Goal: Book appointment/travel/reservation

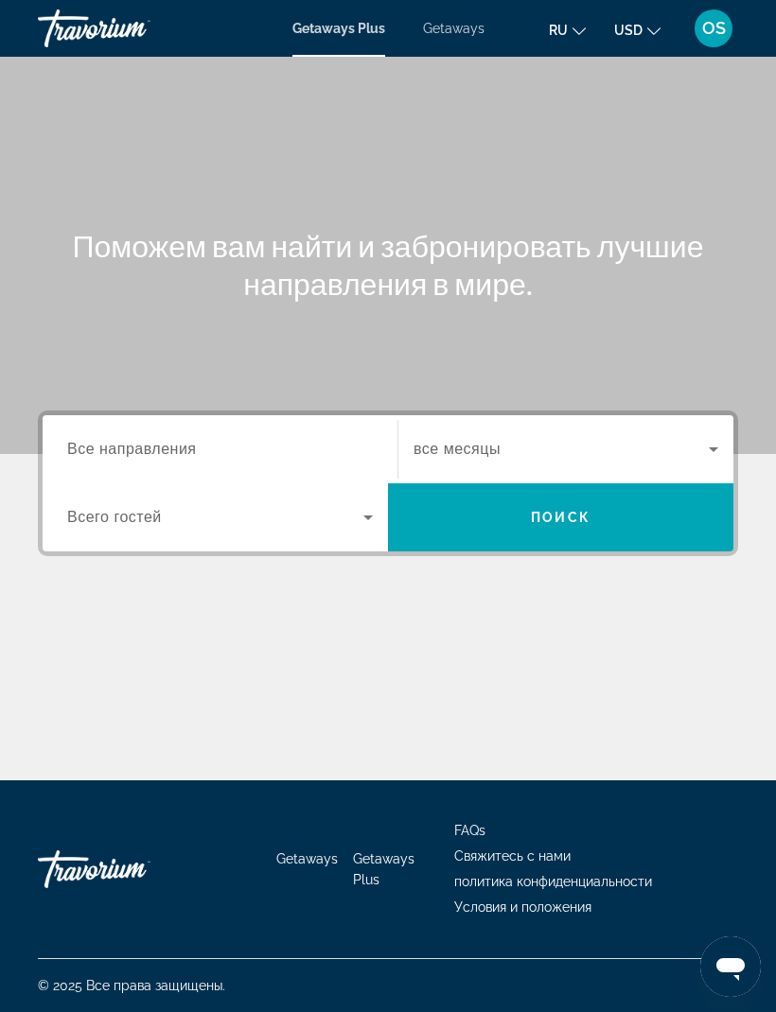
click at [160, 451] on span "Все направления" at bounding box center [132, 449] width 130 height 16
click at [160, 451] on input "Destination Все направления" at bounding box center [220, 450] width 306 height 23
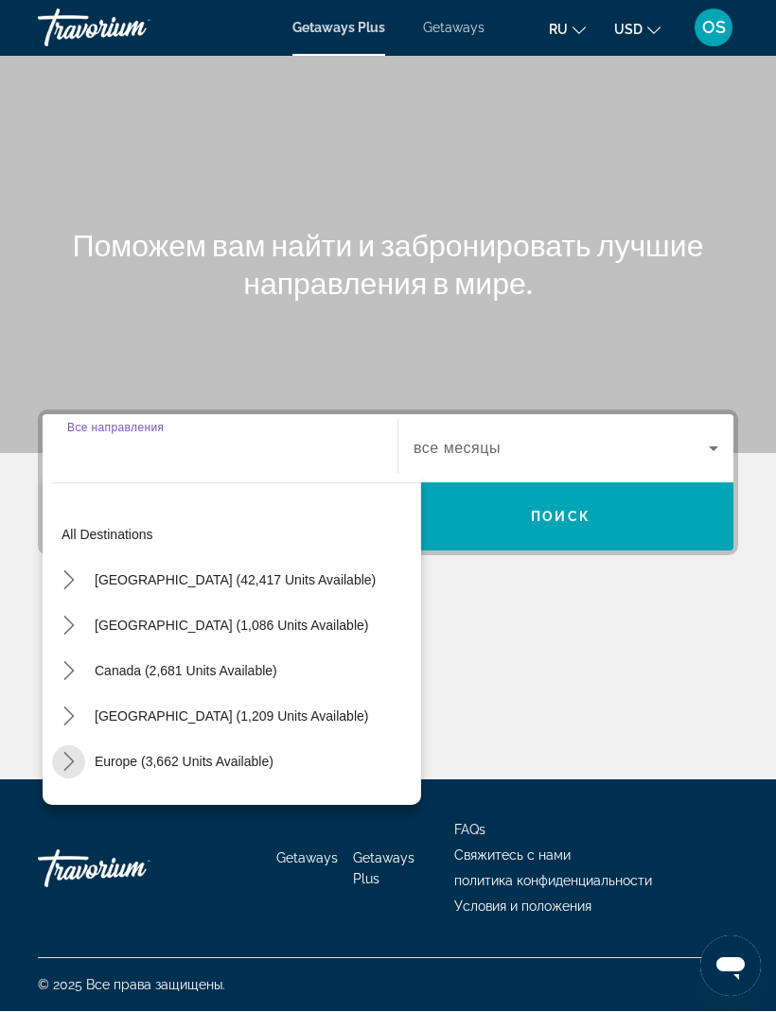
scroll to position [62, 0]
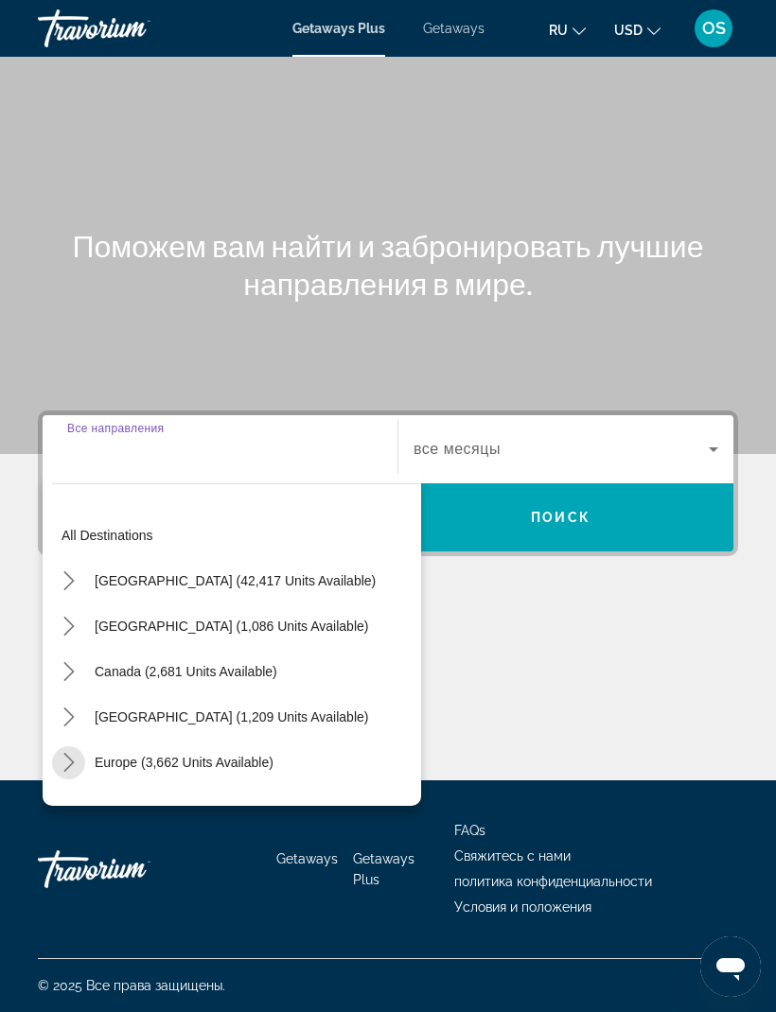
click at [81, 746] on mat-icon "Toggle Europe (3,662 units available) submenu" at bounding box center [68, 762] width 33 height 33
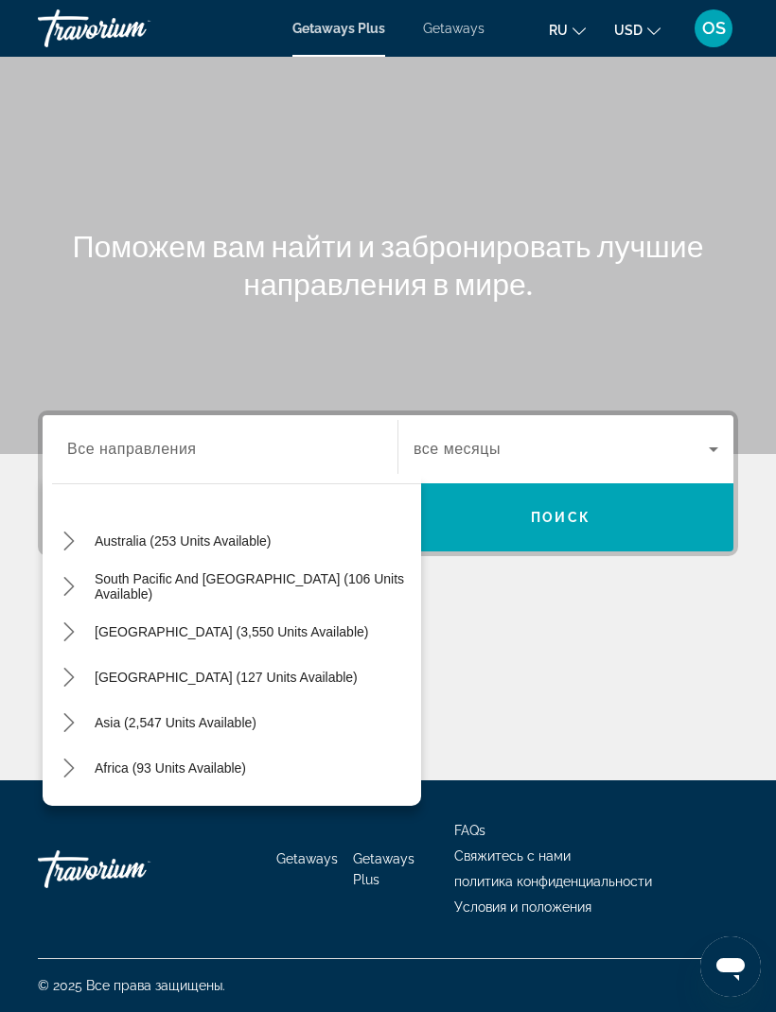
scroll to position [1222, 0]
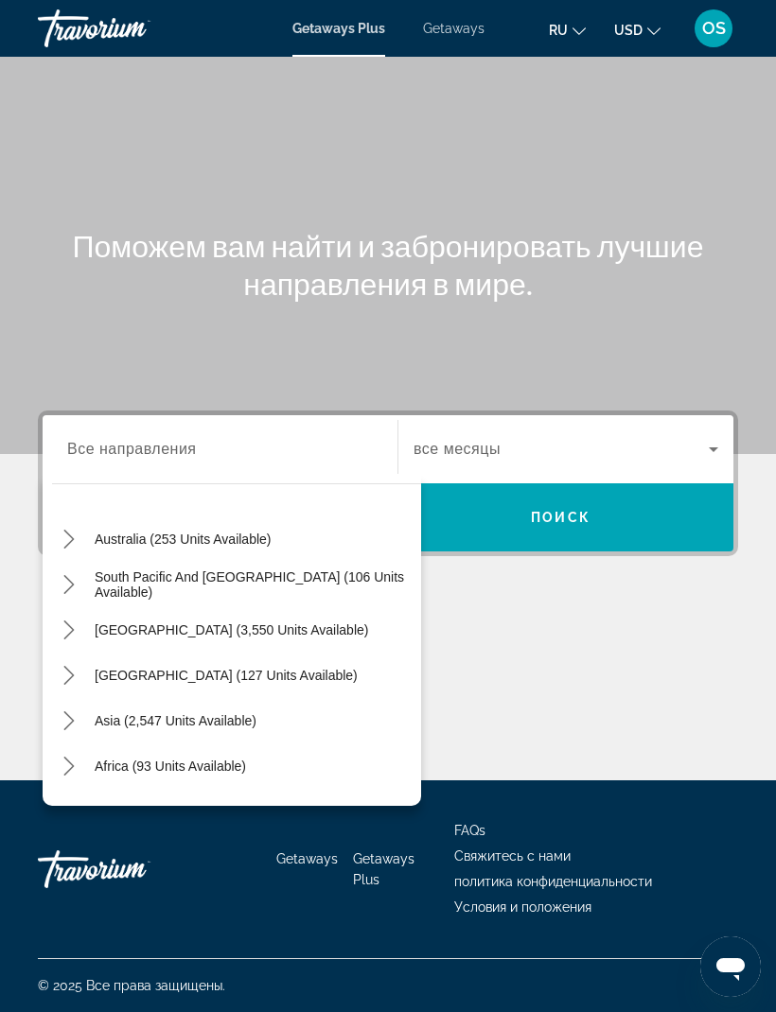
click at [79, 705] on mat-icon "Toggle Asia (2,547 units available) submenu" at bounding box center [68, 721] width 33 height 33
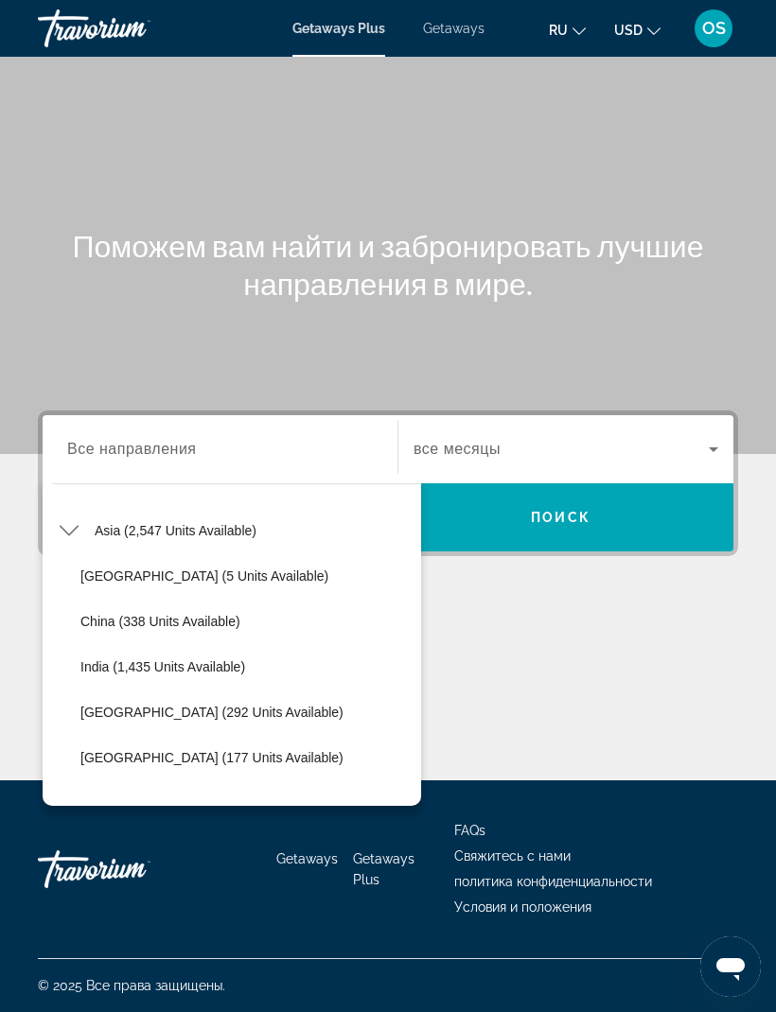
scroll to position [1430, 0]
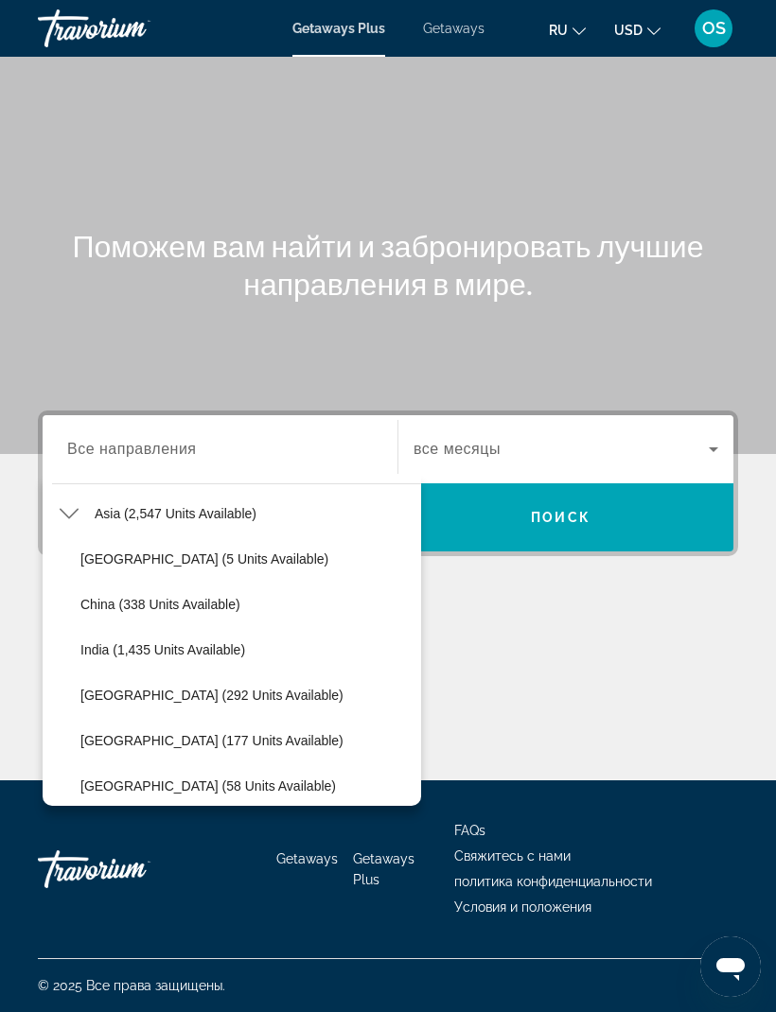
click at [166, 688] on span "[GEOGRAPHIC_DATA] (292 units available)" at bounding box center [211, 695] width 263 height 15
type input "**********"
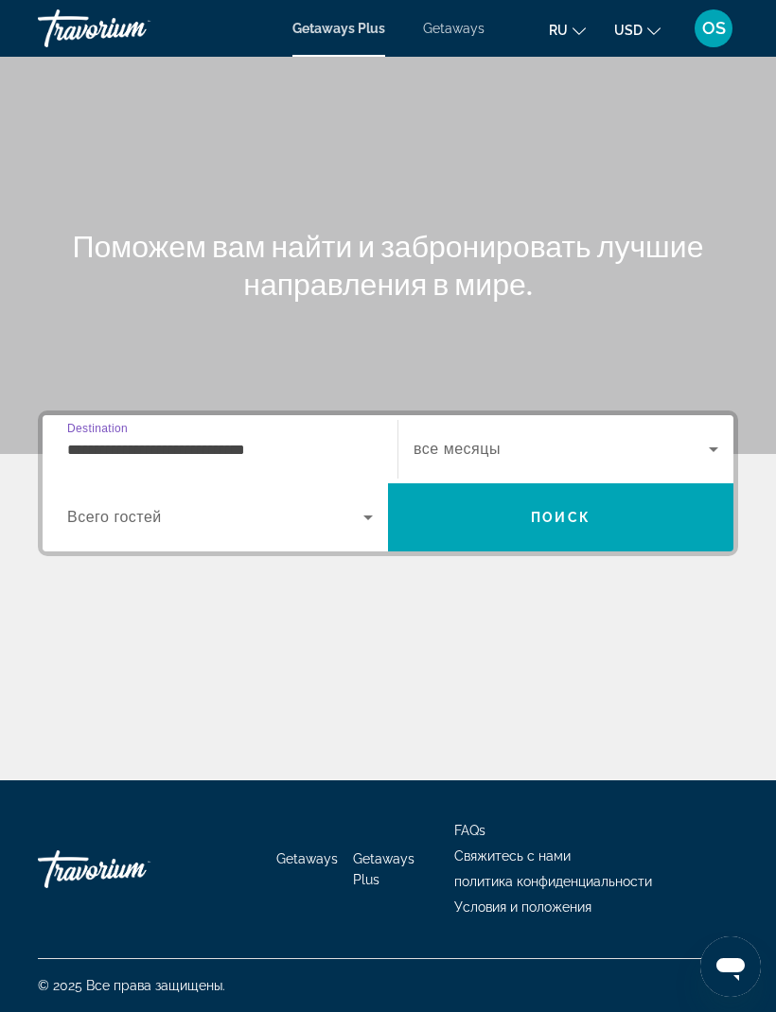
click at [715, 438] on icon "Search widget" at bounding box center [713, 449] width 23 height 23
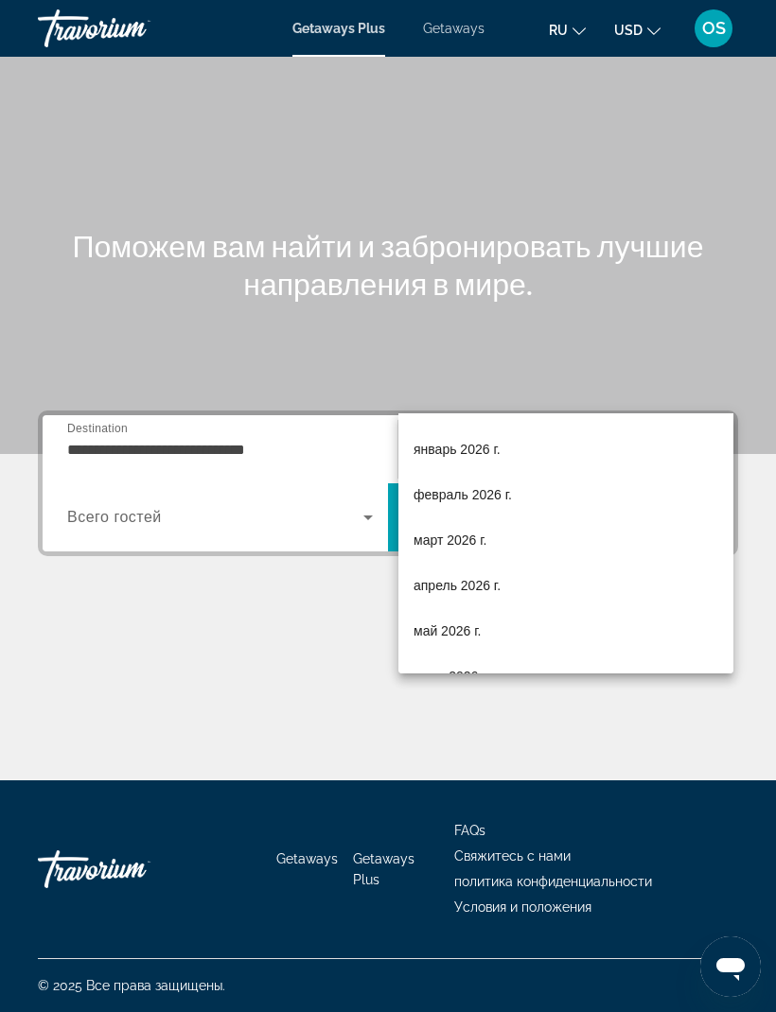
scroll to position [177, 0]
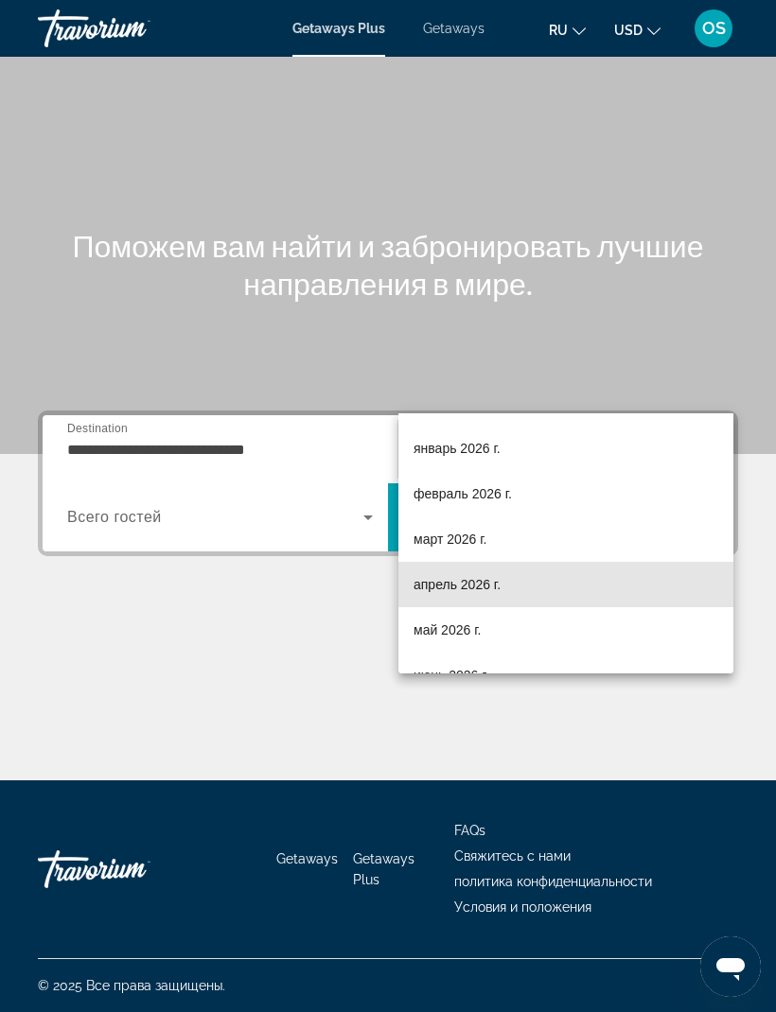
click at [482, 592] on span "апрель 2026 г." at bounding box center [456, 584] width 87 height 23
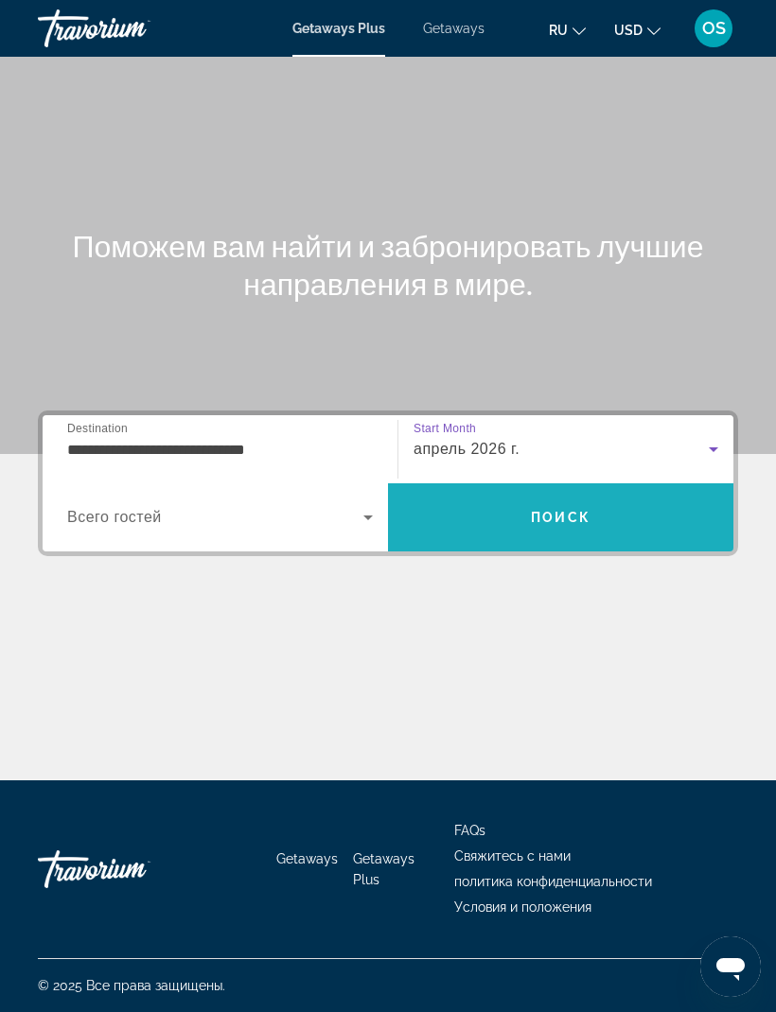
click at [569, 510] on span "Поиск" at bounding box center [561, 517] width 60 height 15
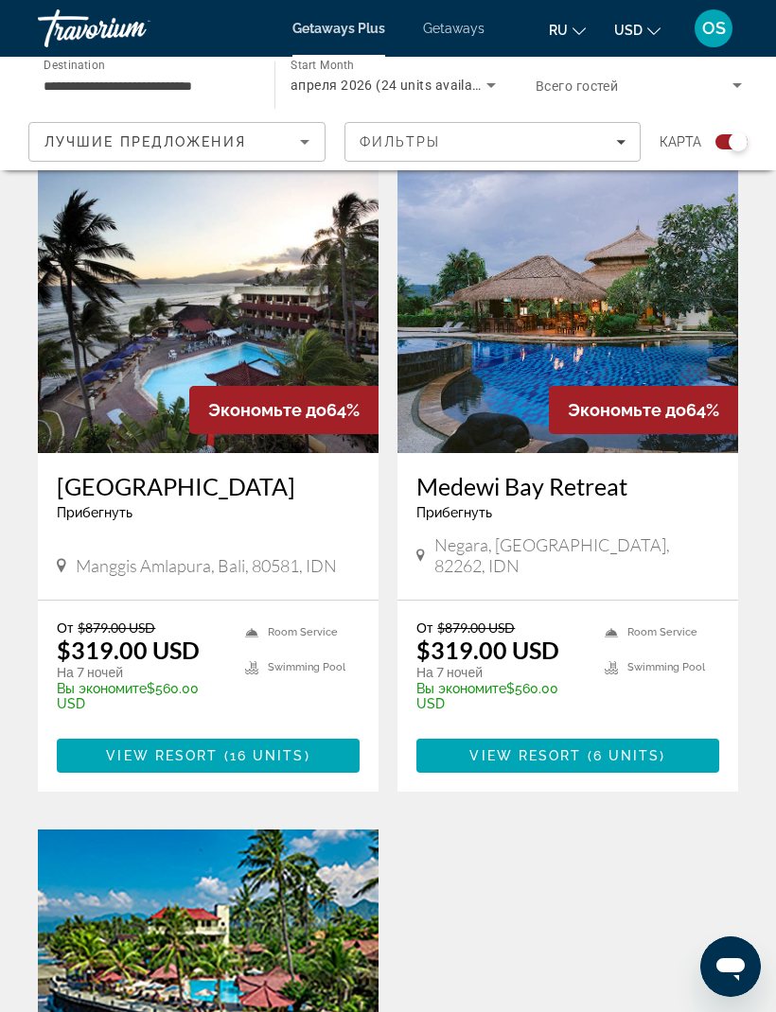
scroll to position [482, 0]
click at [301, 307] on img "Main content" at bounding box center [208, 302] width 341 height 303
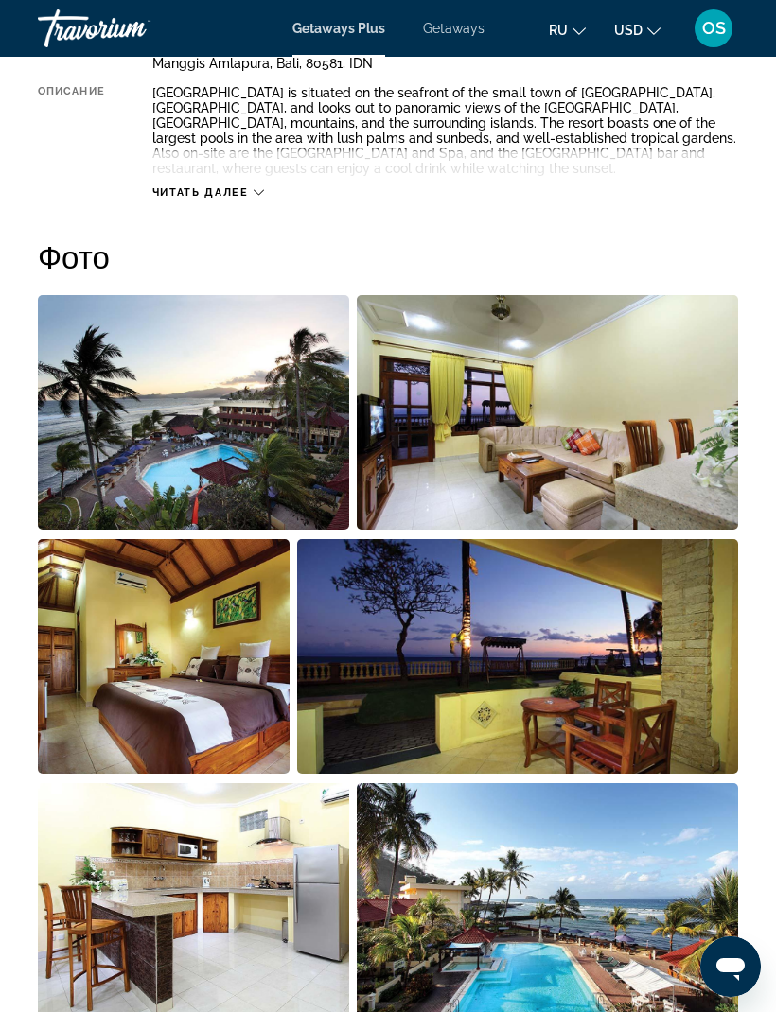
scroll to position [1101, 0]
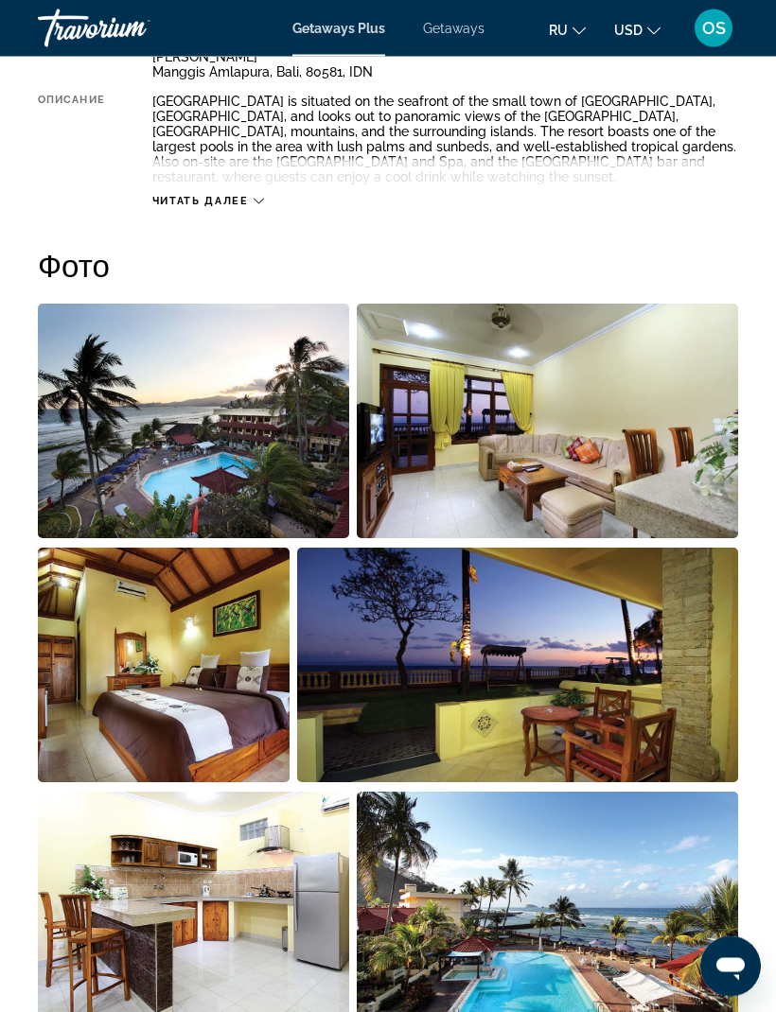
click at [280, 441] on img "Open full-screen image slider" at bounding box center [193, 422] width 311 height 235
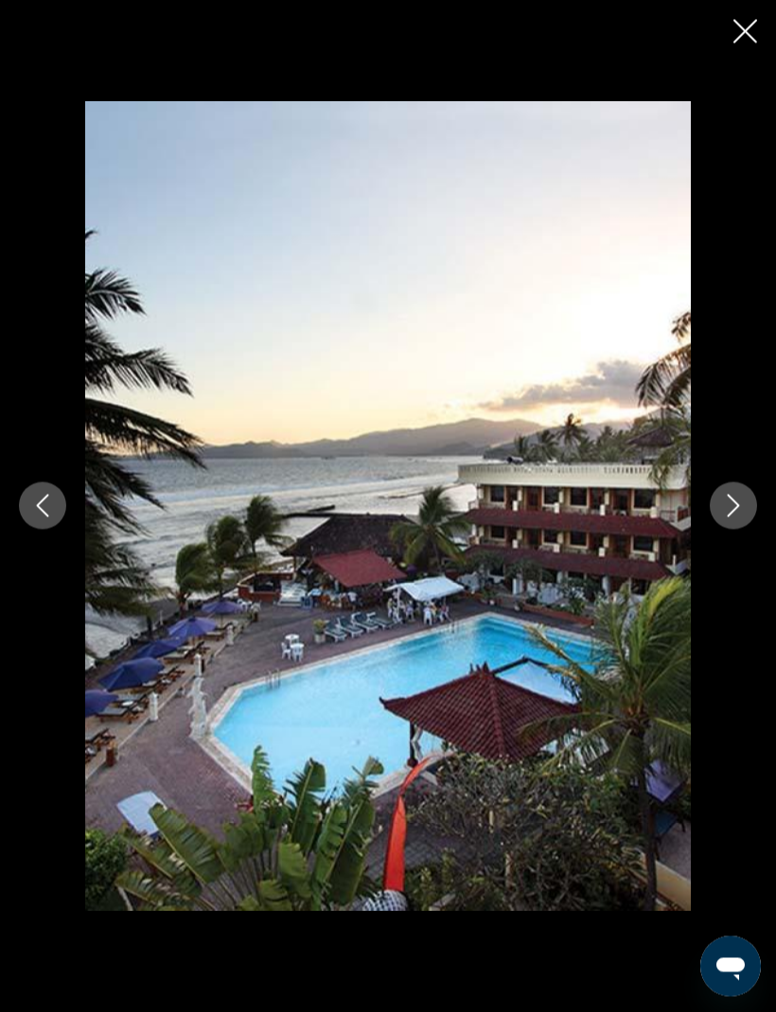
scroll to position [1102, 0]
click at [747, 44] on button "Close slideshow" at bounding box center [745, 33] width 24 height 29
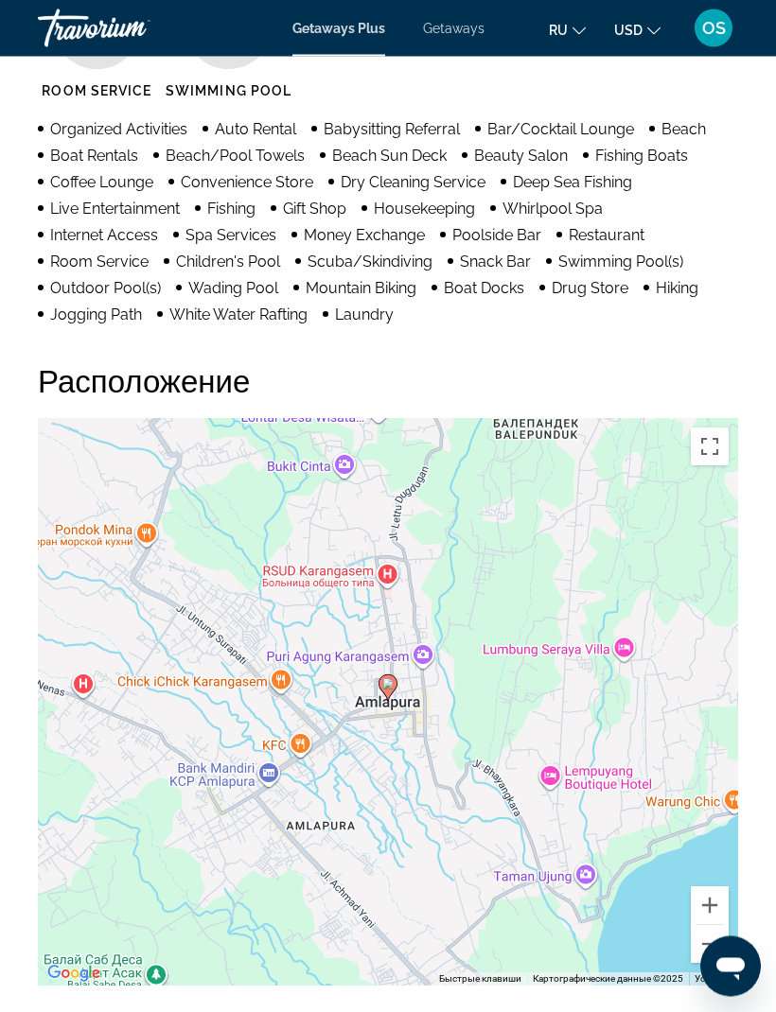
scroll to position [2253, 0]
click at [716, 945] on button "Уменьшить" at bounding box center [710, 944] width 38 height 38
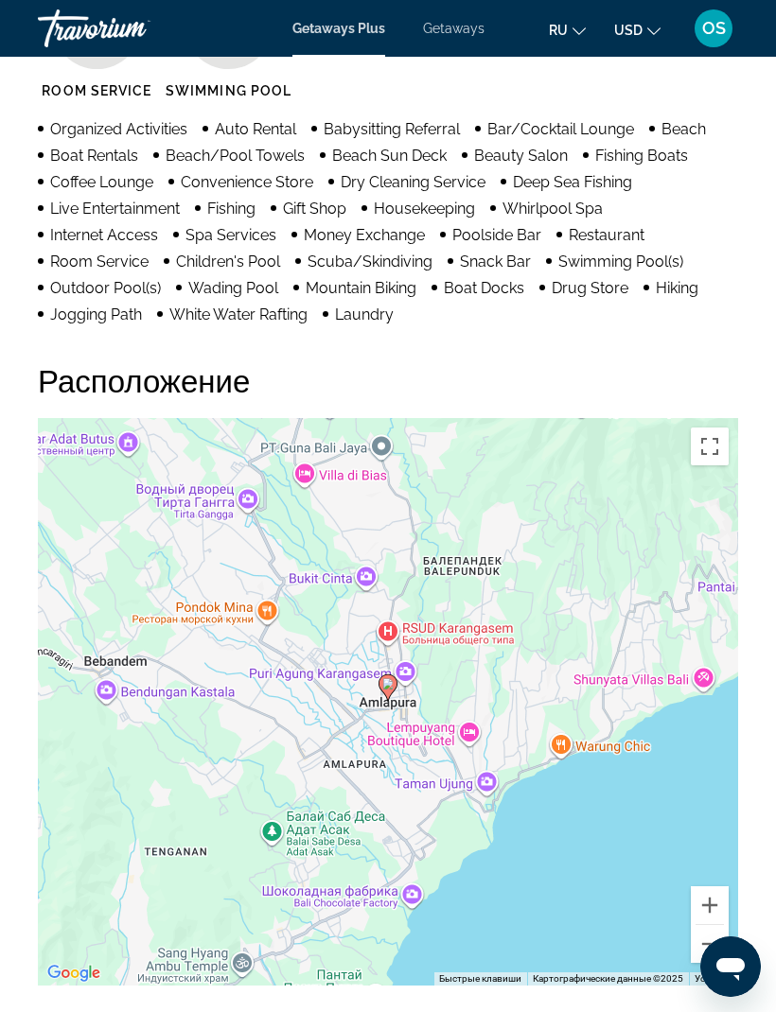
click at [716, 949] on button "Уменьшить" at bounding box center [710, 944] width 38 height 38
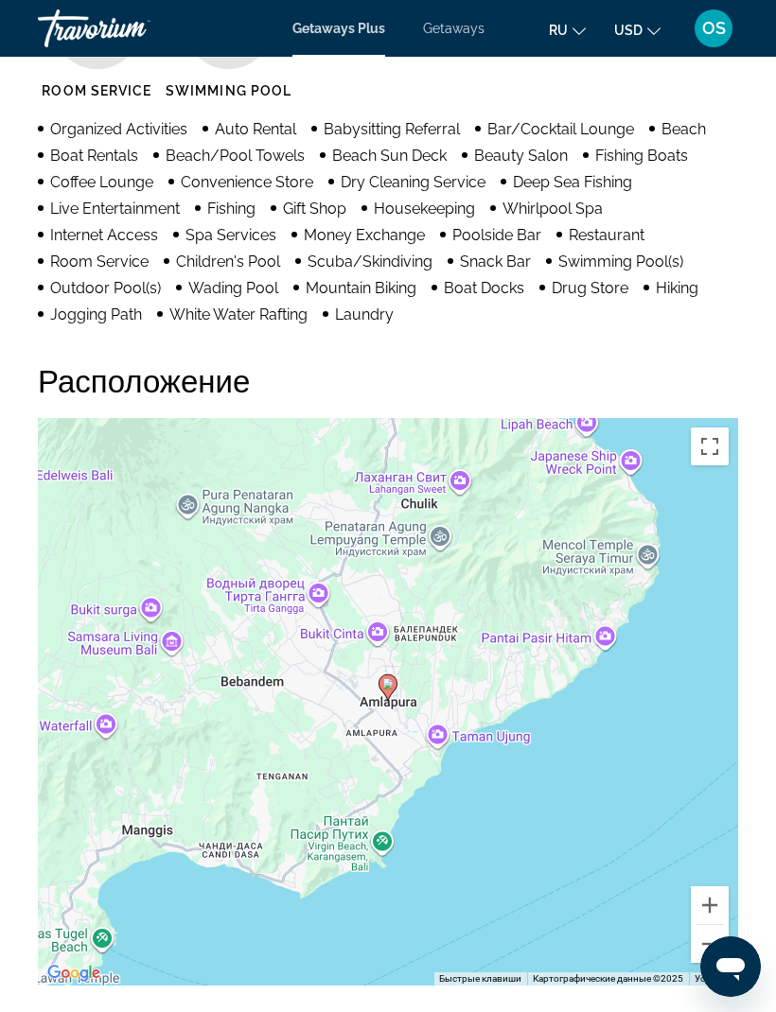
click at [715, 951] on button "Уменьшить" at bounding box center [710, 944] width 38 height 38
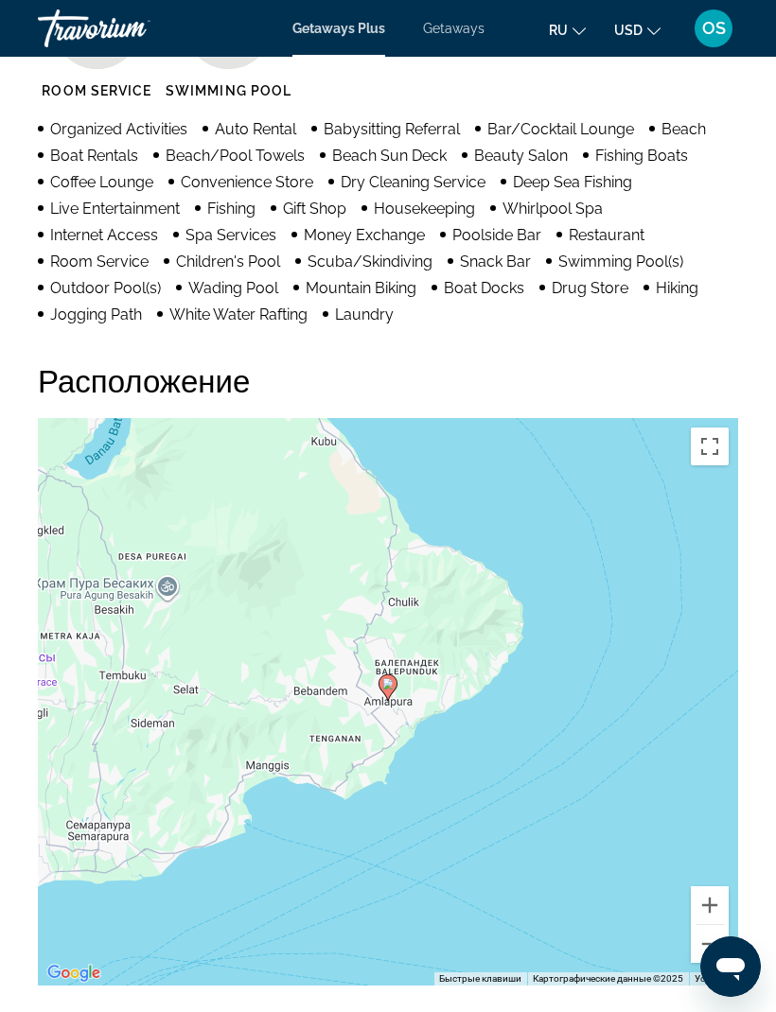
click at [713, 949] on button "Уменьшить" at bounding box center [710, 944] width 38 height 38
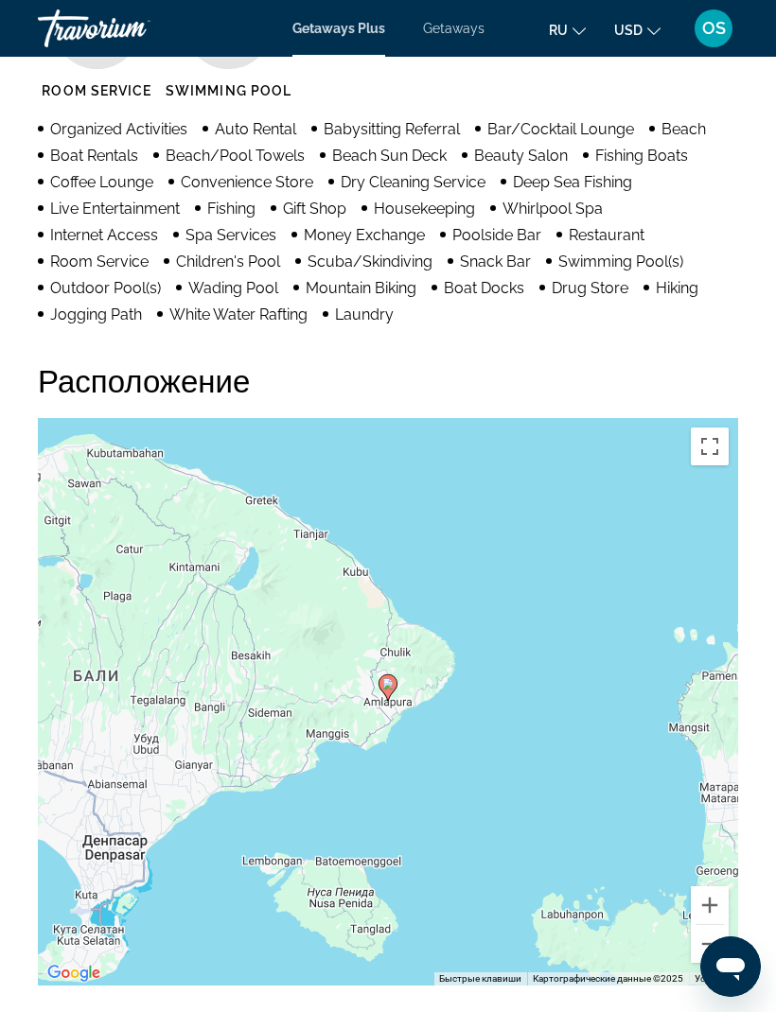
click at [713, 946] on button "Уменьшить" at bounding box center [710, 944] width 38 height 38
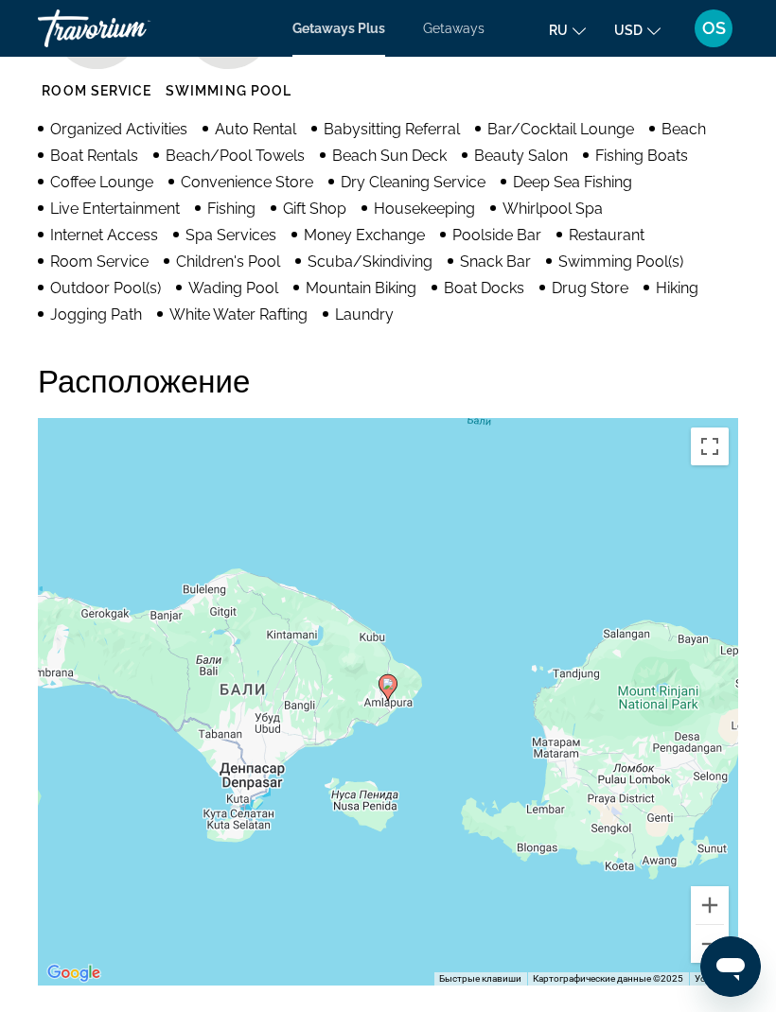
click at [713, 946] on button "Уменьшить" at bounding box center [710, 944] width 38 height 38
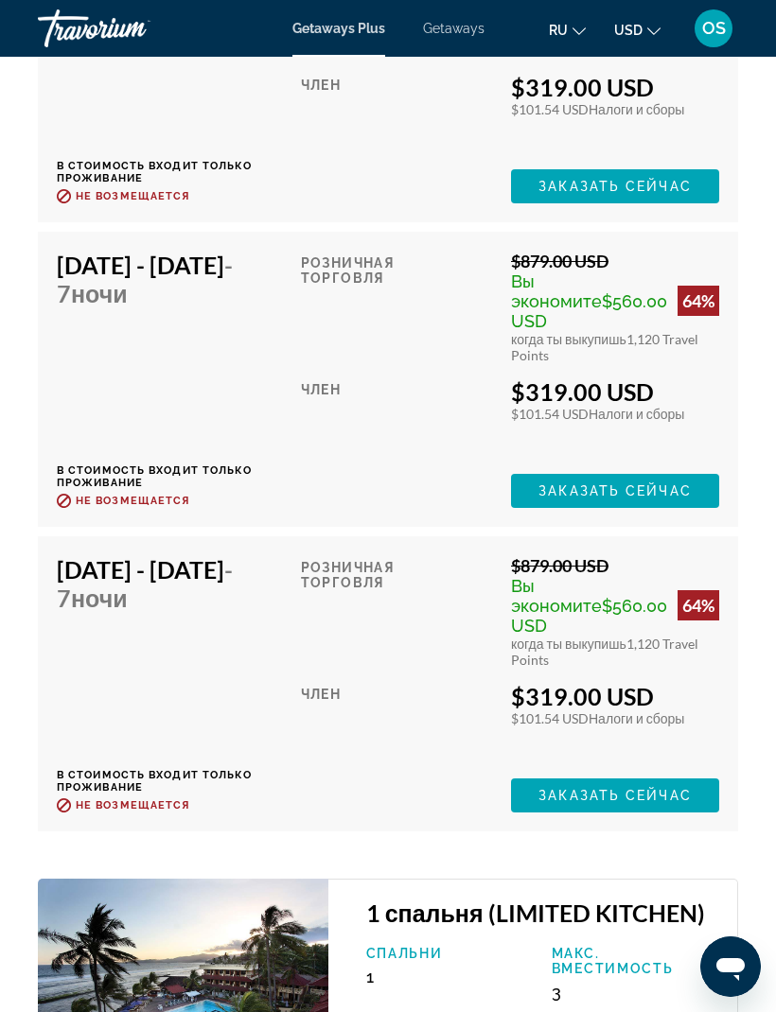
scroll to position [4080, 0]
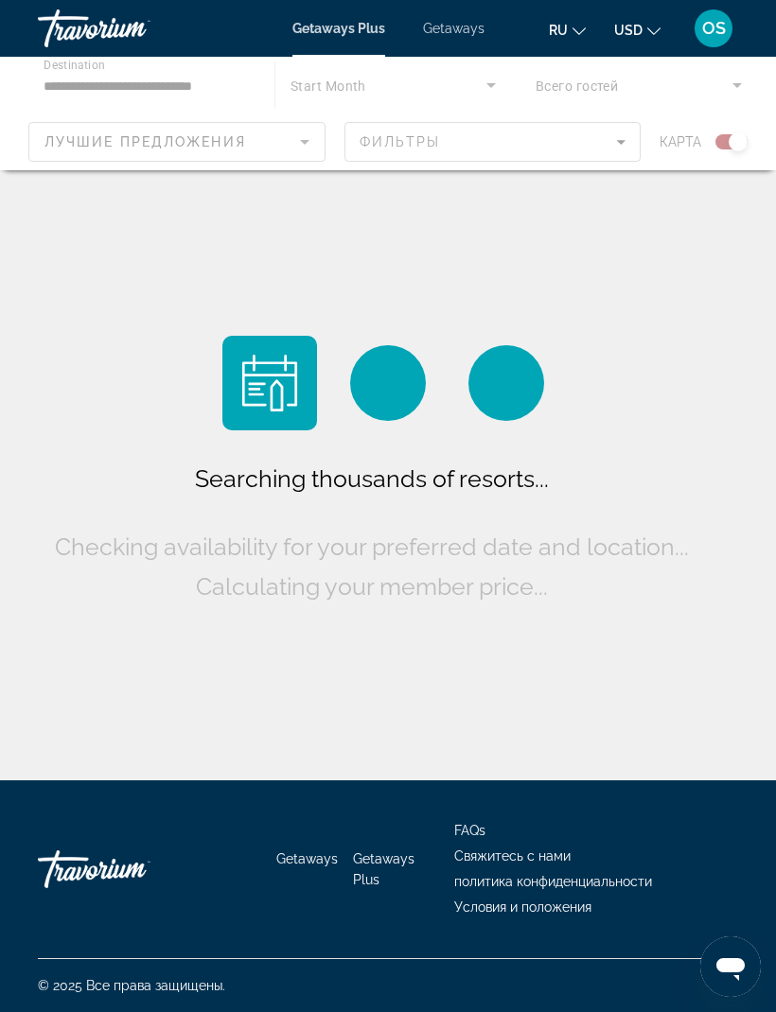
scroll to position [62, 0]
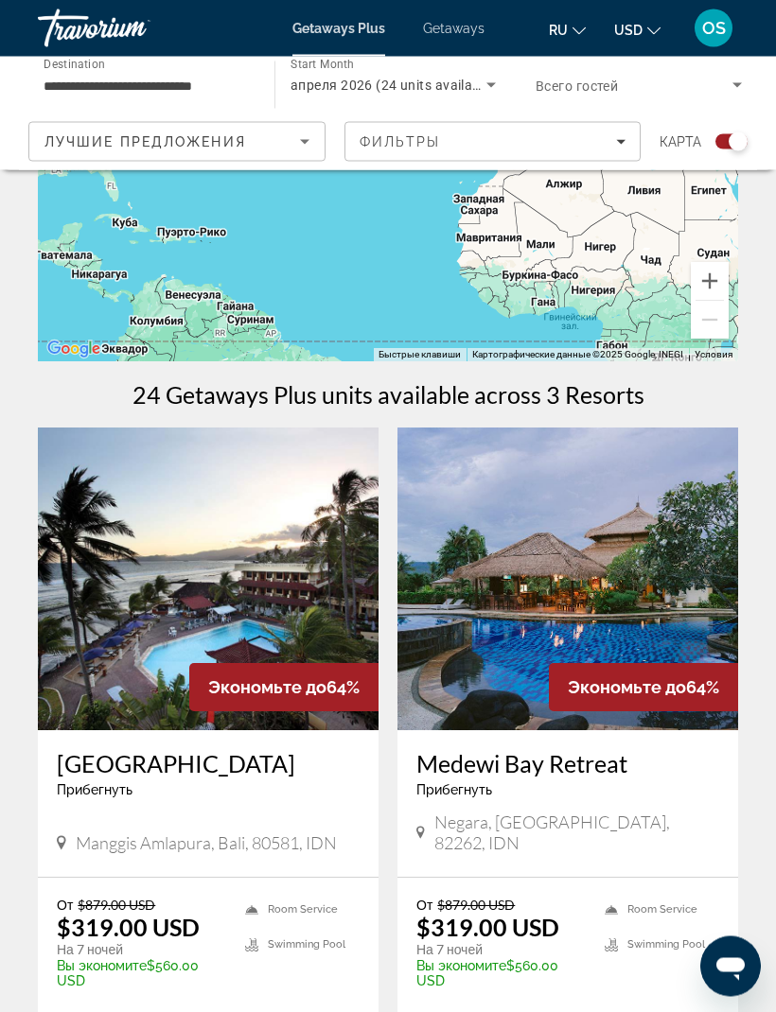
click at [607, 551] on img "Main content" at bounding box center [567, 580] width 341 height 303
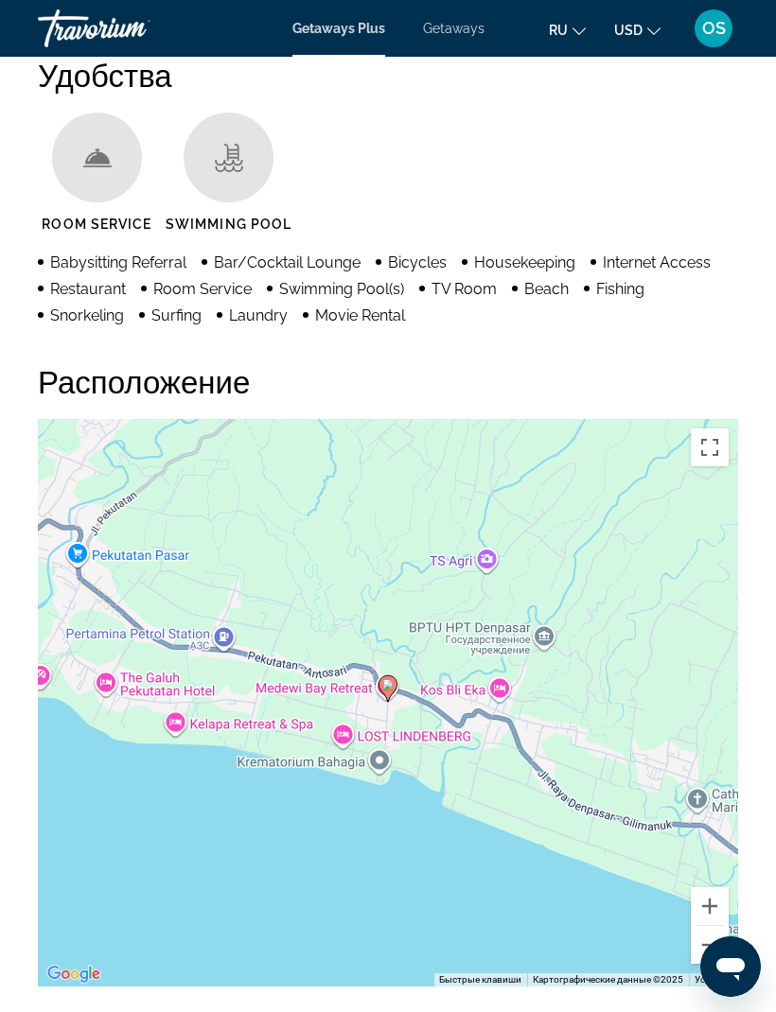
scroll to position [2126, 0]
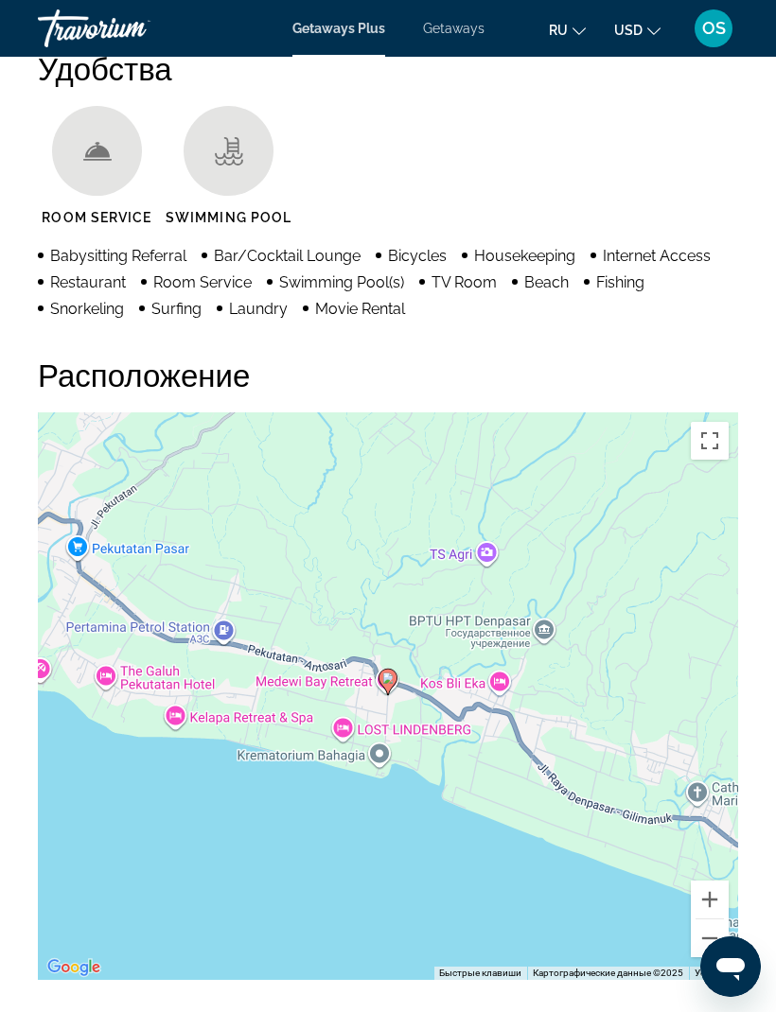
click at [713, 930] on button "Уменьшить" at bounding box center [710, 939] width 38 height 38
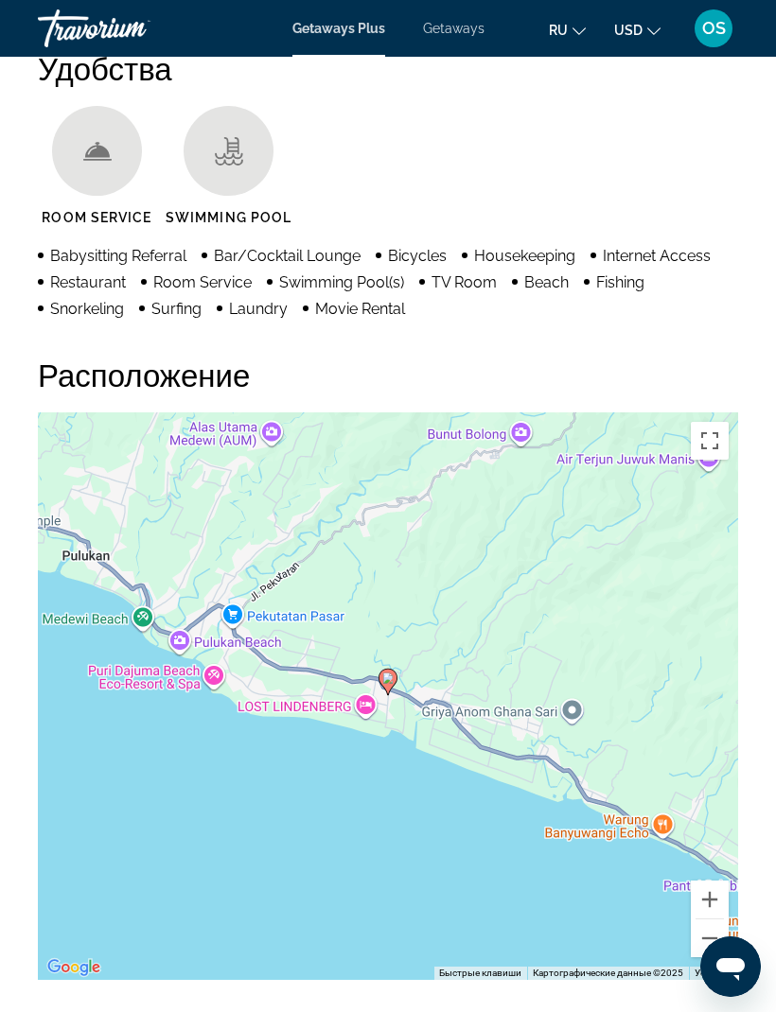
click at [712, 935] on button "Уменьшить" at bounding box center [710, 939] width 38 height 38
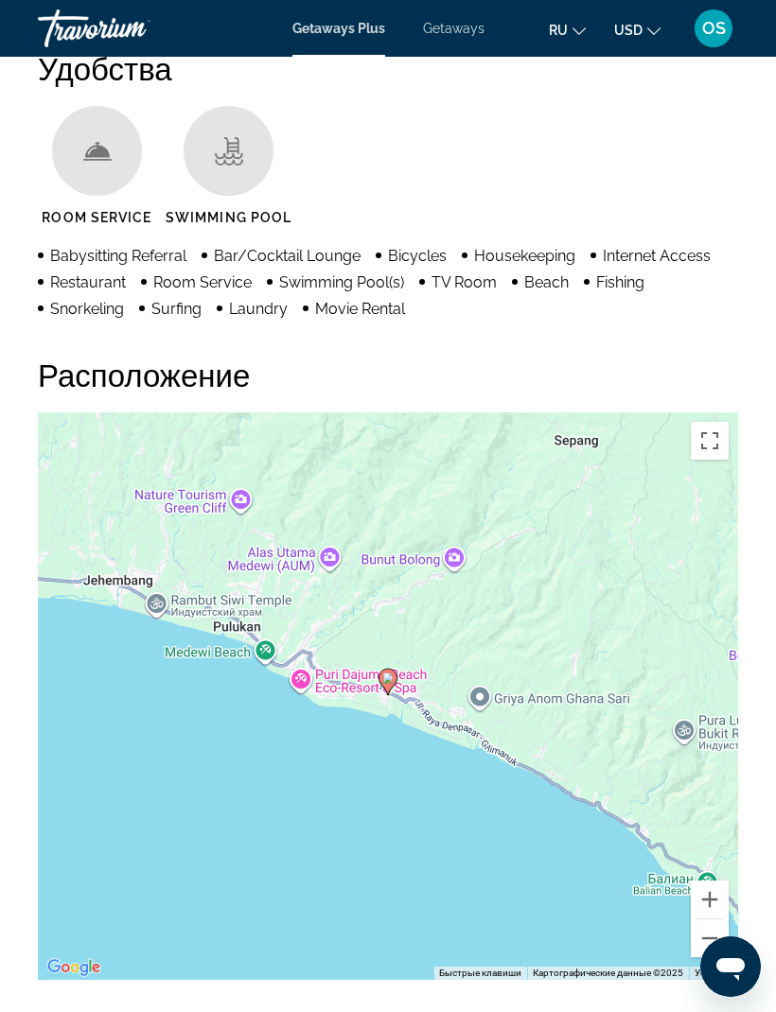
click at [710, 929] on button "Уменьшить" at bounding box center [710, 939] width 38 height 38
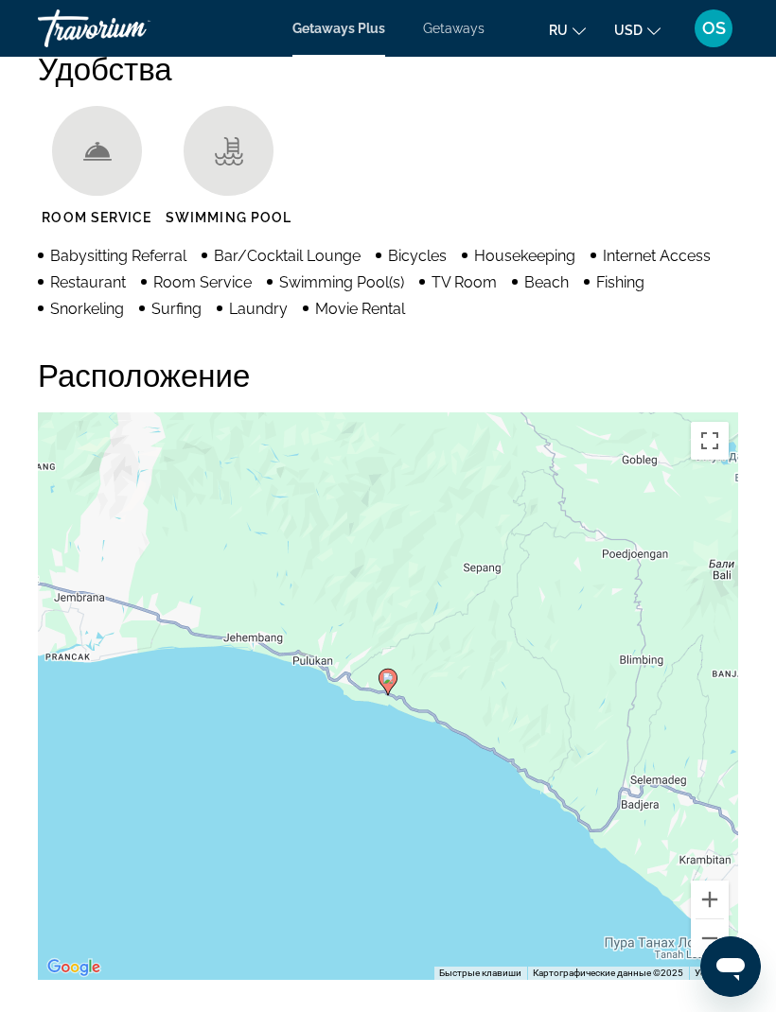
click at [711, 929] on button "Уменьшить" at bounding box center [710, 939] width 38 height 38
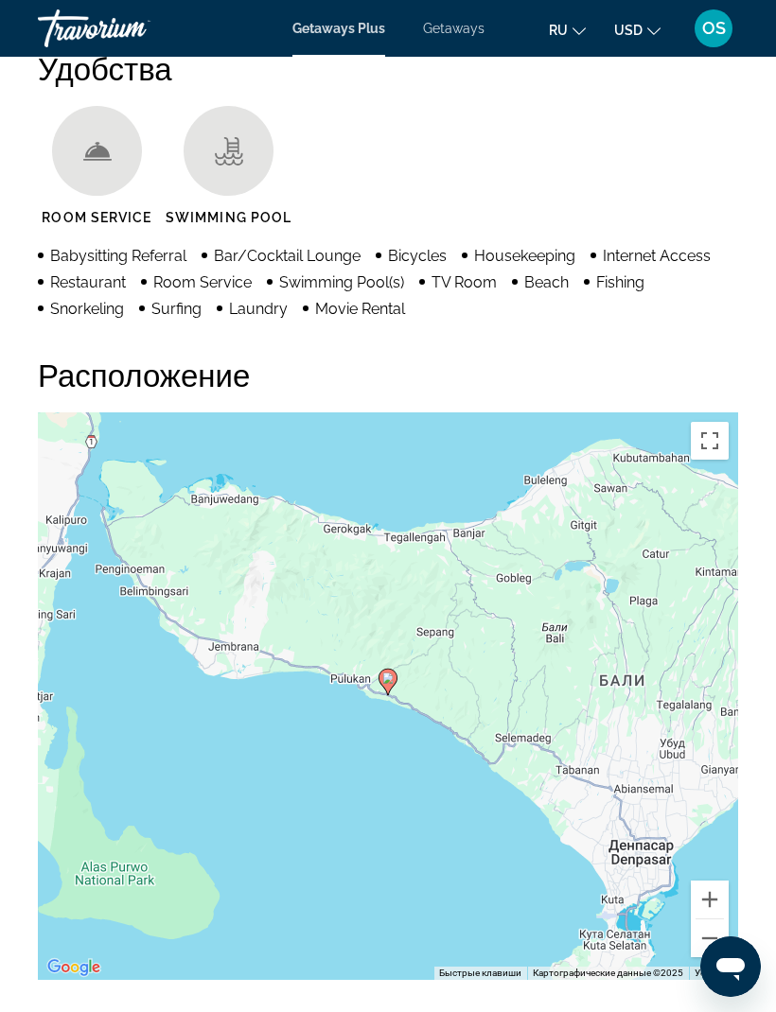
click at [710, 928] on button "Уменьшить" at bounding box center [710, 939] width 38 height 38
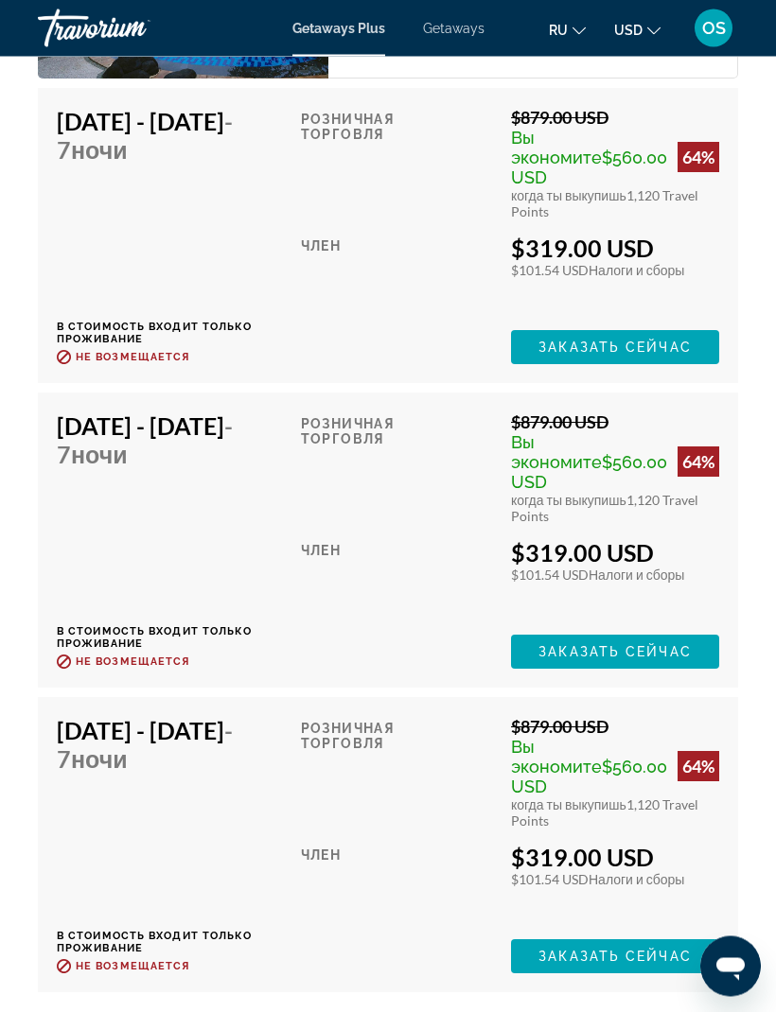
scroll to position [3316, 0]
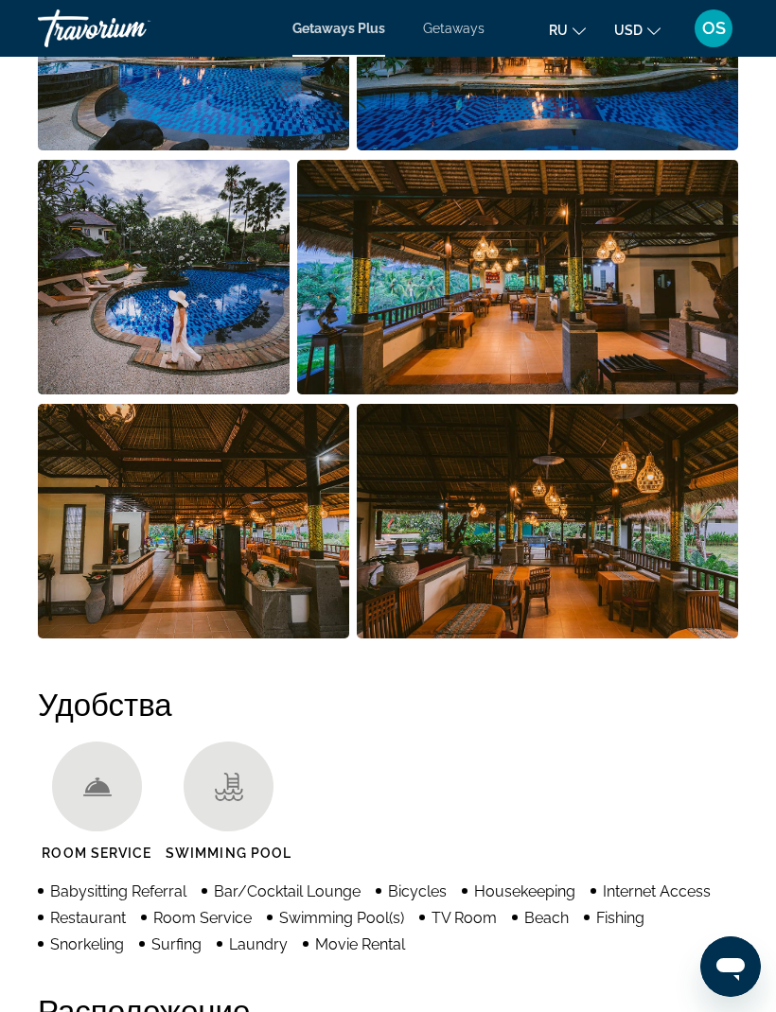
scroll to position [62, 0]
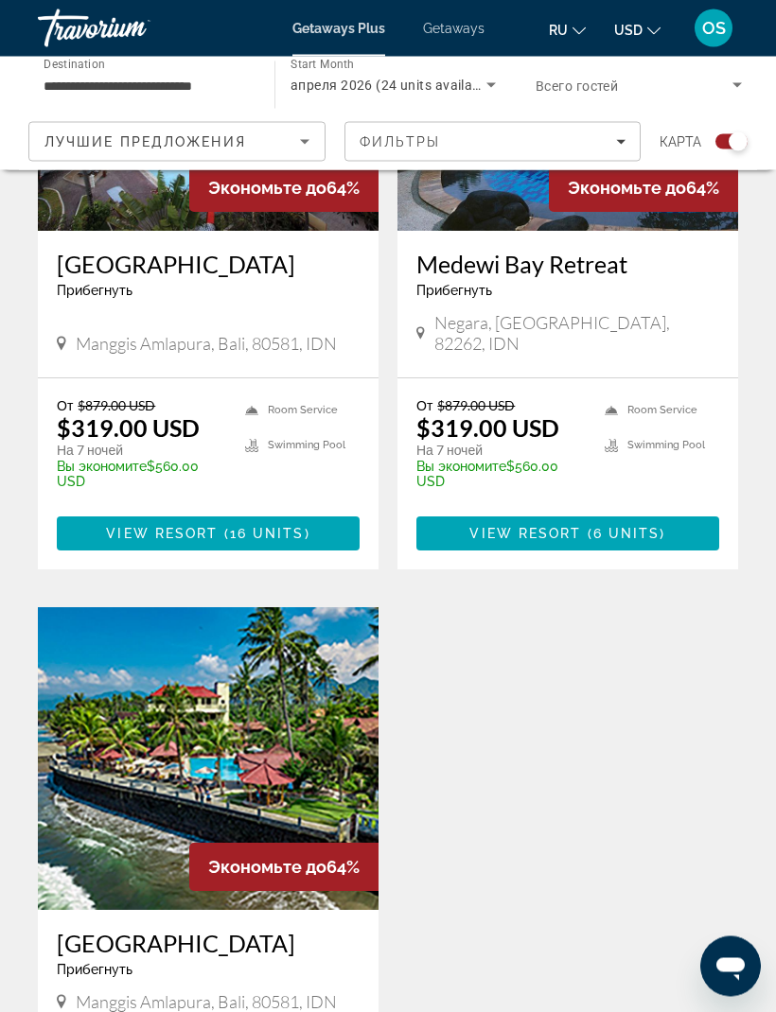
click at [254, 754] on img "Main content" at bounding box center [208, 759] width 341 height 303
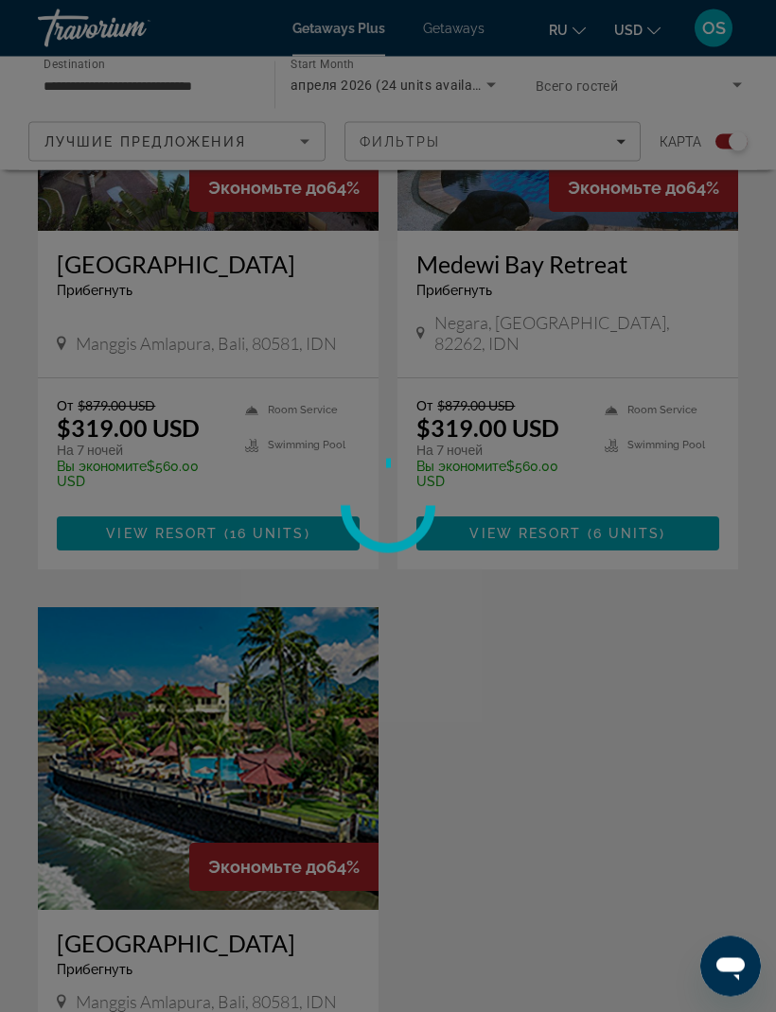
scroll to position [706, 0]
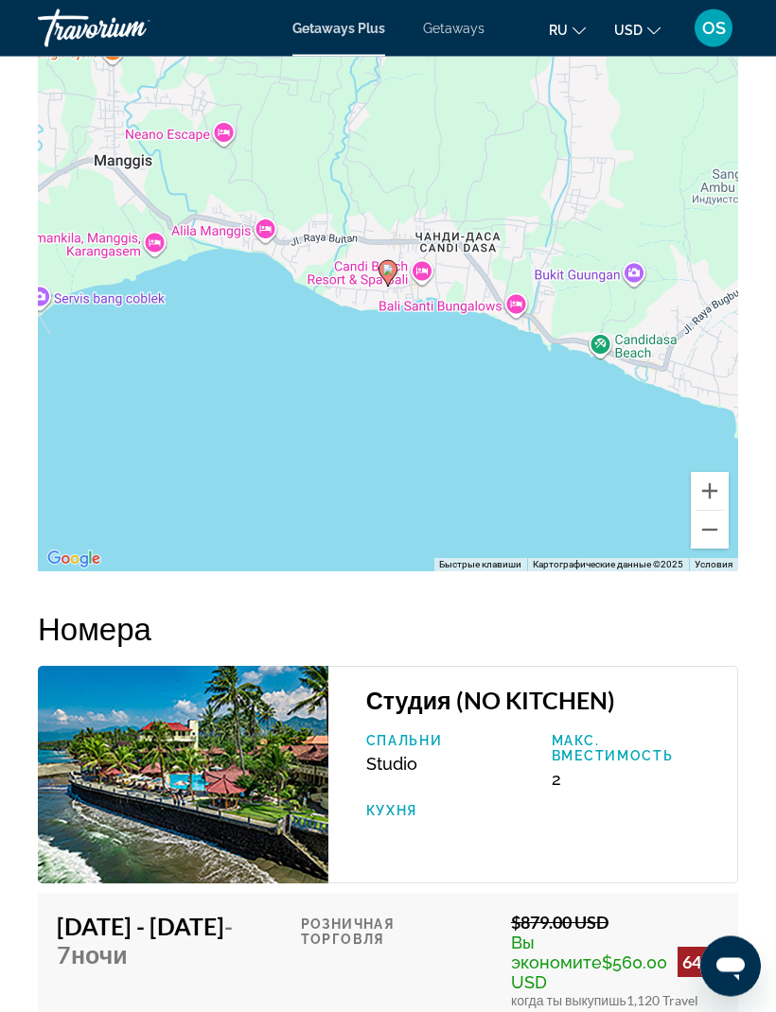
scroll to position [2667, 0]
click at [709, 532] on button "Уменьшить" at bounding box center [710, 530] width 38 height 38
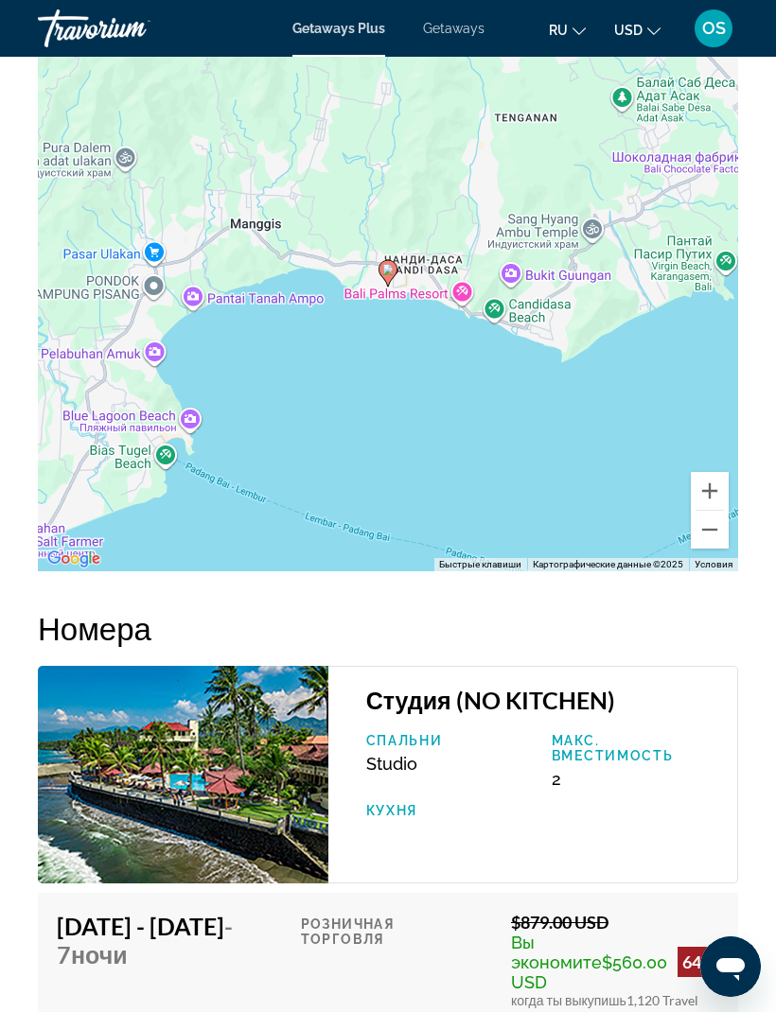
click at [712, 534] on button "Уменьшить" at bounding box center [710, 530] width 38 height 38
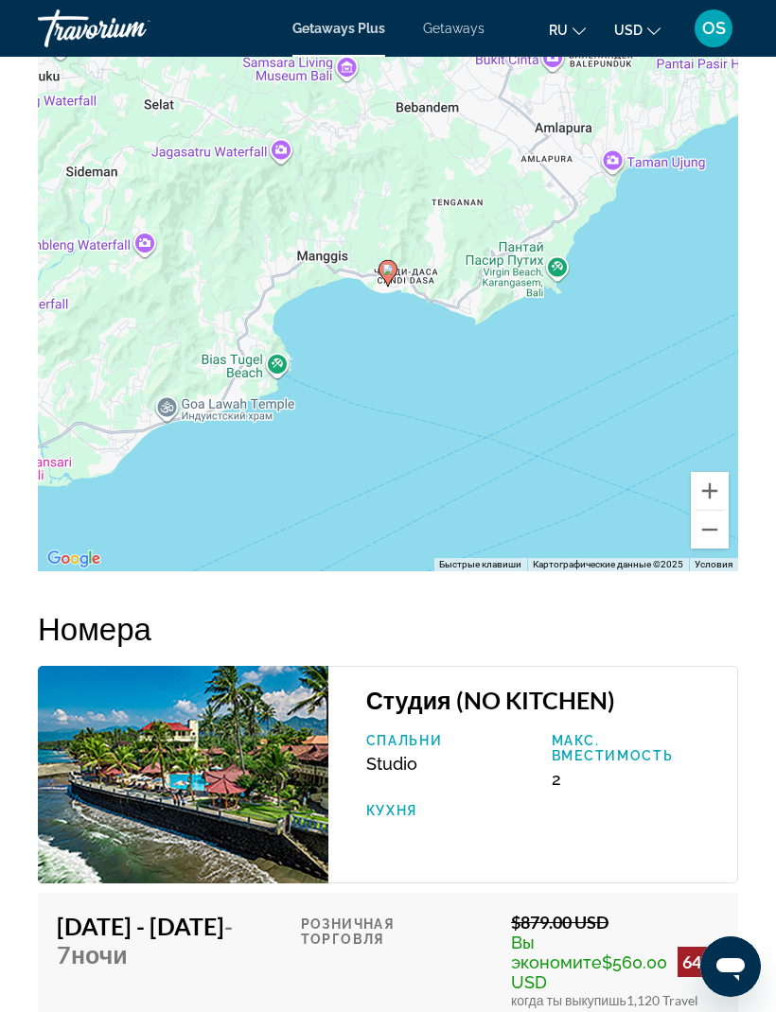
click at [709, 531] on button "Уменьшить" at bounding box center [710, 530] width 38 height 38
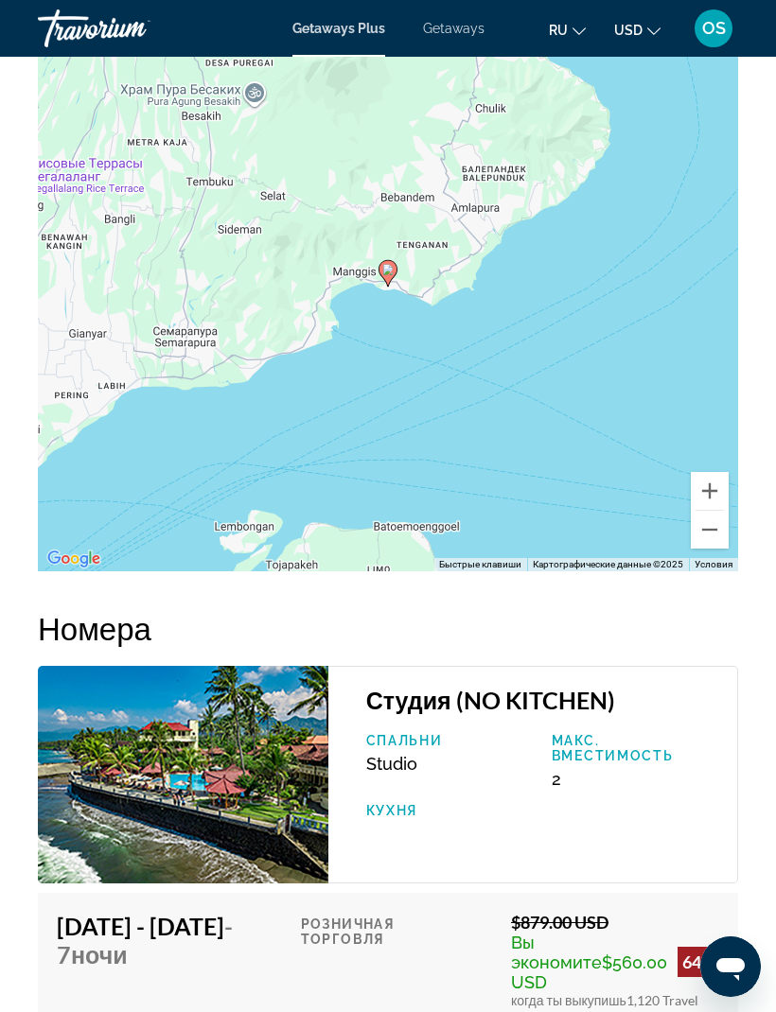
click at [712, 531] on button "Уменьшить" at bounding box center [710, 530] width 38 height 38
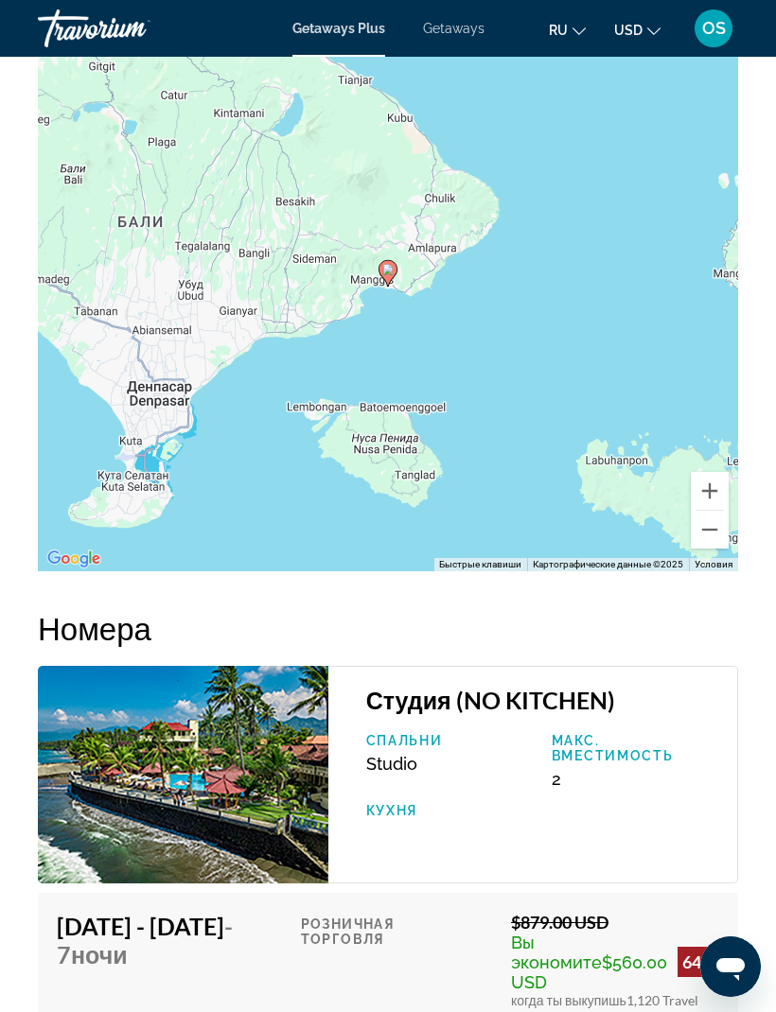
click at [708, 535] on button "Уменьшить" at bounding box center [710, 530] width 38 height 38
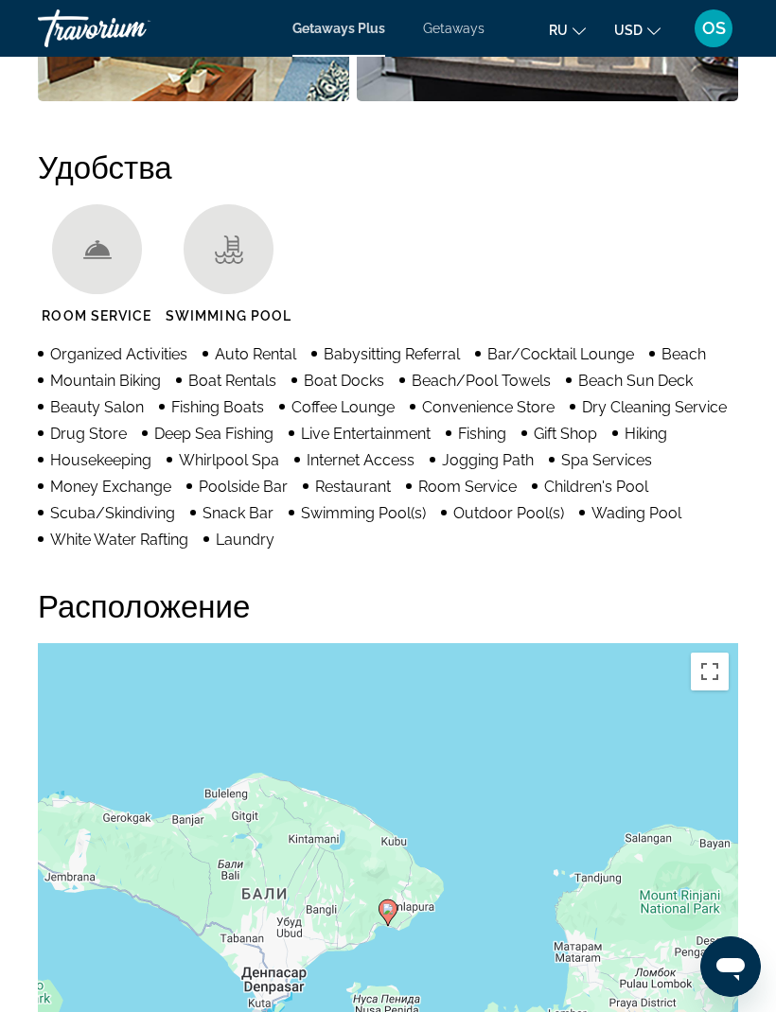
scroll to position [2026, 0]
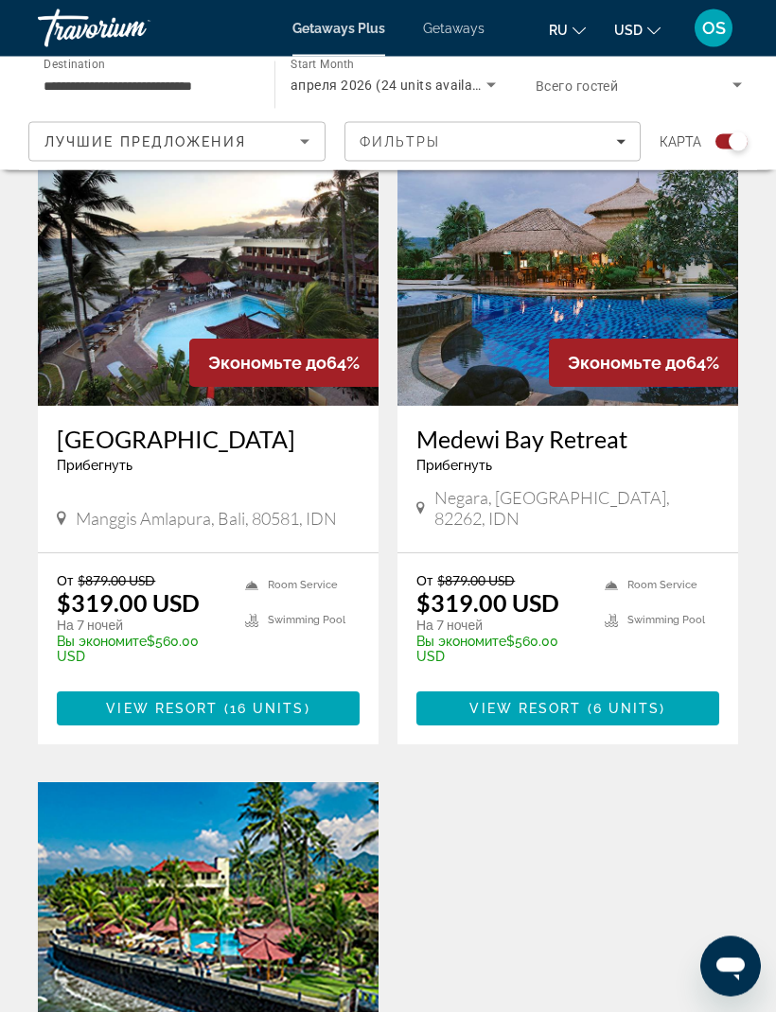
scroll to position [530, 0]
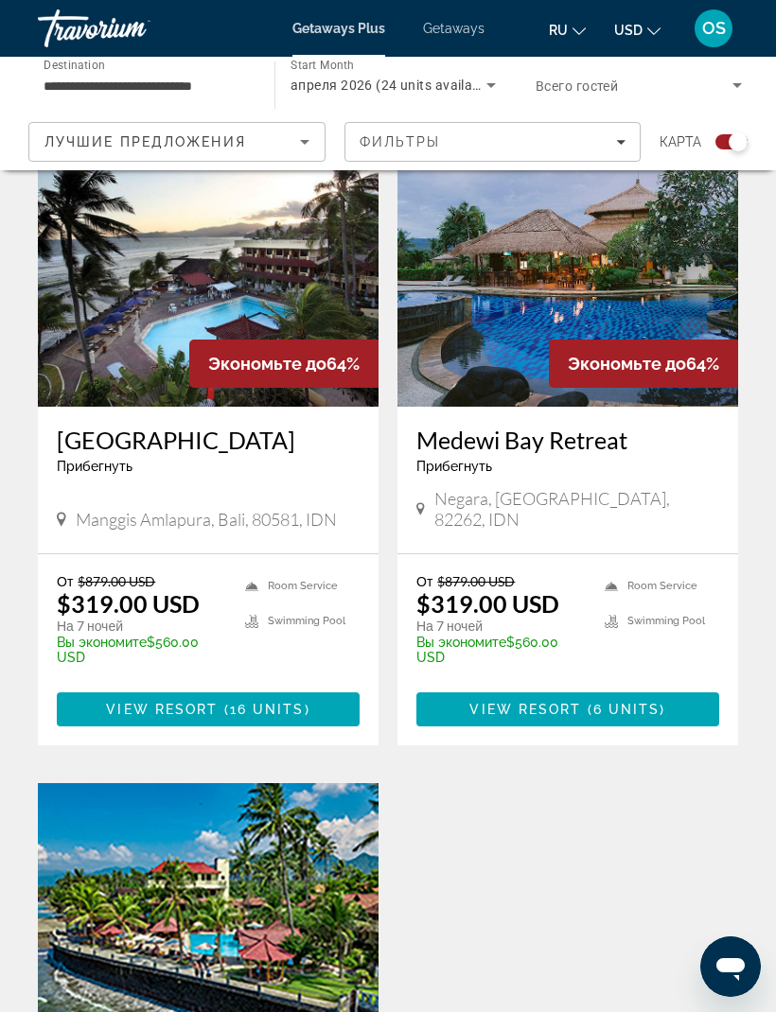
click at [305, 274] on img "Main content" at bounding box center [208, 255] width 341 height 303
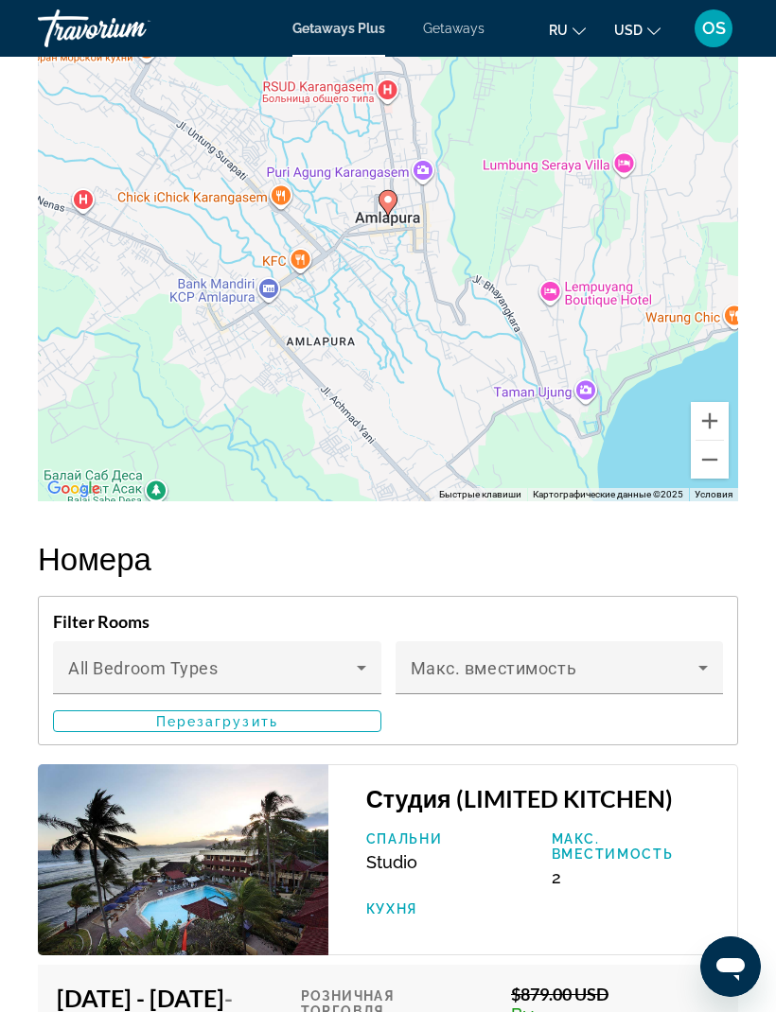
scroll to position [2736, 0]
click at [707, 468] on button "Уменьшить" at bounding box center [710, 461] width 38 height 38
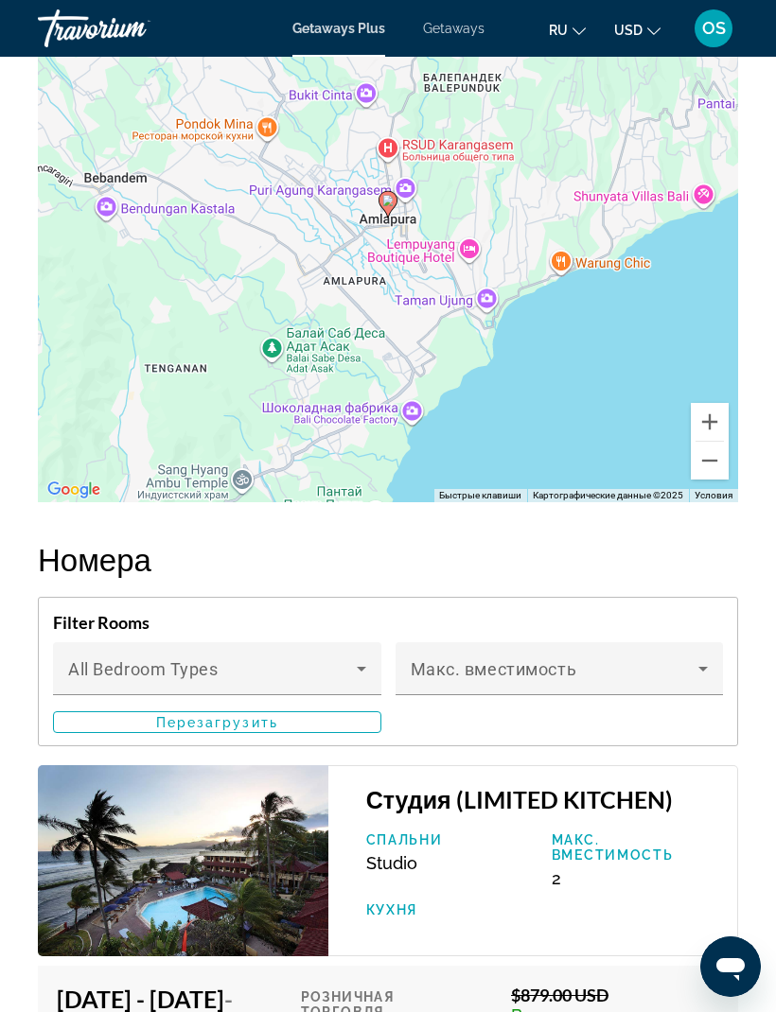
click at [707, 467] on button "Уменьшить" at bounding box center [710, 461] width 38 height 38
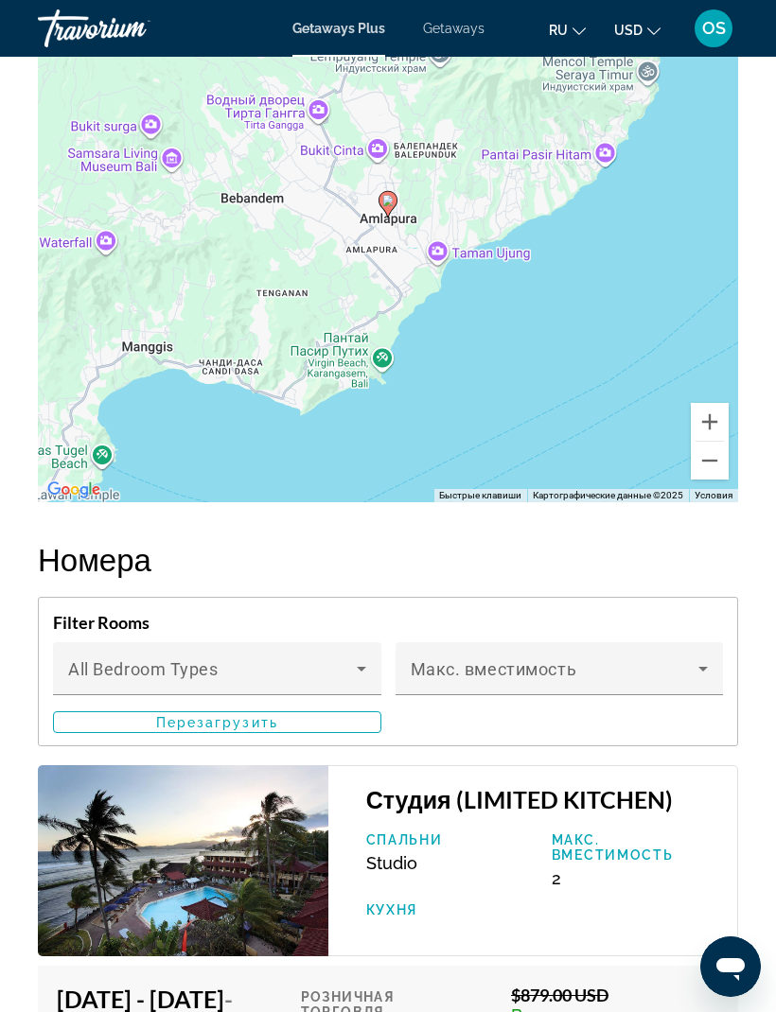
click at [712, 465] on button "Уменьшить" at bounding box center [710, 461] width 38 height 38
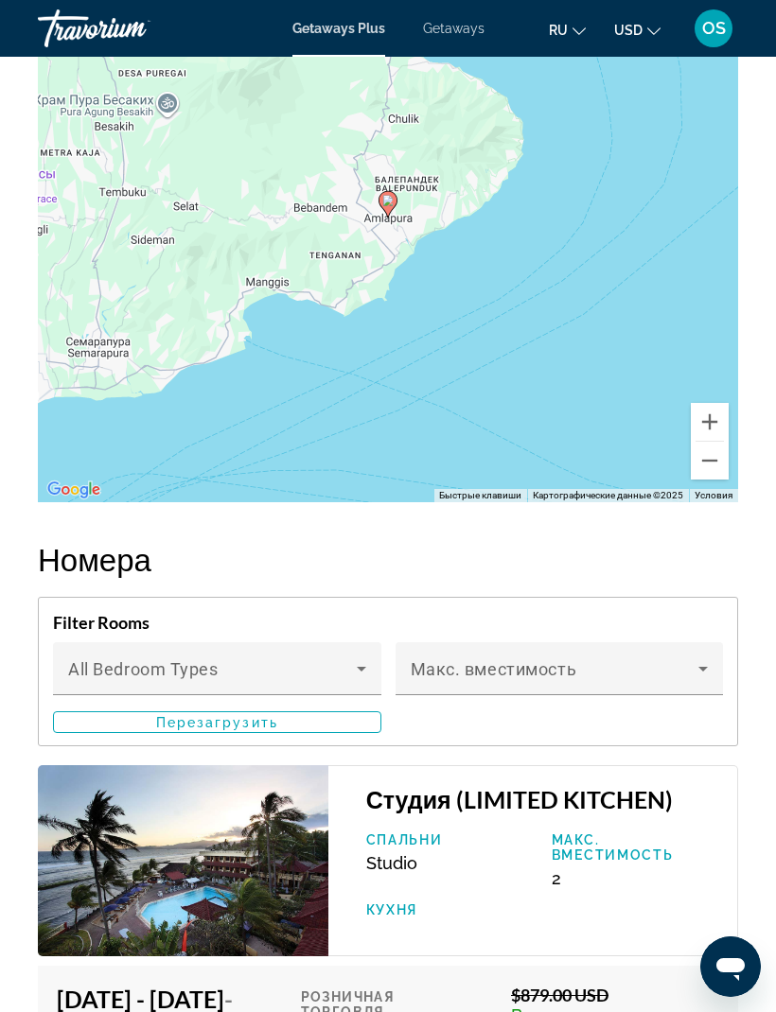
click at [711, 464] on button "Уменьшить" at bounding box center [710, 461] width 38 height 38
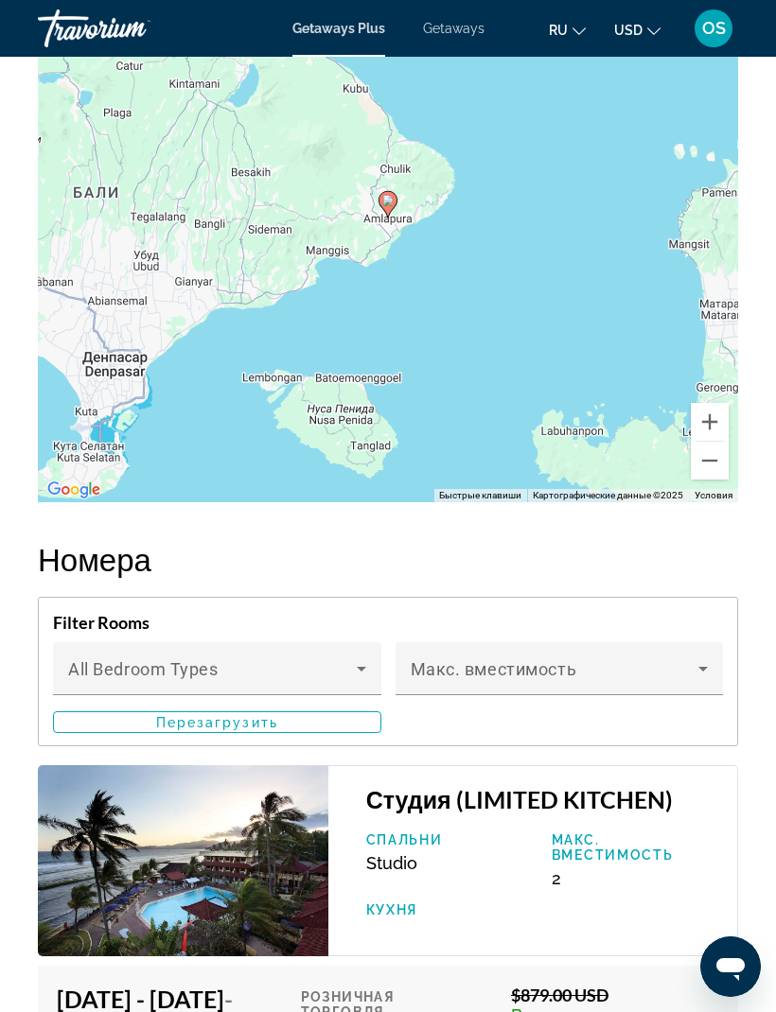
click at [712, 466] on button "Уменьшить" at bounding box center [710, 461] width 38 height 38
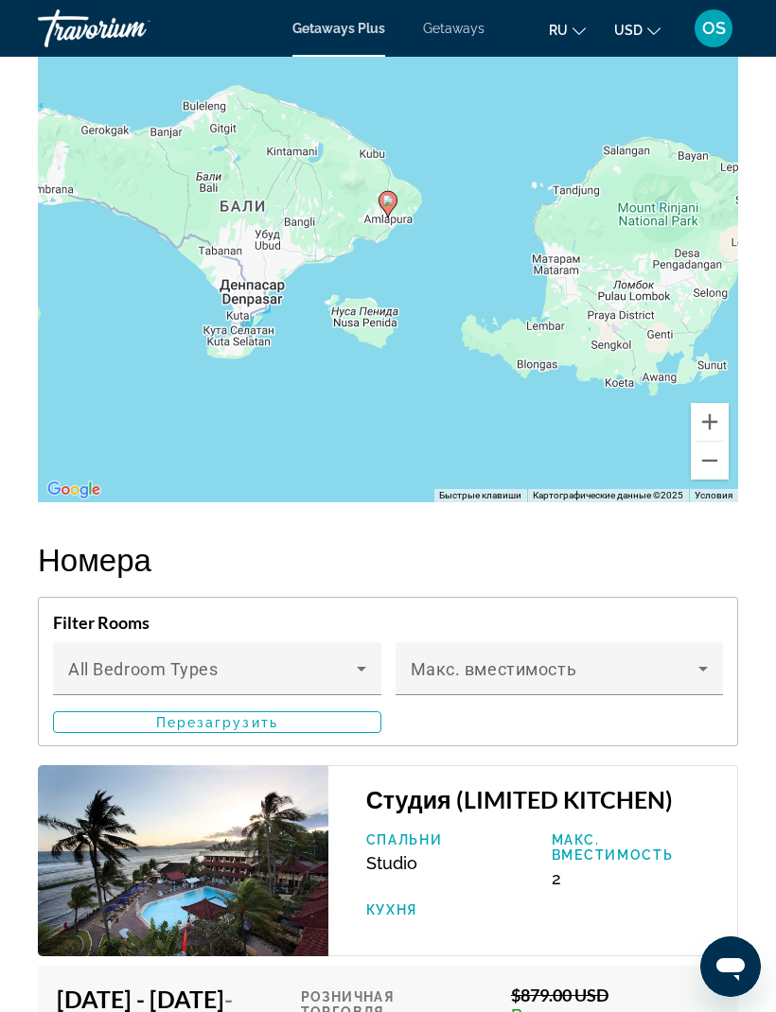
click at [361, 677] on icon "Main content" at bounding box center [361, 669] width 23 height 23
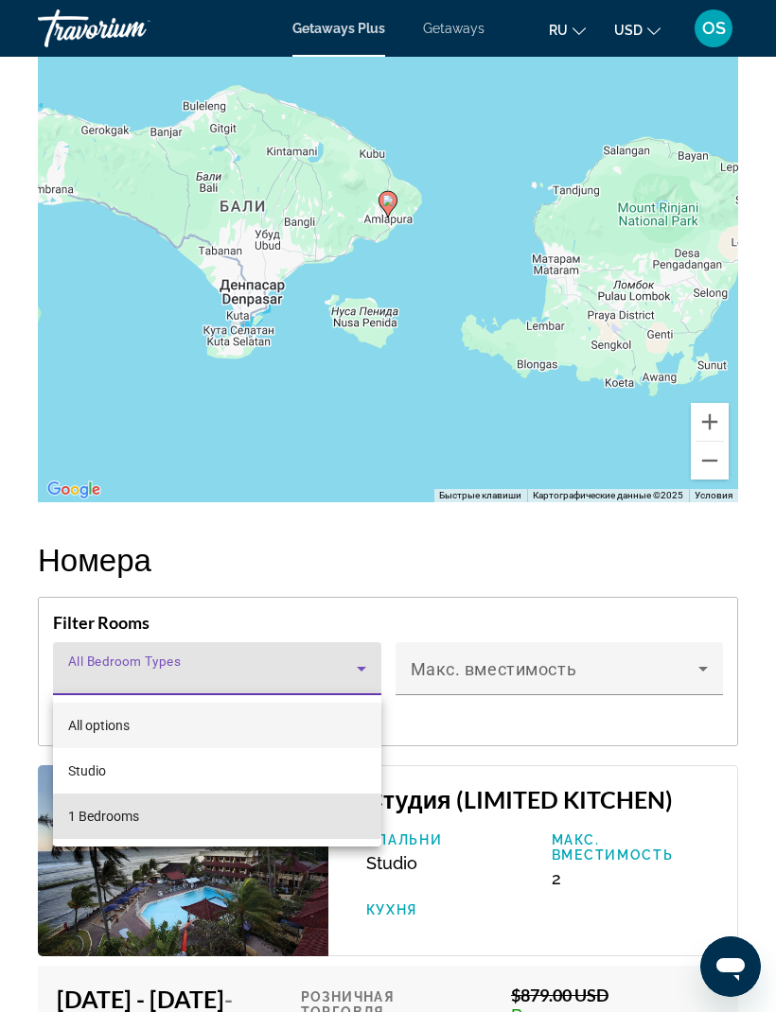
click at [126, 811] on span "1 Bedrooms" at bounding box center [103, 816] width 71 height 23
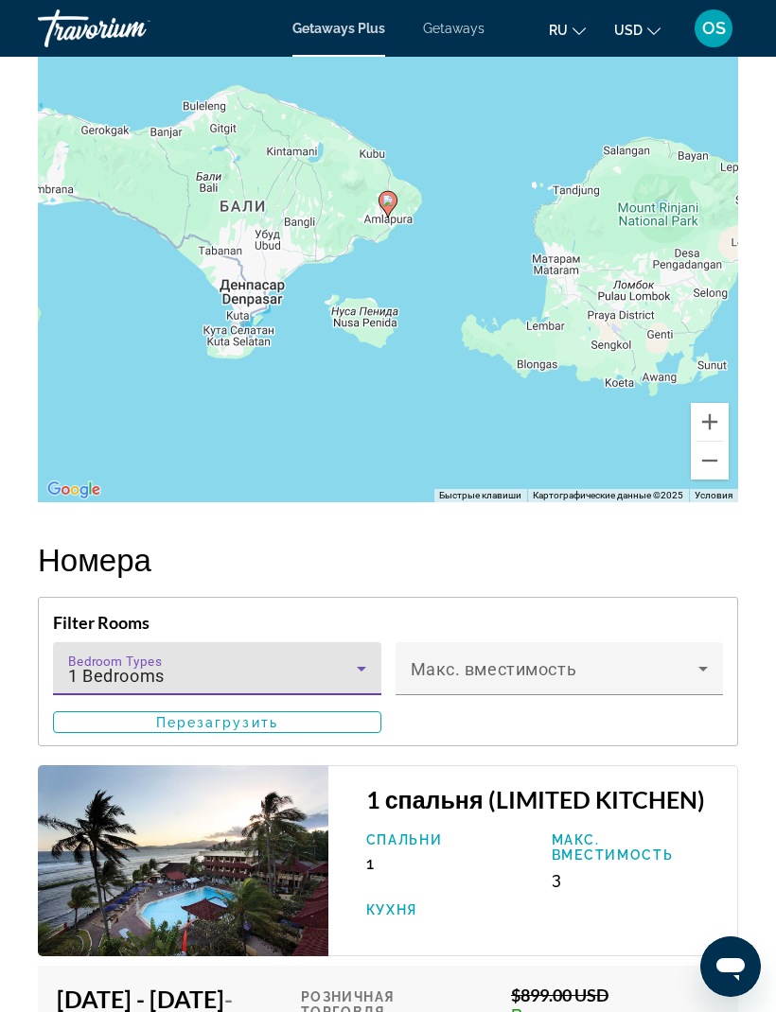
click at [706, 675] on icon "Main content" at bounding box center [703, 669] width 23 height 23
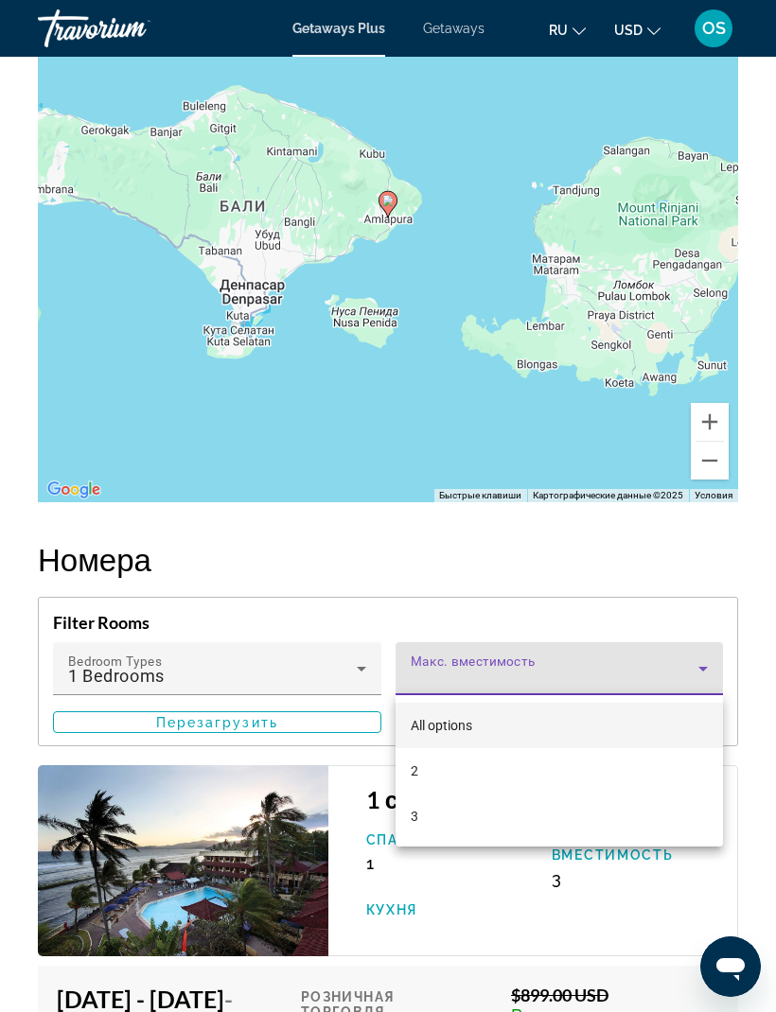
click at [701, 682] on div at bounding box center [388, 506] width 776 height 1012
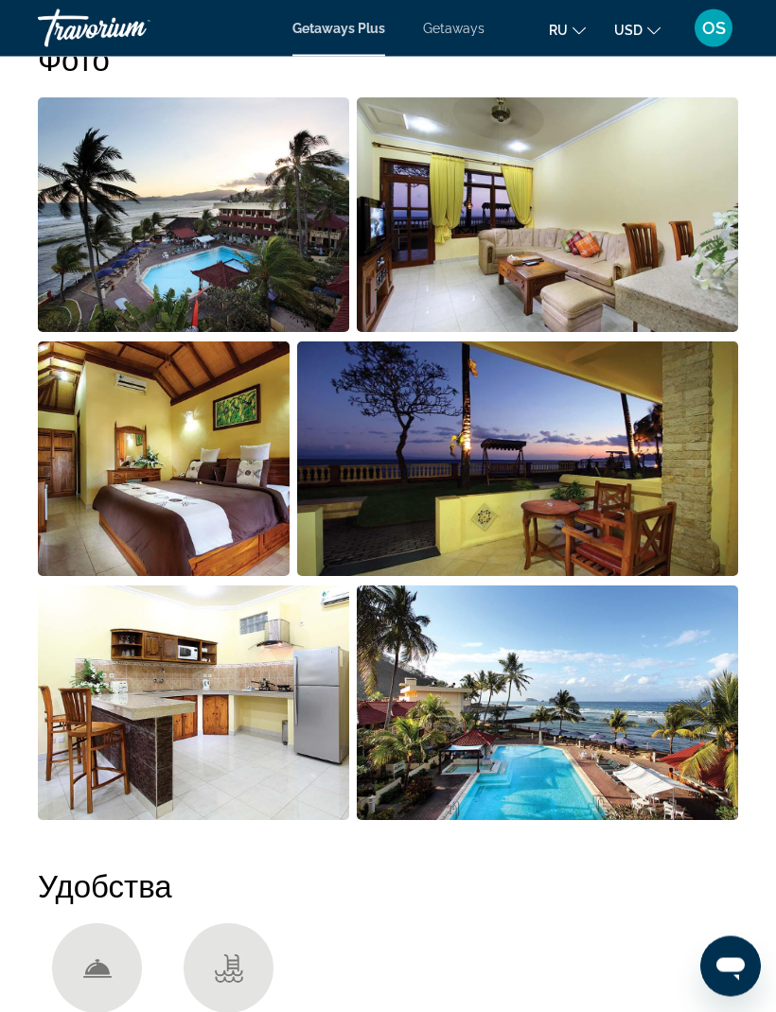
click at [275, 293] on img "Open full-screen image slider" at bounding box center [193, 215] width 311 height 235
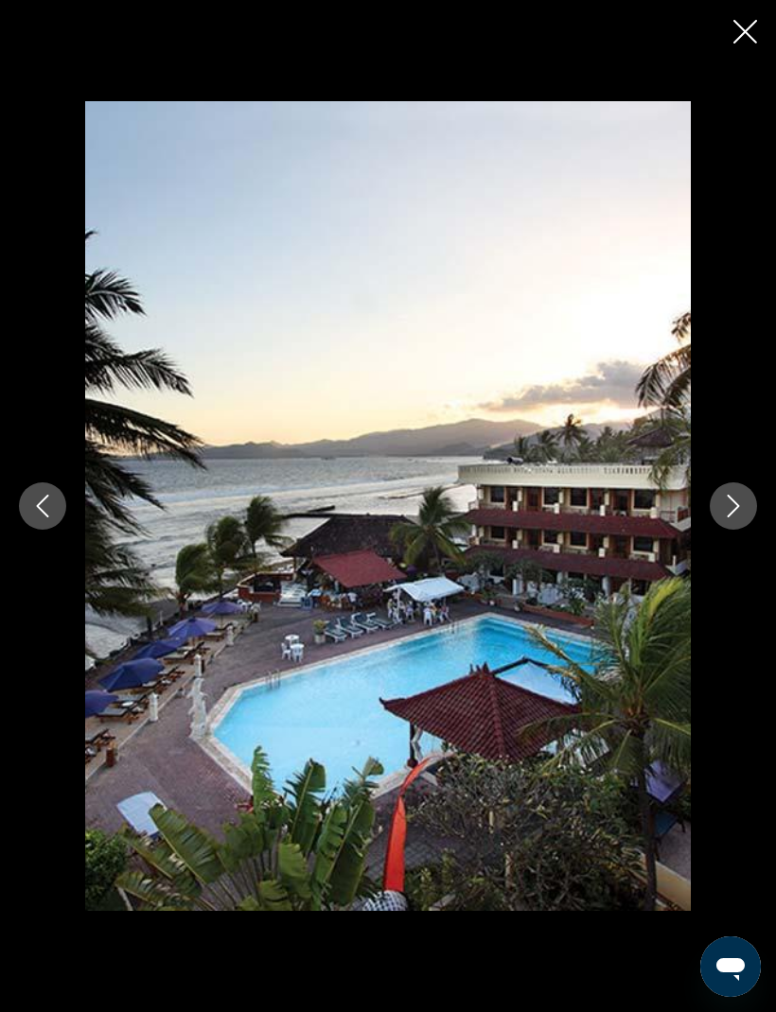
click at [736, 505] on icon "Next image" at bounding box center [733, 506] width 23 height 23
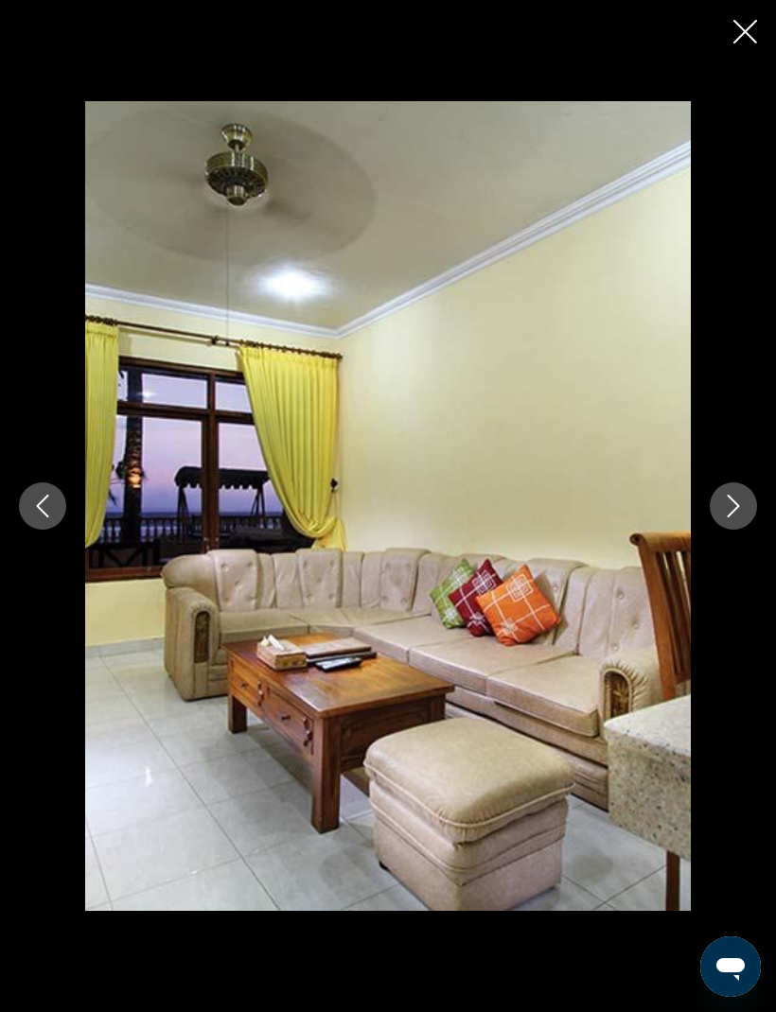
click at [733, 514] on icon "Next image" at bounding box center [733, 506] width 23 height 23
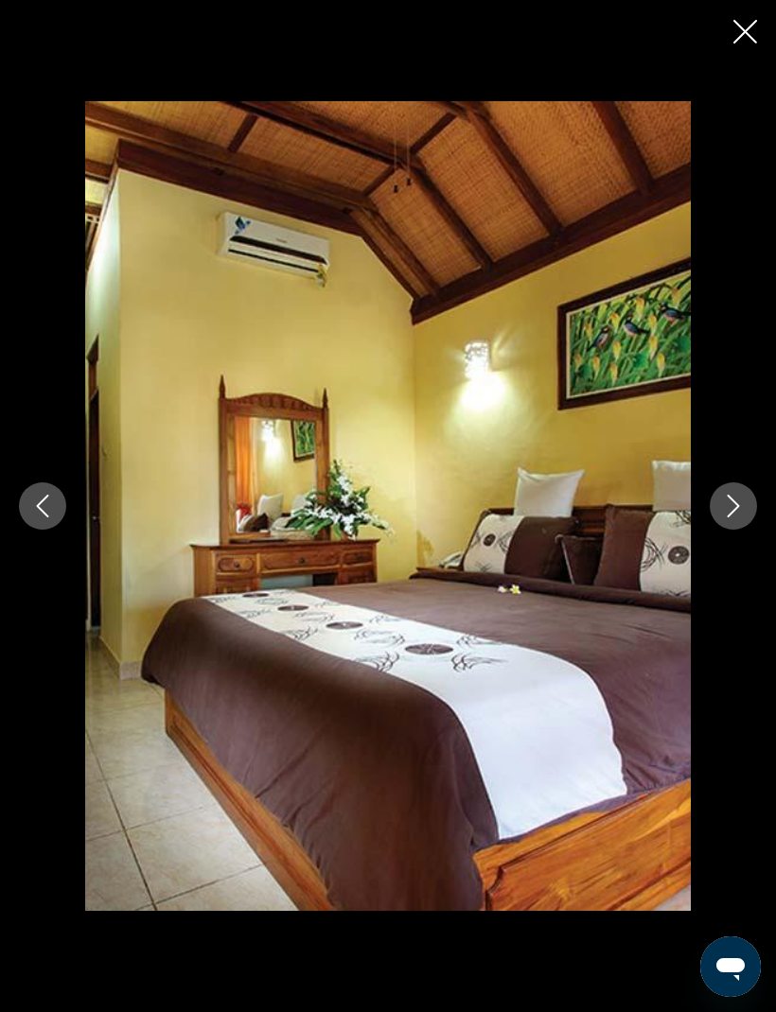
click at [738, 513] on icon "Next image" at bounding box center [733, 506] width 23 height 23
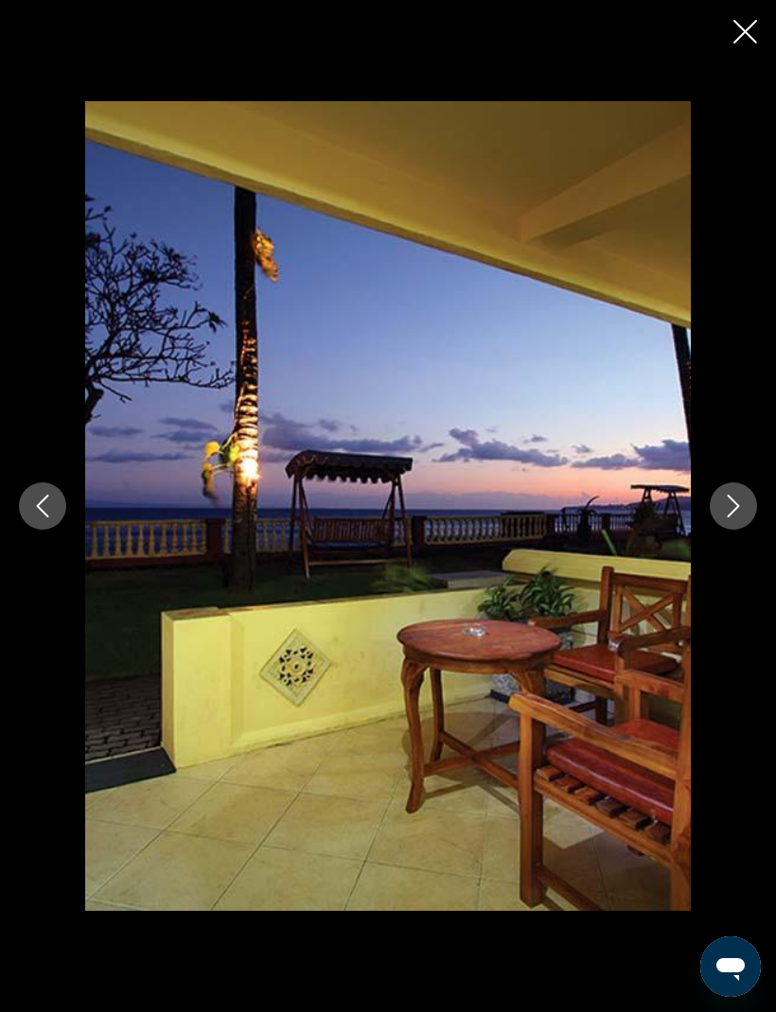
click at [732, 517] on icon "Next image" at bounding box center [733, 506] width 23 height 23
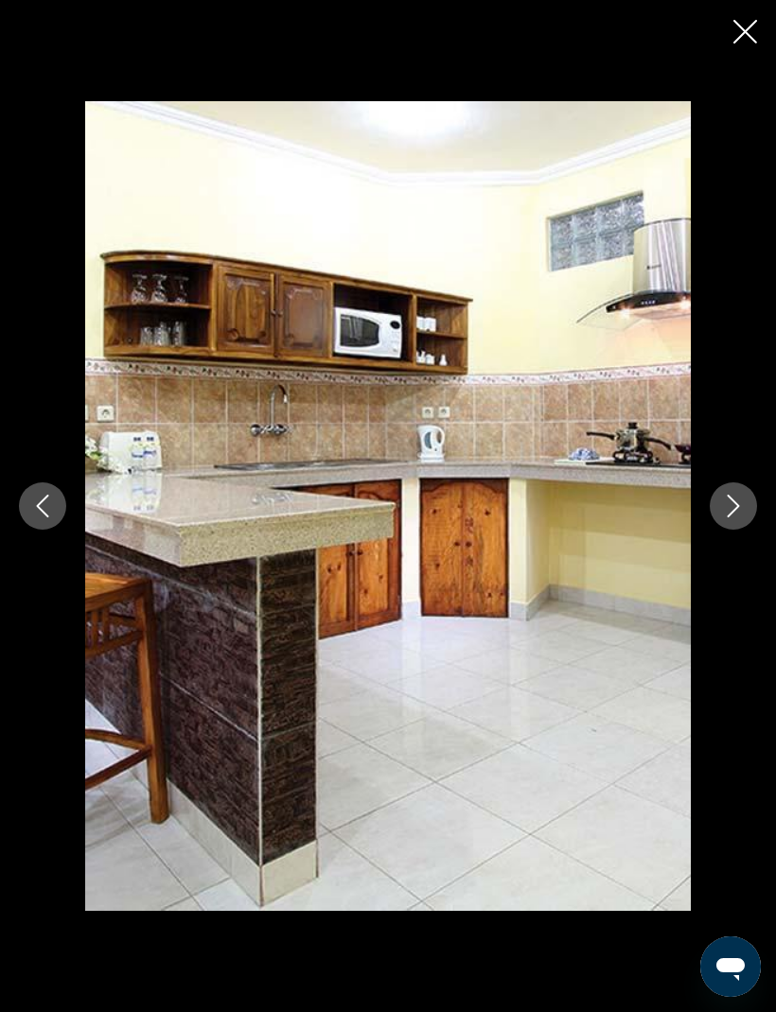
click at [731, 512] on icon "Next image" at bounding box center [733, 506] width 23 height 23
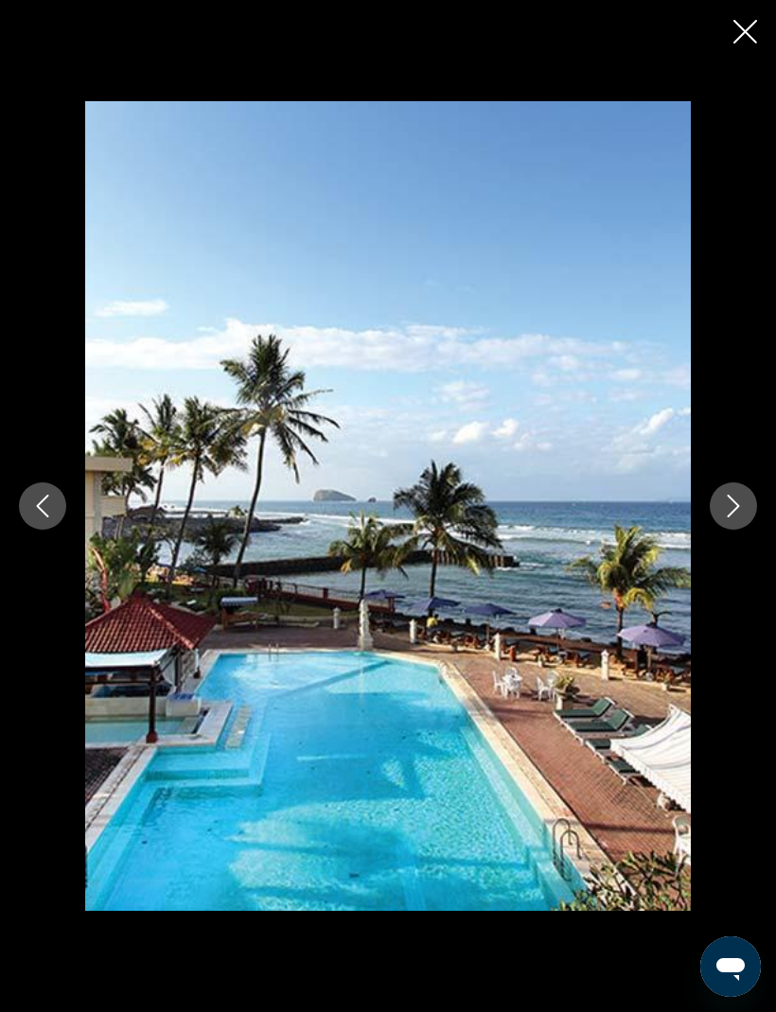
click at [731, 516] on icon "Next image" at bounding box center [733, 506] width 23 height 23
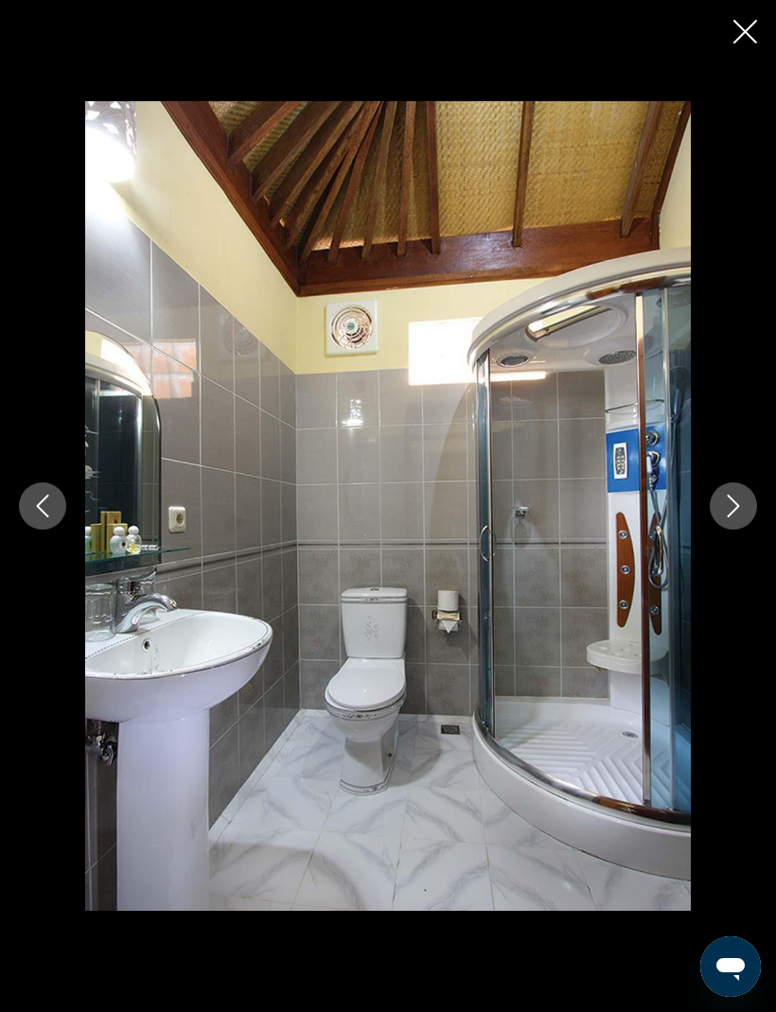
click at [744, 499] on icon "Next image" at bounding box center [733, 506] width 23 height 23
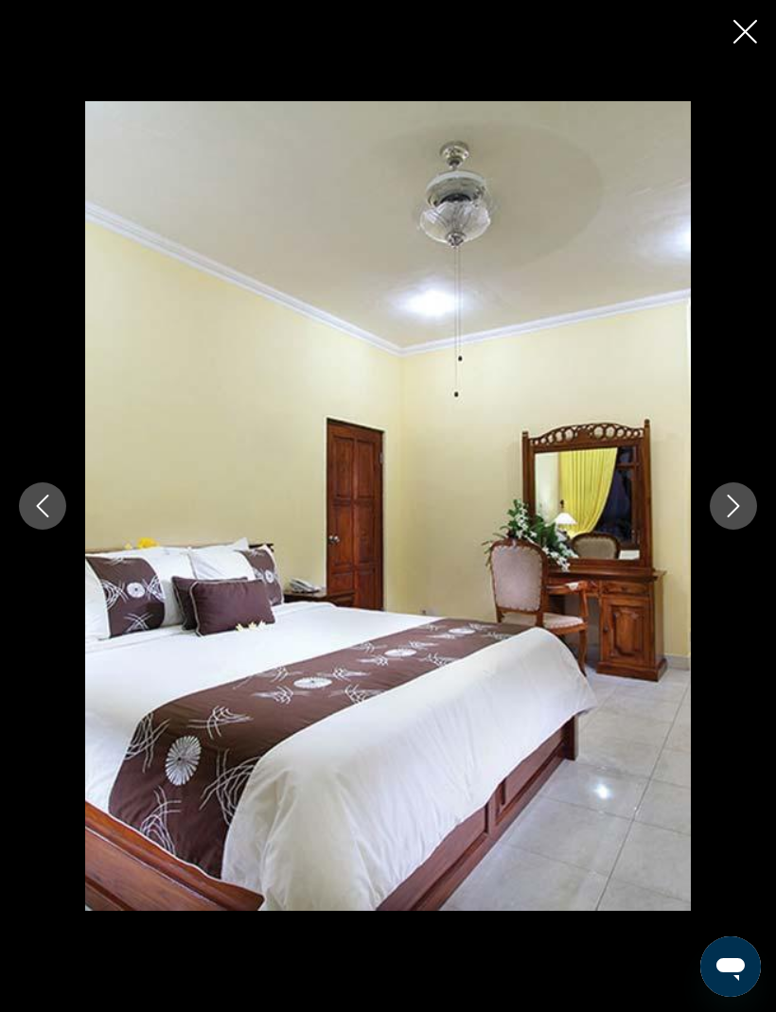
click at [746, 515] on button "Next image" at bounding box center [733, 505] width 47 height 47
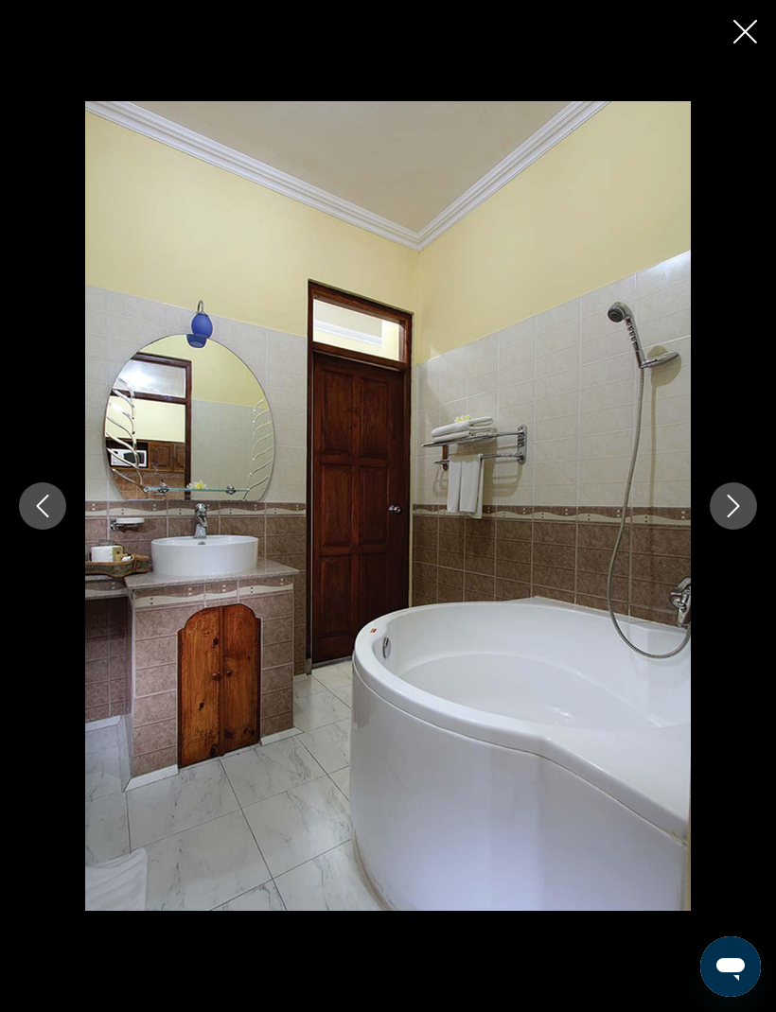
click at [734, 510] on icon "Next image" at bounding box center [734, 506] width 12 height 23
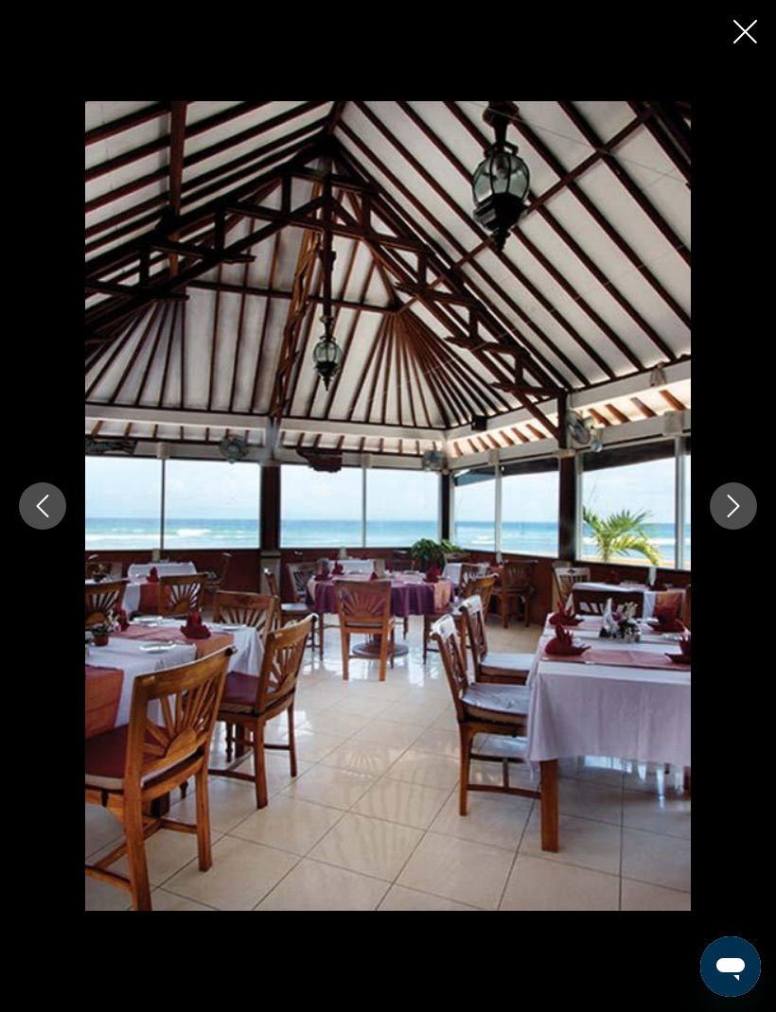
click at [736, 510] on icon "Next image" at bounding box center [733, 506] width 23 height 23
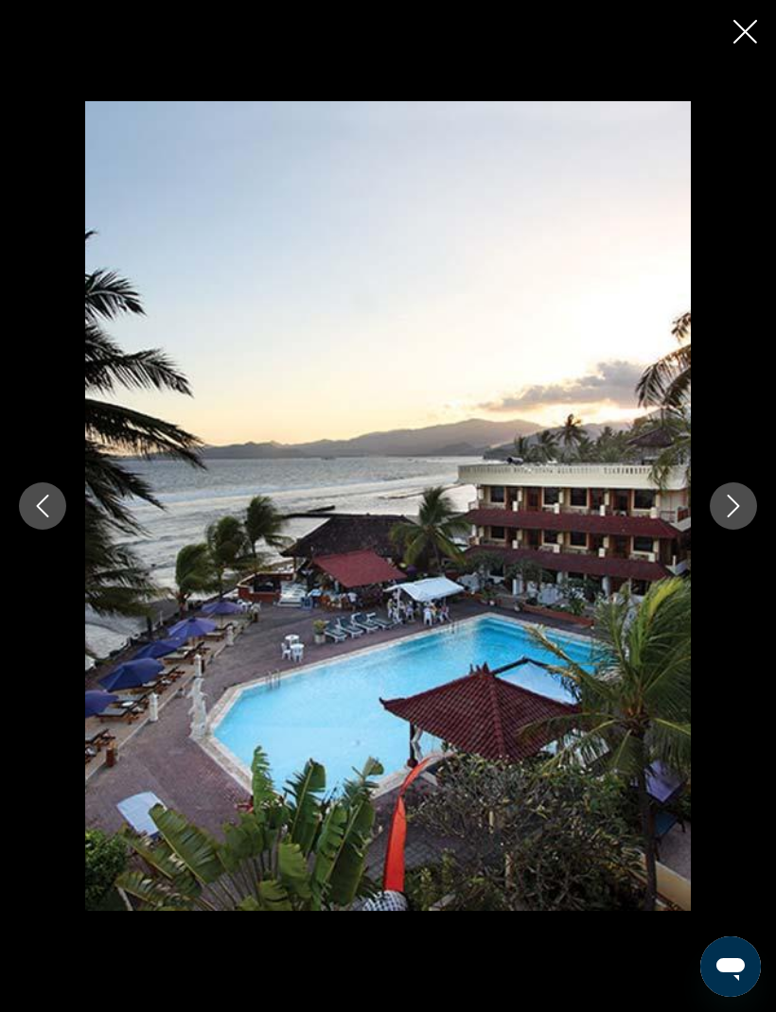
click at [749, 31] on icon "Close slideshow" at bounding box center [745, 32] width 24 height 24
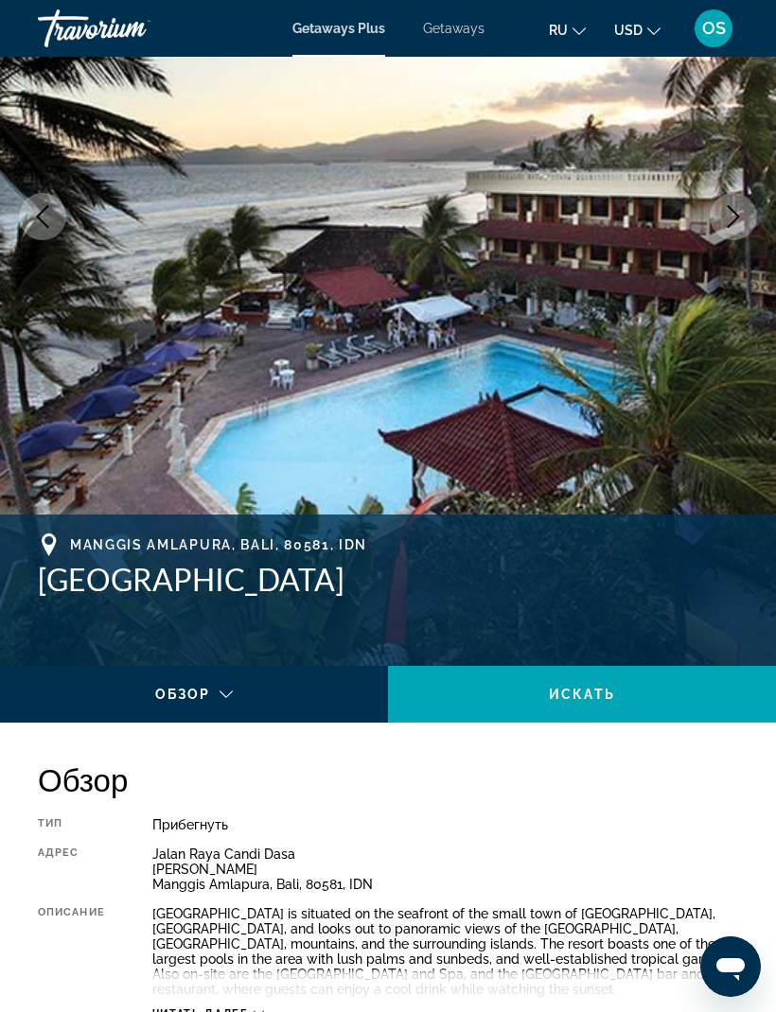
scroll to position [280, 0]
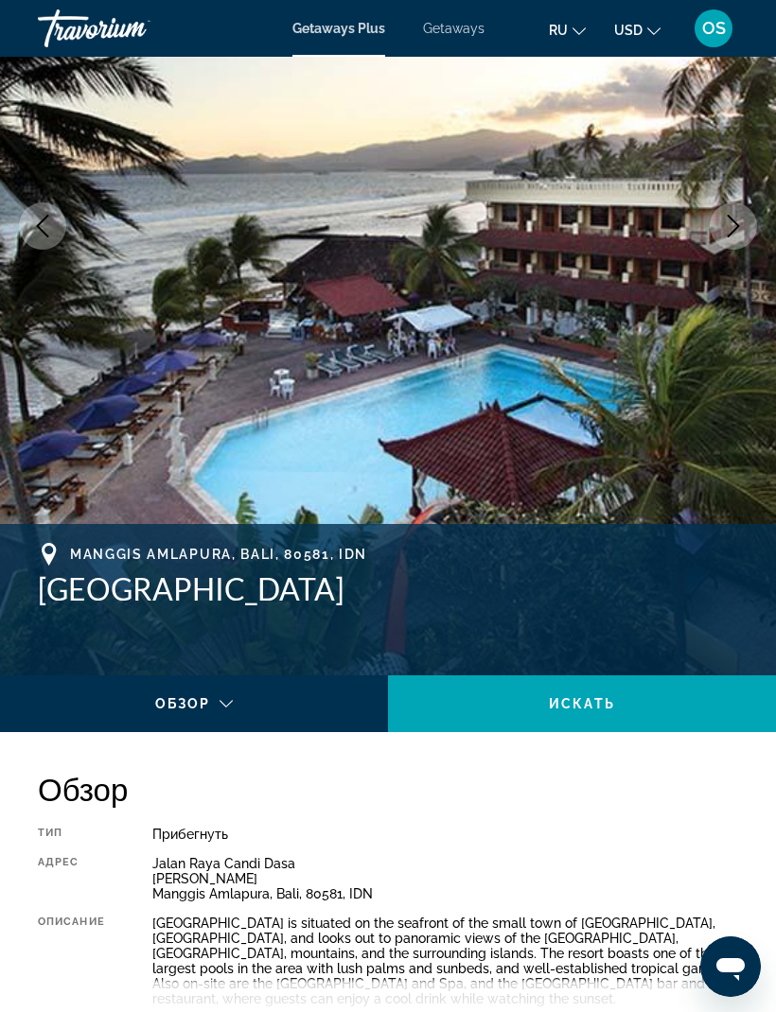
click at [456, 26] on span "Getaways" at bounding box center [453, 28] width 61 height 15
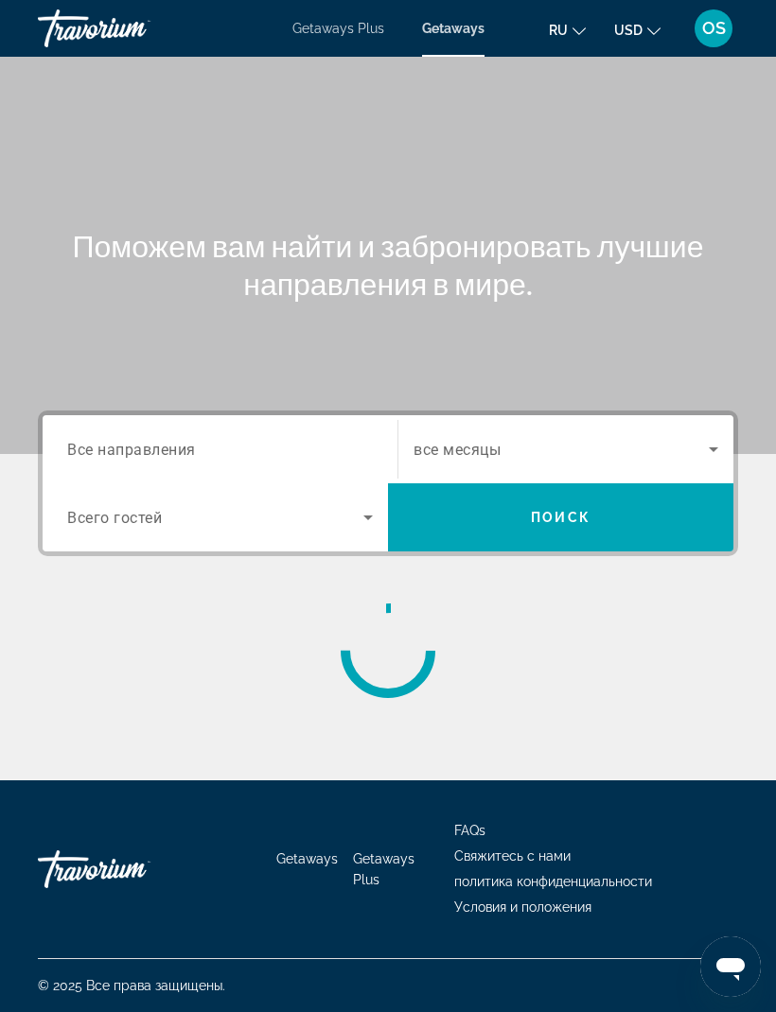
scroll to position [62, 0]
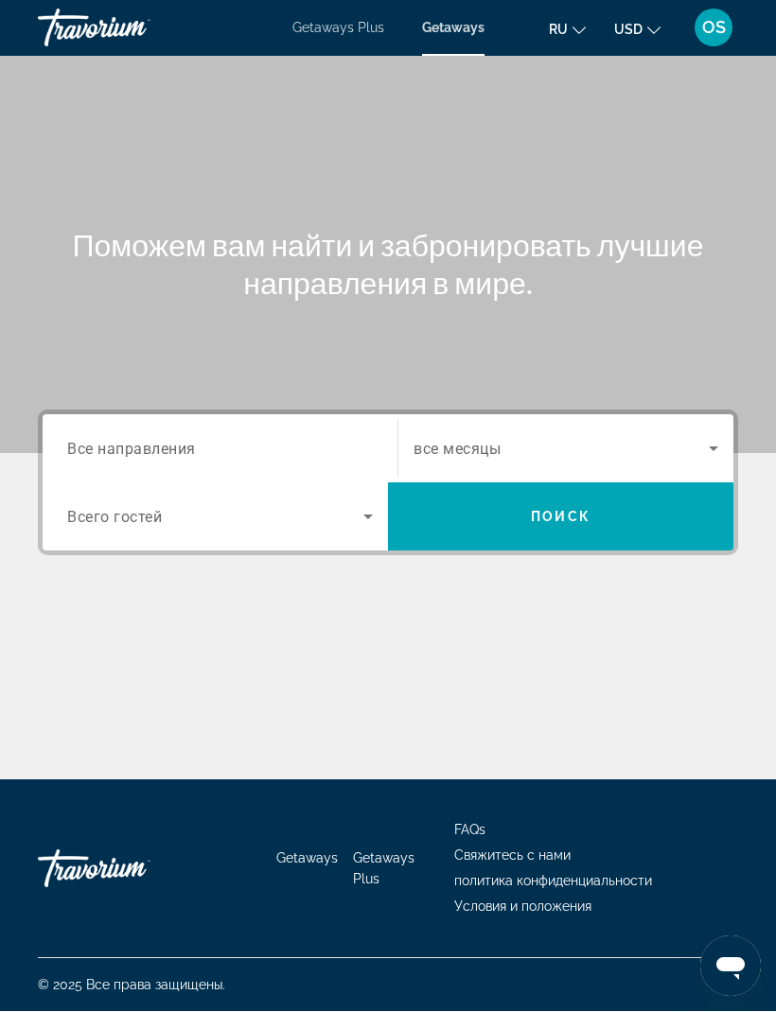
click at [187, 440] on span "Все направления" at bounding box center [131, 449] width 129 height 18
click at [187, 439] on input "Destination Все направления" at bounding box center [220, 450] width 306 height 23
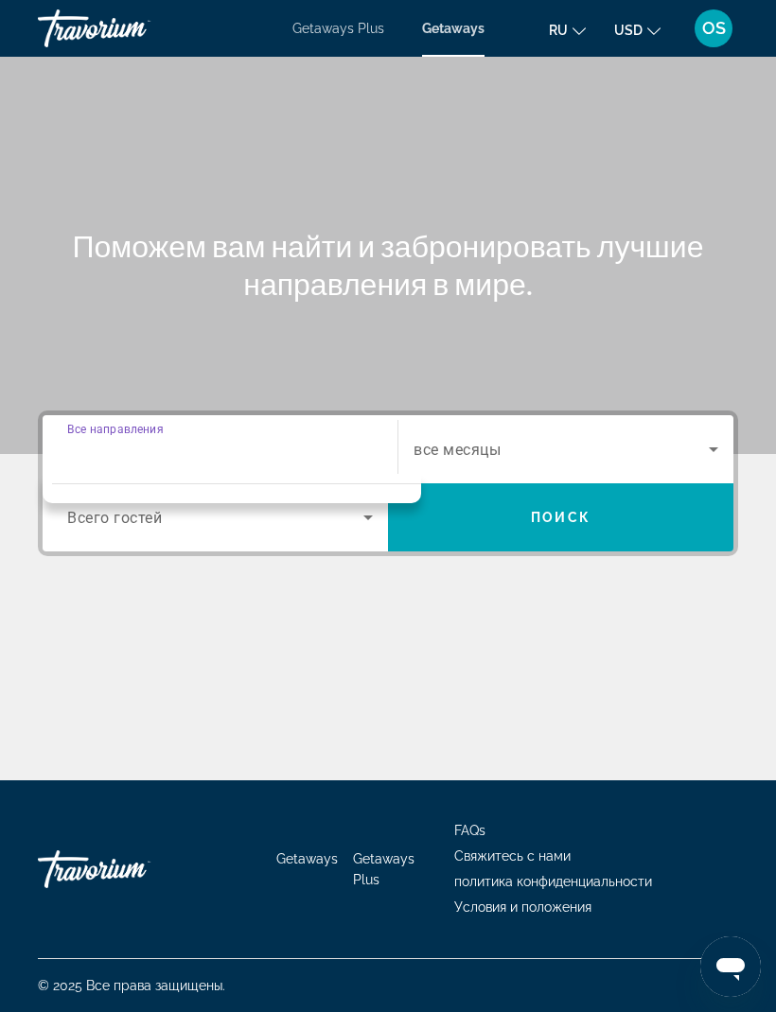
click at [145, 423] on div "Destination Все направления" at bounding box center [220, 450] width 306 height 54
click at [107, 423] on div "Destination Все направления" at bounding box center [220, 450] width 306 height 54
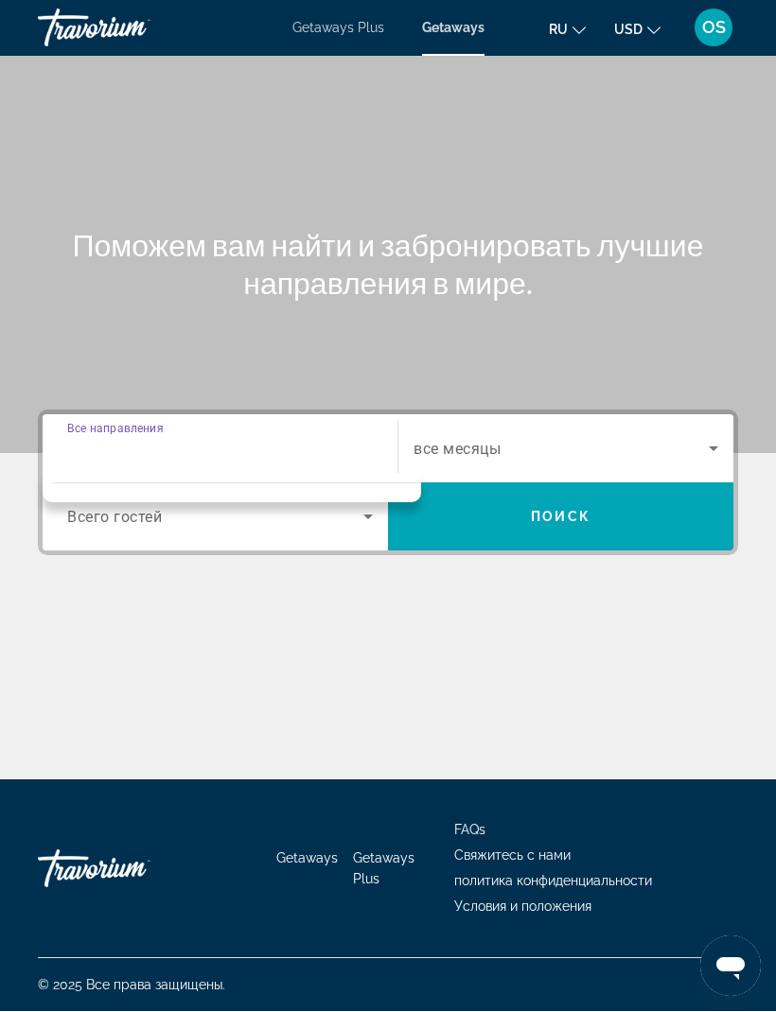
click at [460, 537] on div "Destination Все направления Start Month все месяцы Occupancy Всего гостей Поиск" at bounding box center [388, 578] width 776 height 335
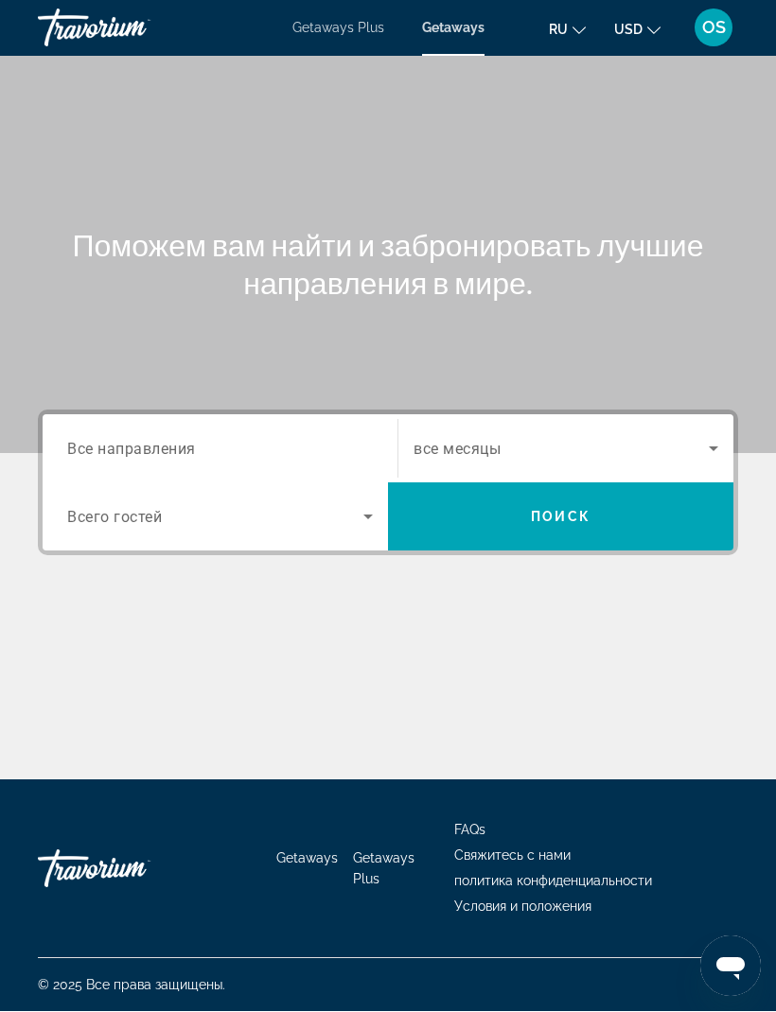
click at [376, 604] on div "Main content" at bounding box center [388, 675] width 700 height 142
click at [179, 440] on span "Все направления" at bounding box center [131, 449] width 129 height 18
click at [179, 439] on input "Destination Все направления" at bounding box center [220, 450] width 306 height 23
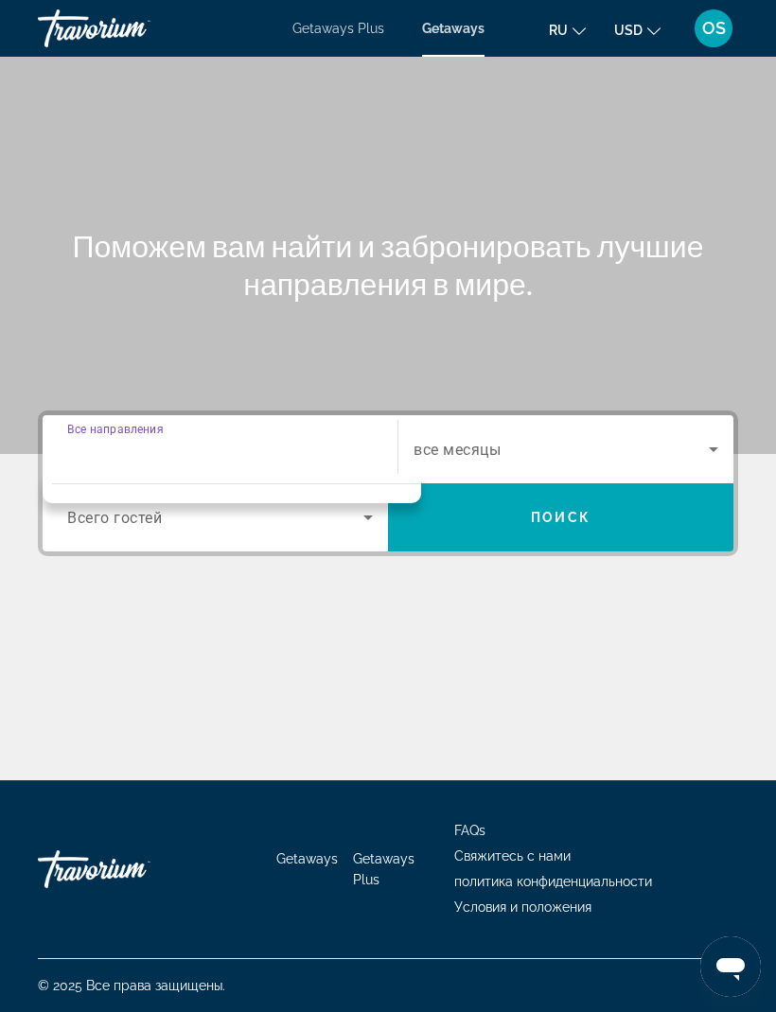
click at [239, 439] on input "Destination Все направления" at bounding box center [220, 450] width 306 height 23
click at [142, 439] on input "Destination Все направления" at bounding box center [220, 450] width 306 height 23
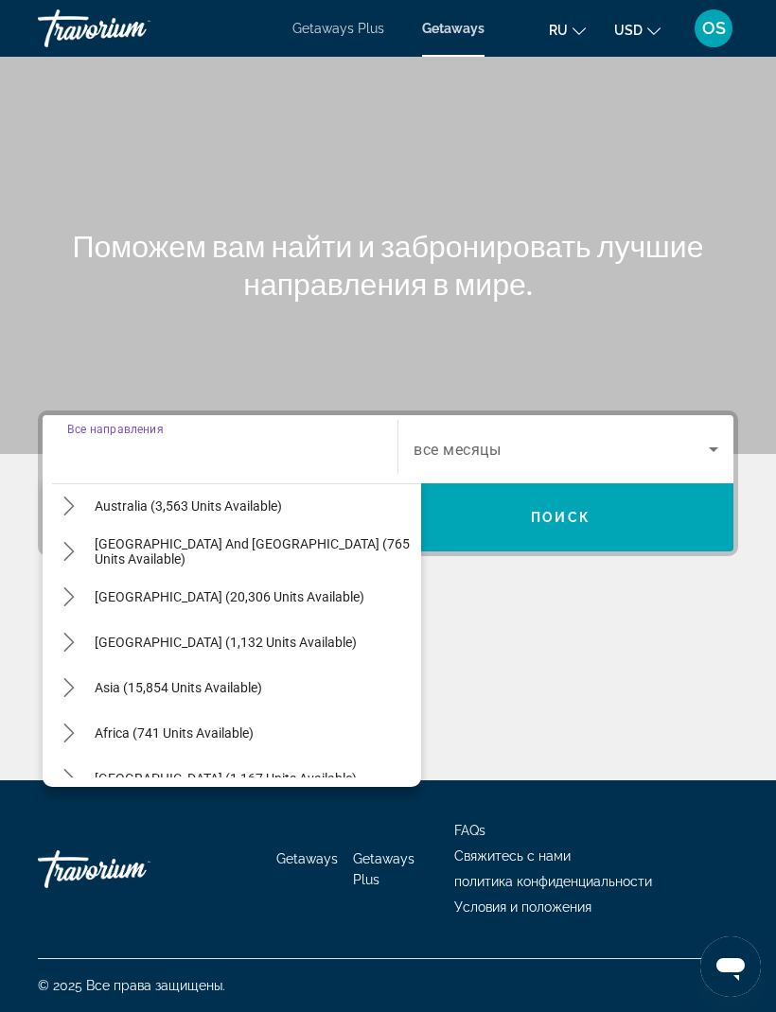
scroll to position [284, 0]
click at [78, 677] on icon "Toggle Asia (15,854 units available) submenu" at bounding box center [69, 686] width 19 height 19
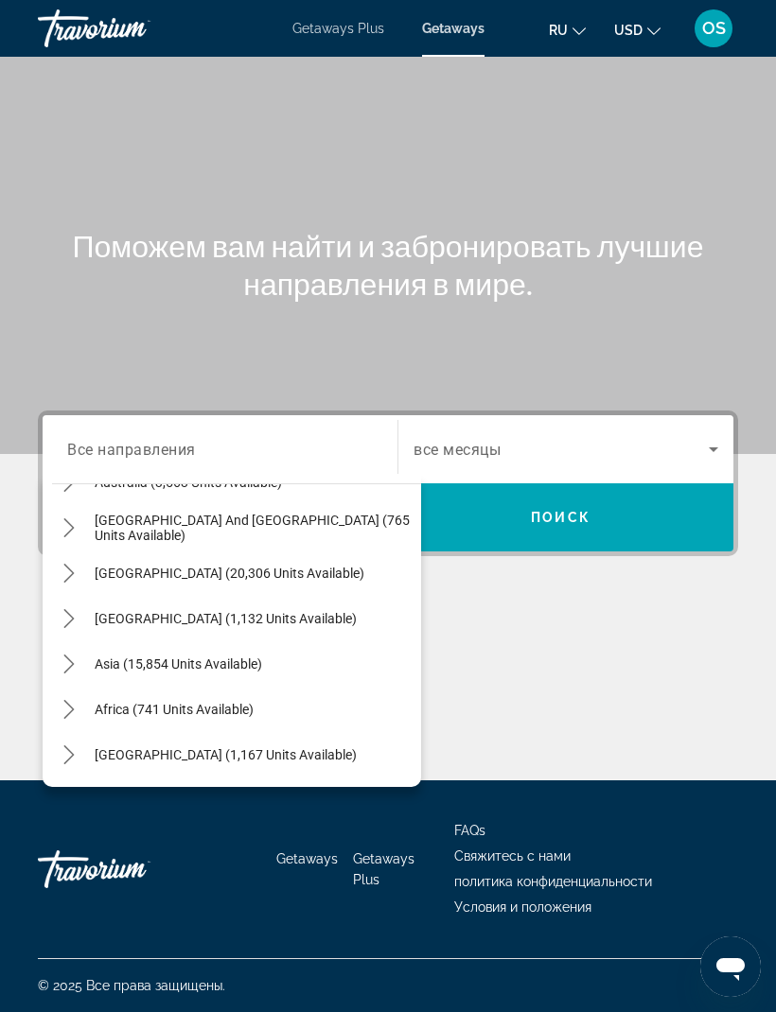
scroll to position [307, 0]
click at [78, 655] on icon "Toggle Asia (15,854 units available) submenu" at bounding box center [69, 664] width 19 height 19
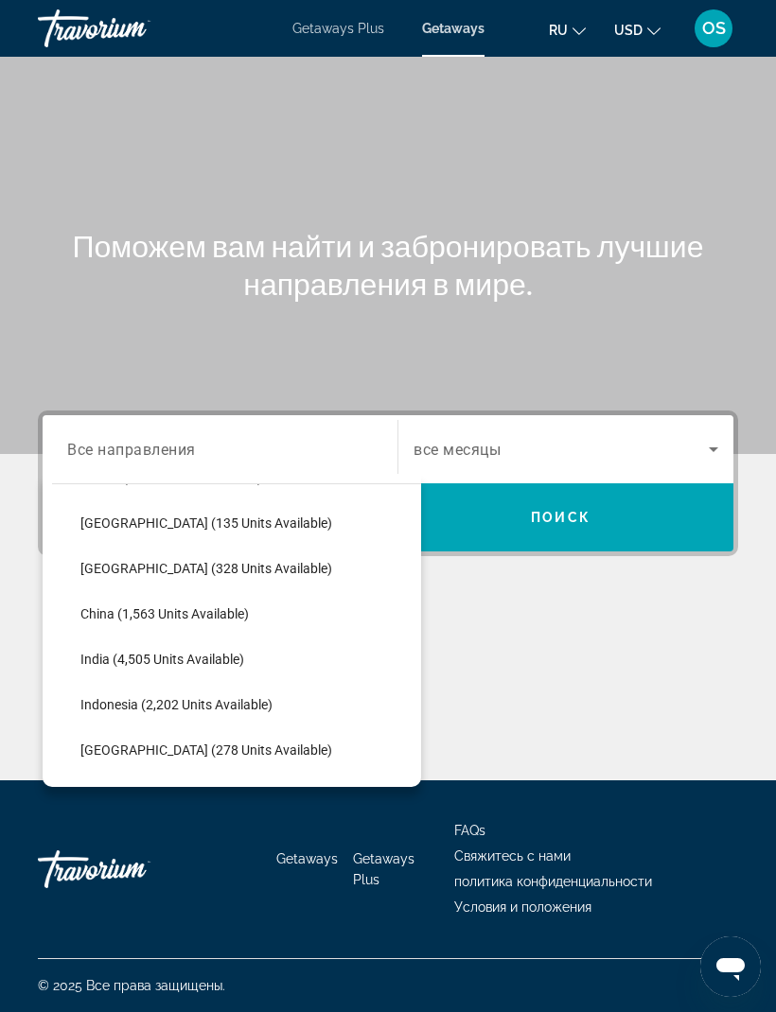
scroll to position [501, 0]
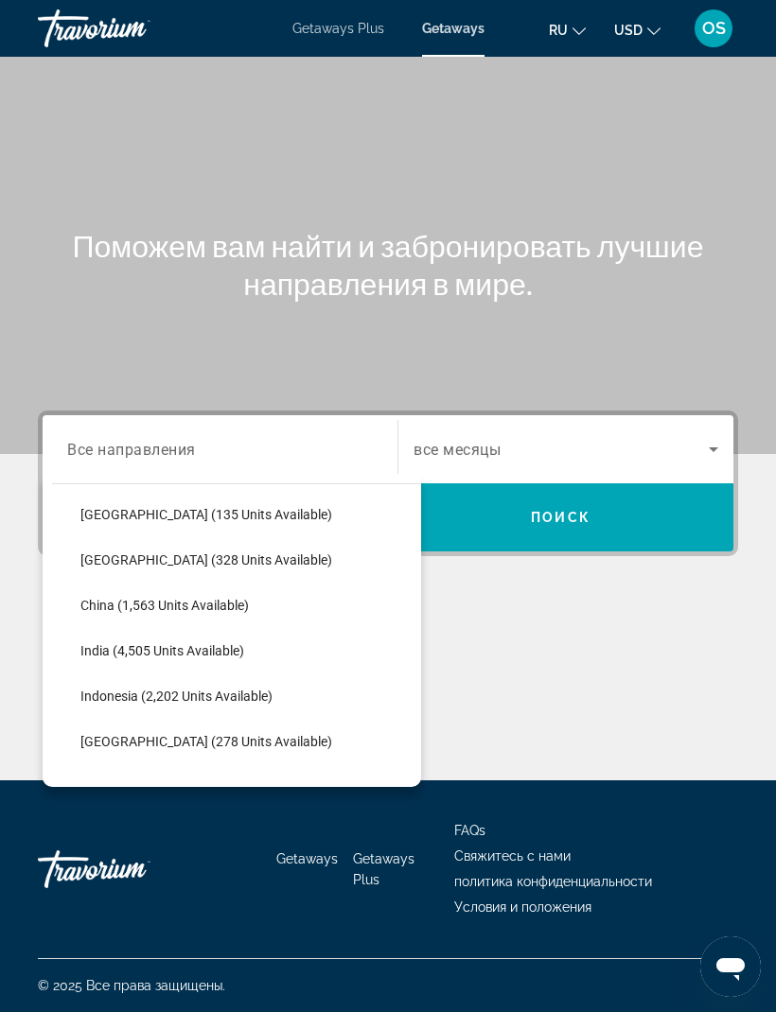
click at [123, 689] on span "Indonesia (2,202 units available)" at bounding box center [176, 696] width 192 height 15
type input "**********"
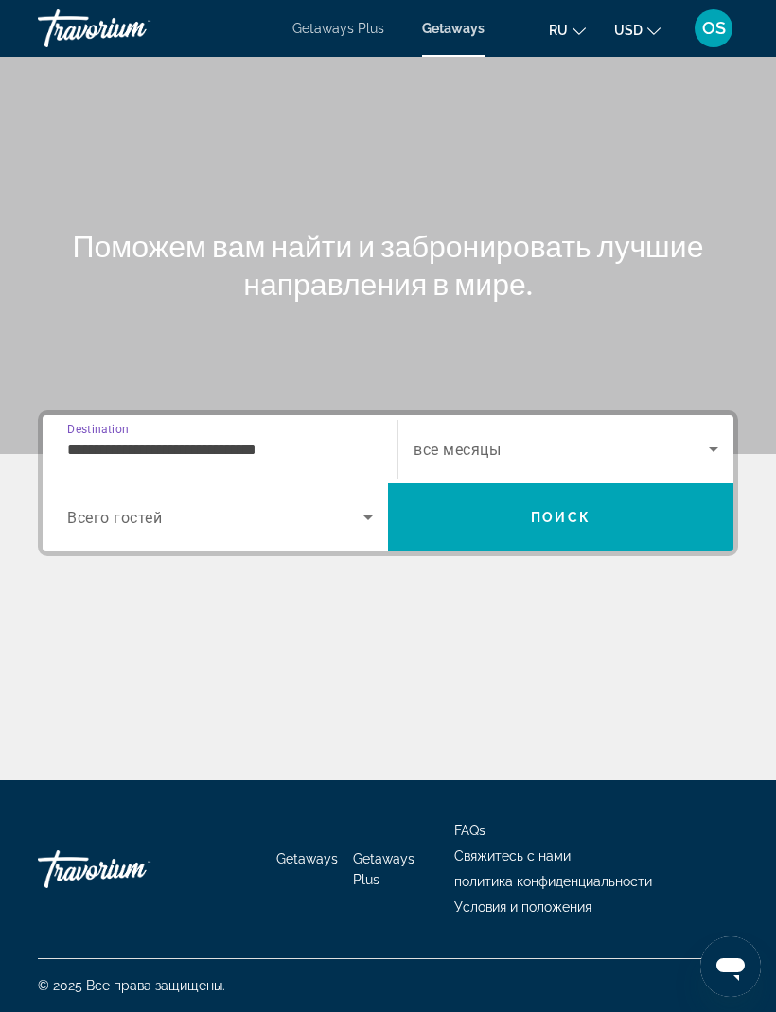
click at [714, 447] on icon "Search widget" at bounding box center [713, 449] width 9 height 5
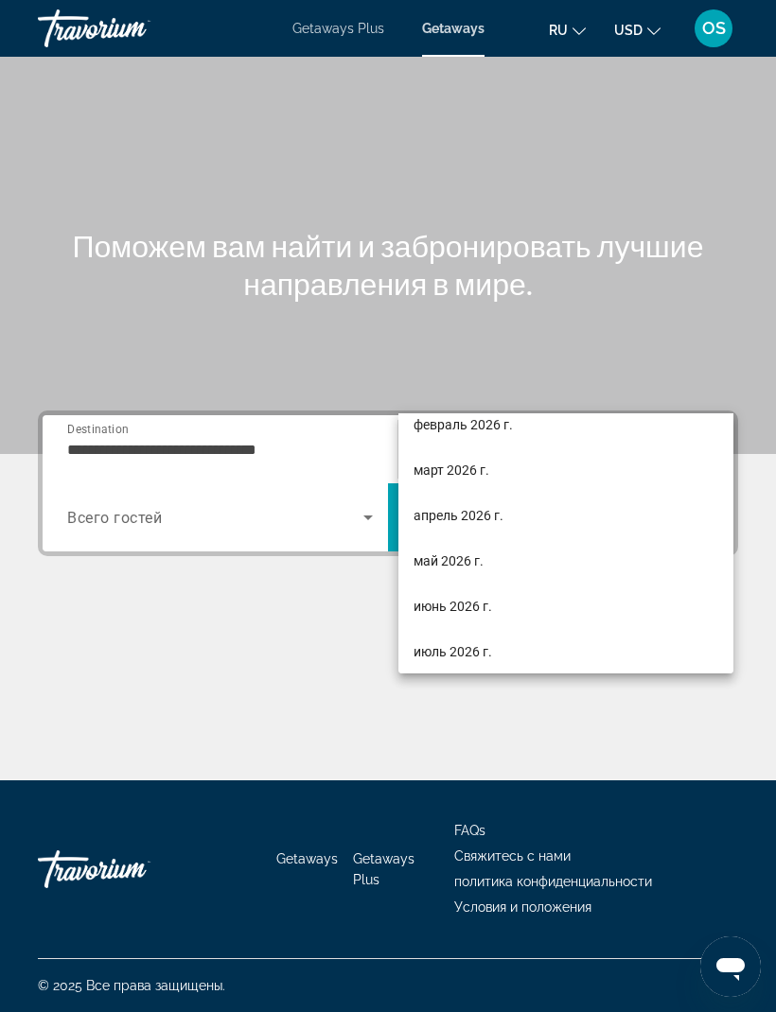
scroll to position [247, 0]
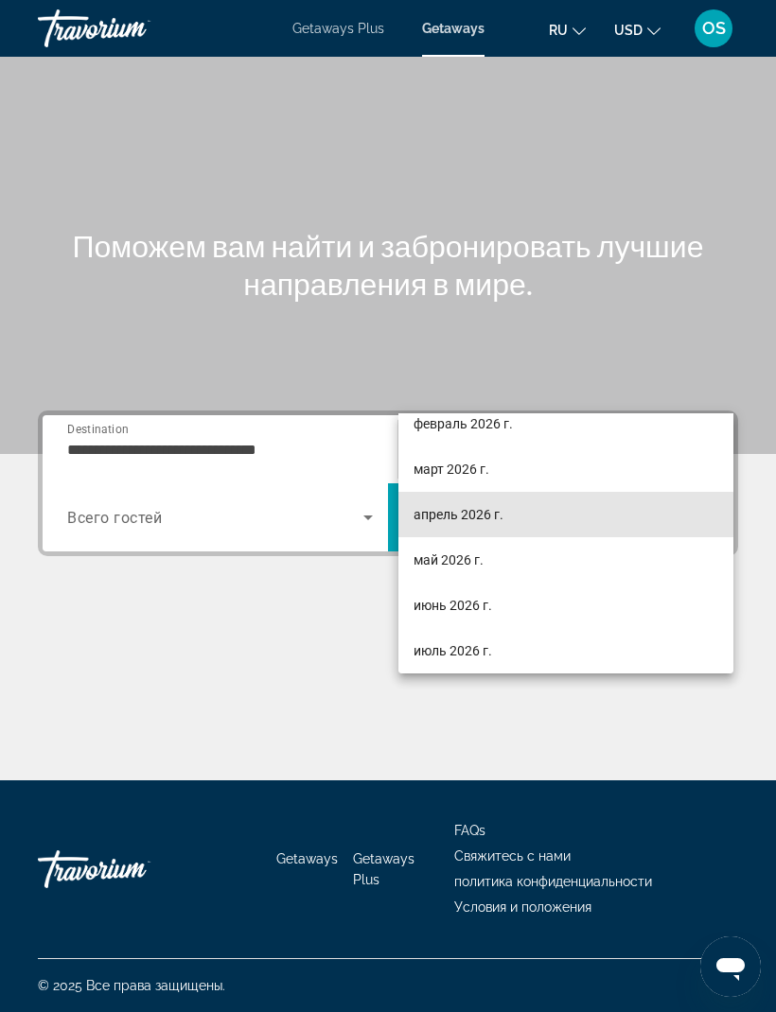
click at [479, 515] on span "апрель 2026 г." at bounding box center [458, 514] width 90 height 23
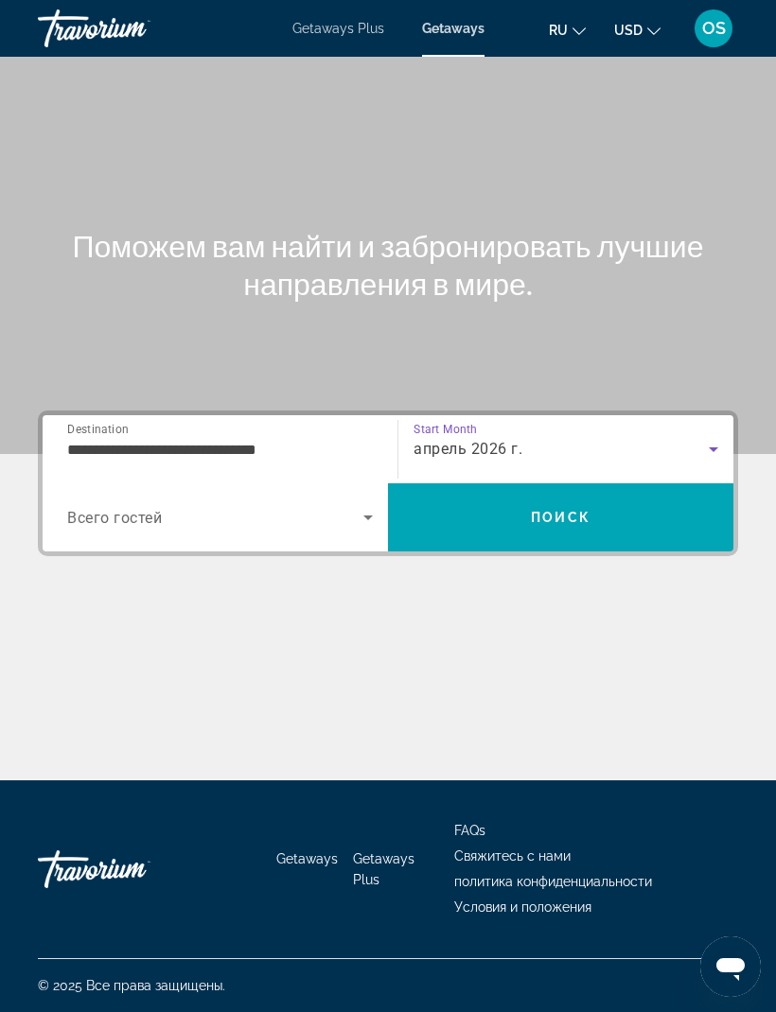
click at [570, 510] on span "Поиск" at bounding box center [561, 517] width 60 height 15
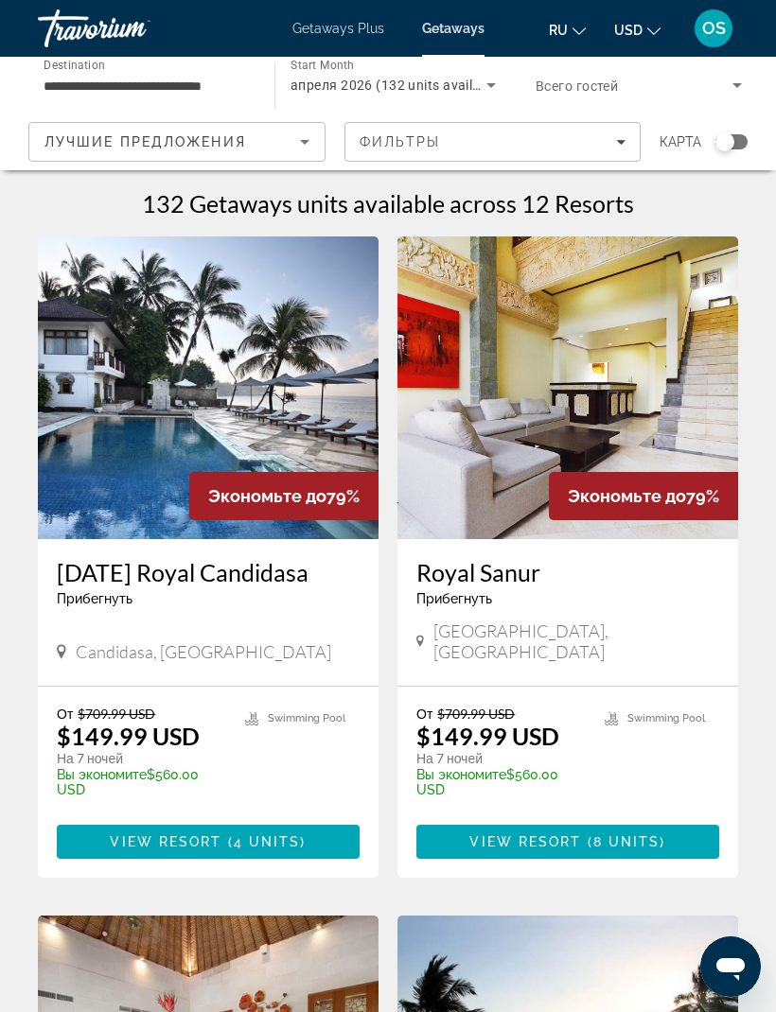
click at [272, 400] on img "Main content" at bounding box center [208, 388] width 341 height 303
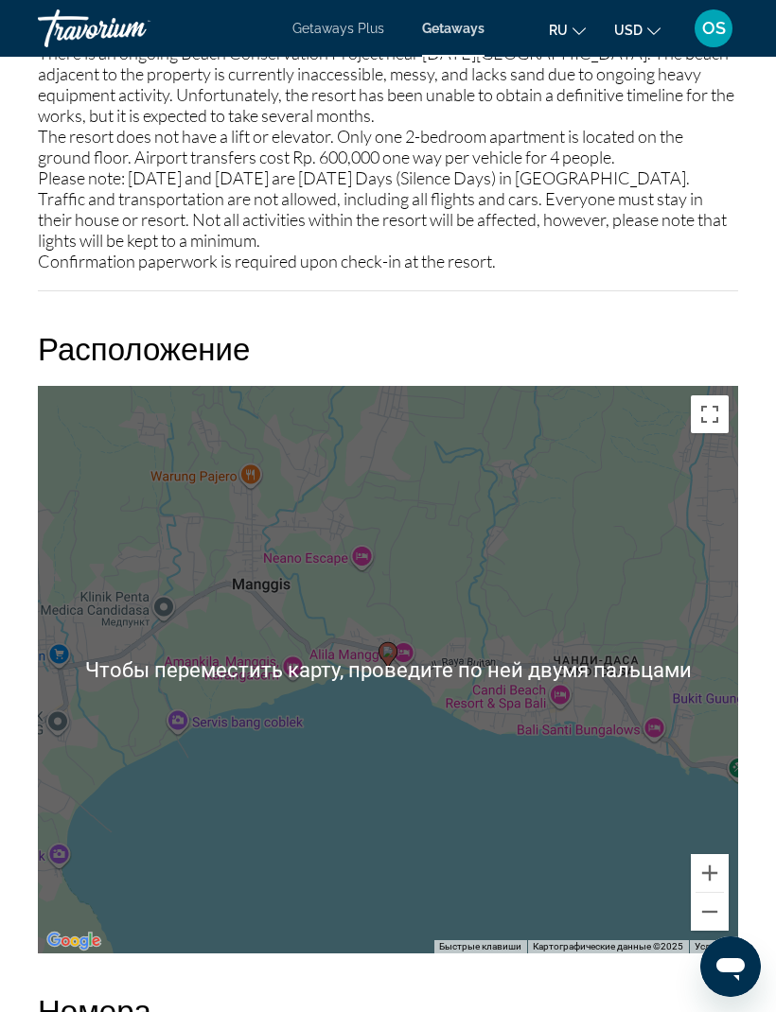
scroll to position [3061, 0]
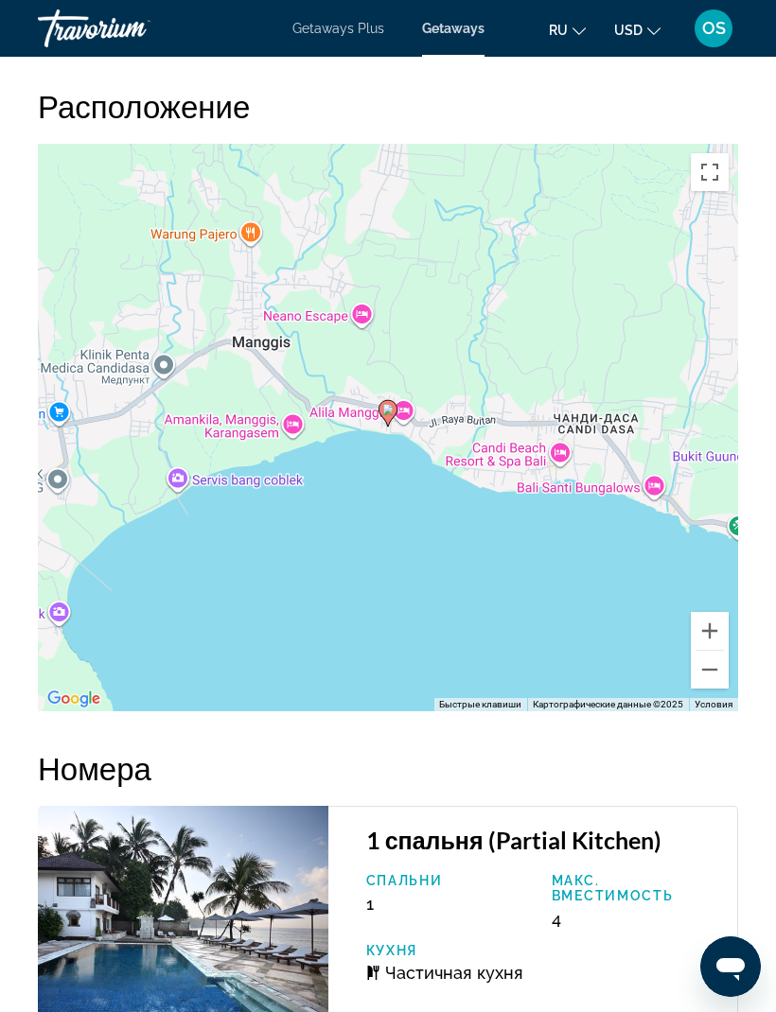
click at [711, 675] on button "Уменьшить" at bounding box center [710, 670] width 38 height 38
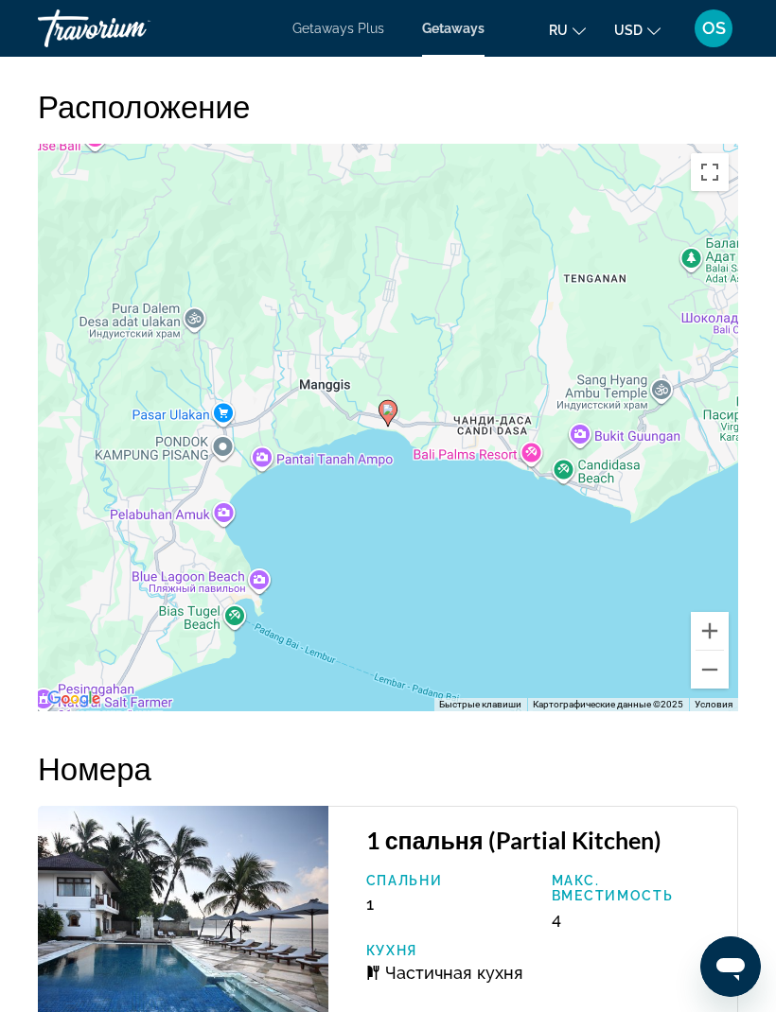
click at [705, 673] on button "Уменьшить" at bounding box center [710, 670] width 38 height 38
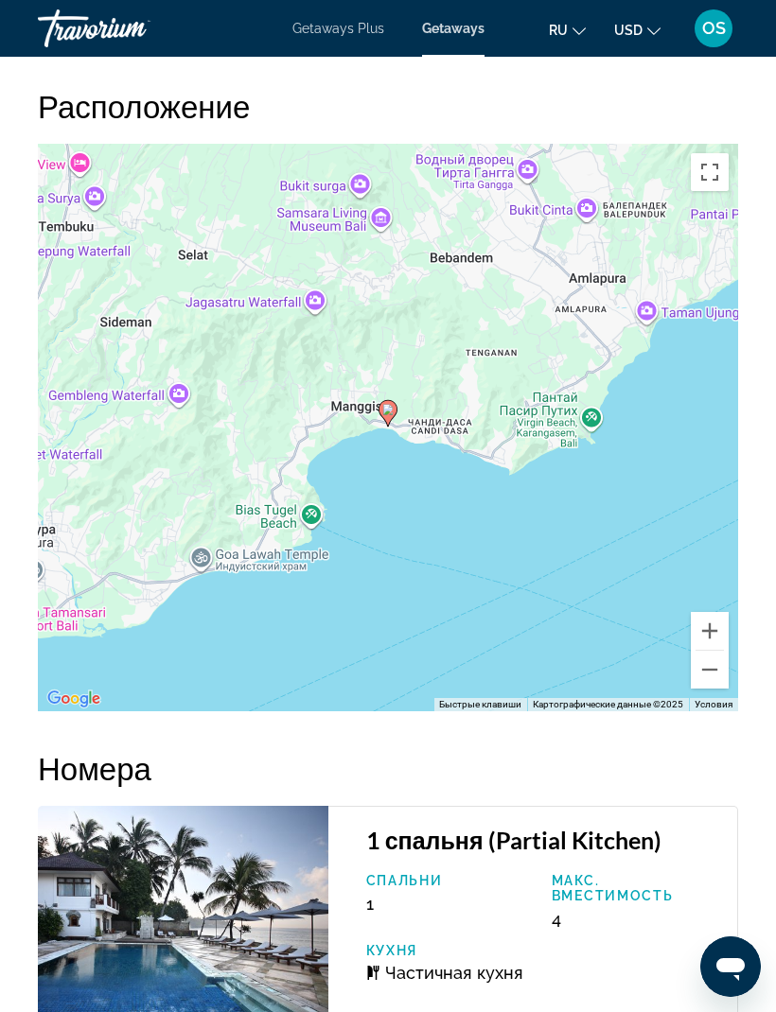
click at [713, 666] on button "Уменьшить" at bounding box center [710, 670] width 38 height 38
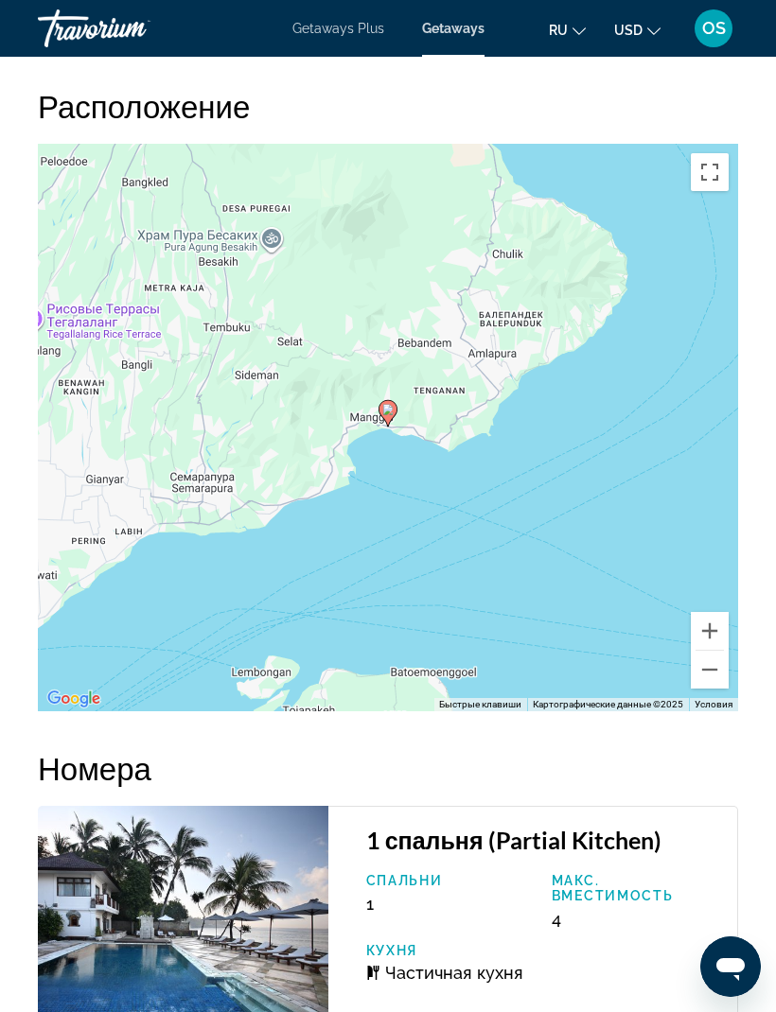
click at [711, 678] on button "Уменьшить" at bounding box center [710, 670] width 38 height 38
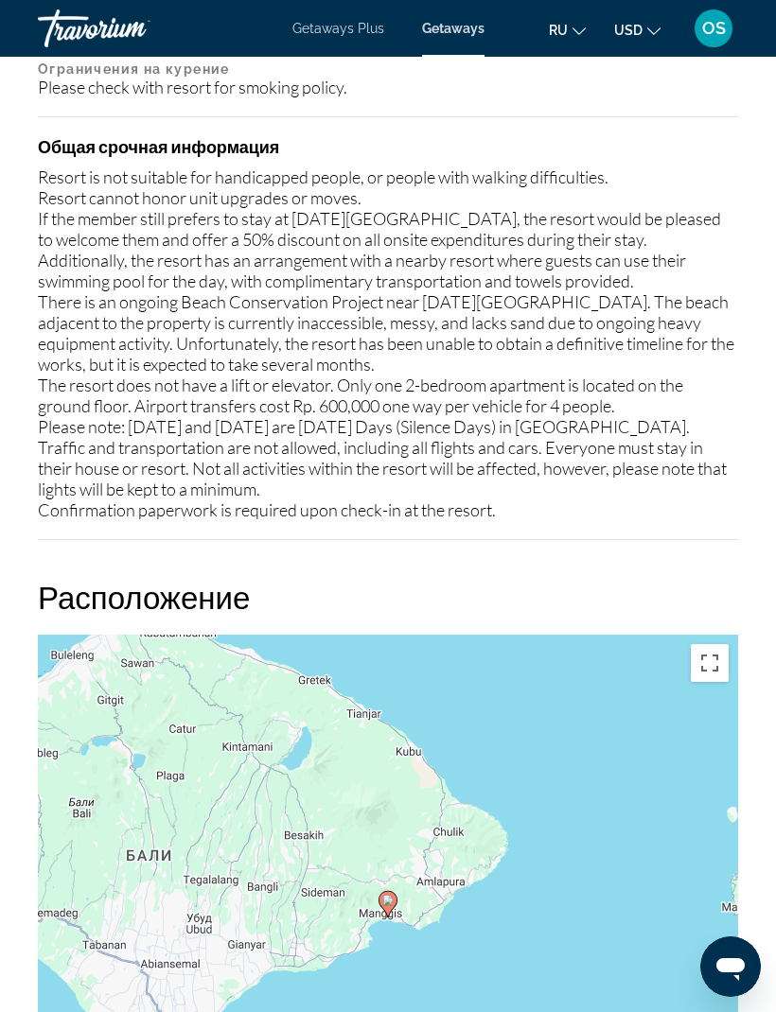
scroll to position [2569, 0]
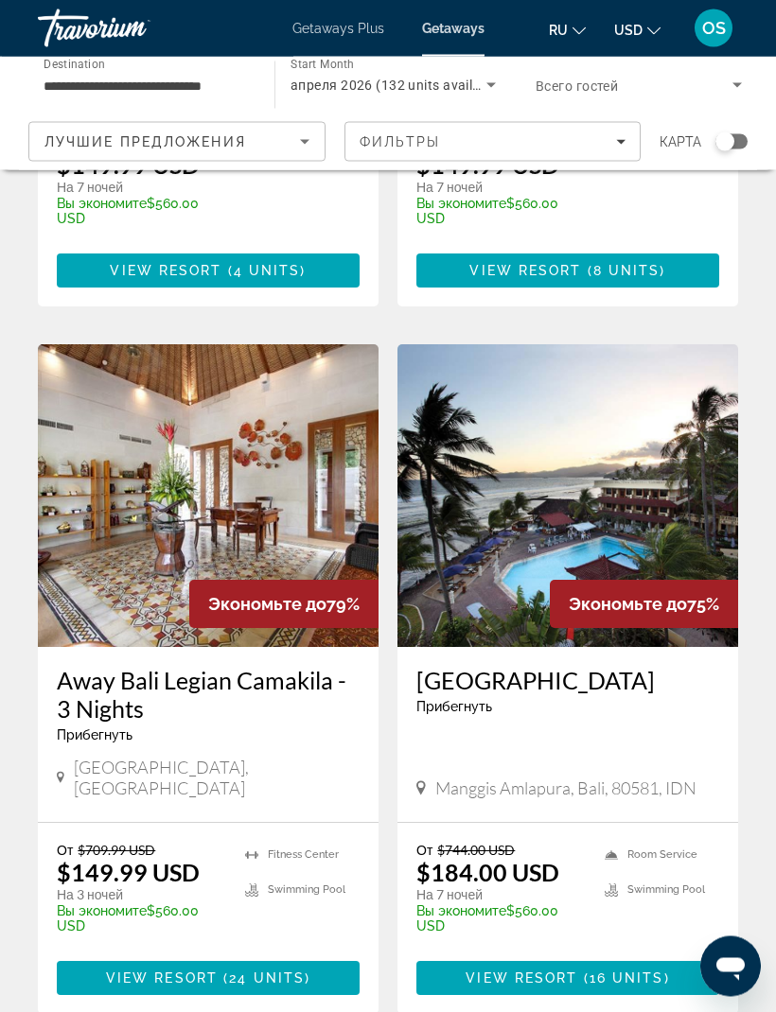
scroll to position [571, 0]
click at [617, 504] on img "Main content" at bounding box center [567, 495] width 341 height 303
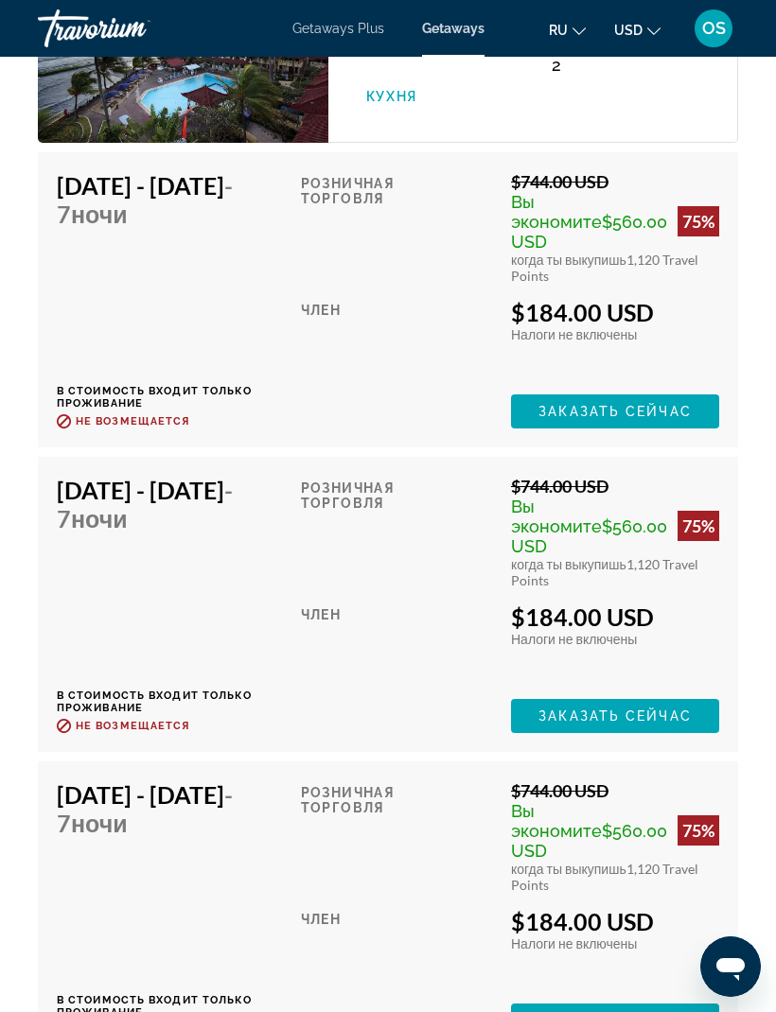
scroll to position [3549, 0]
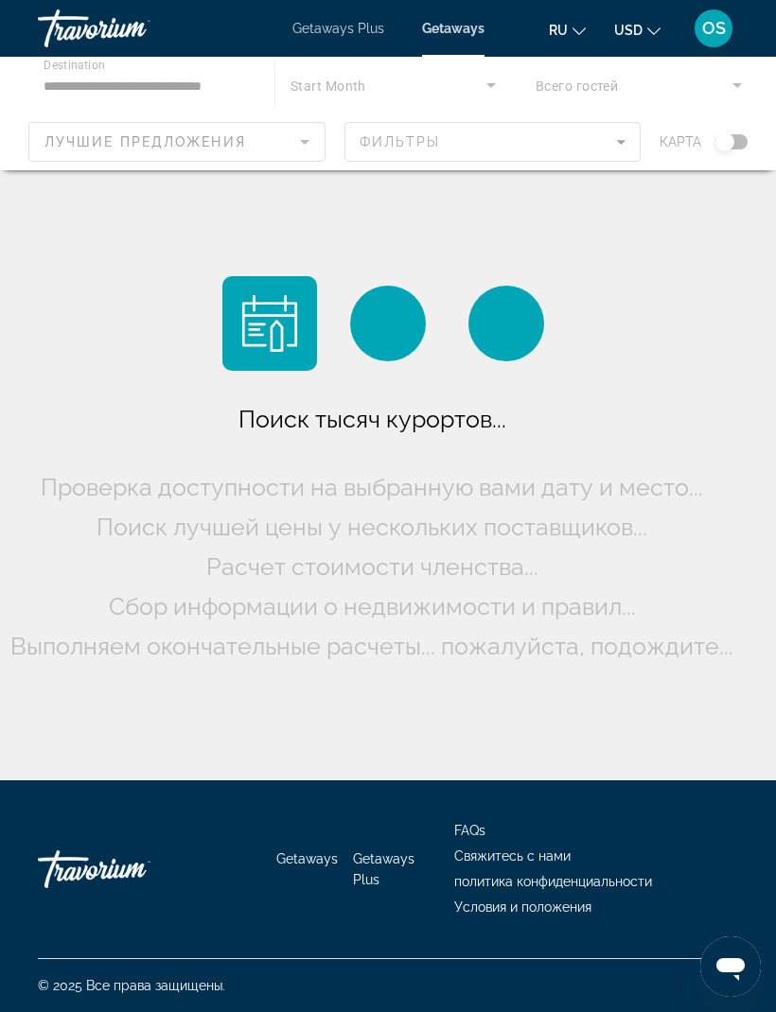
scroll to position [62, 0]
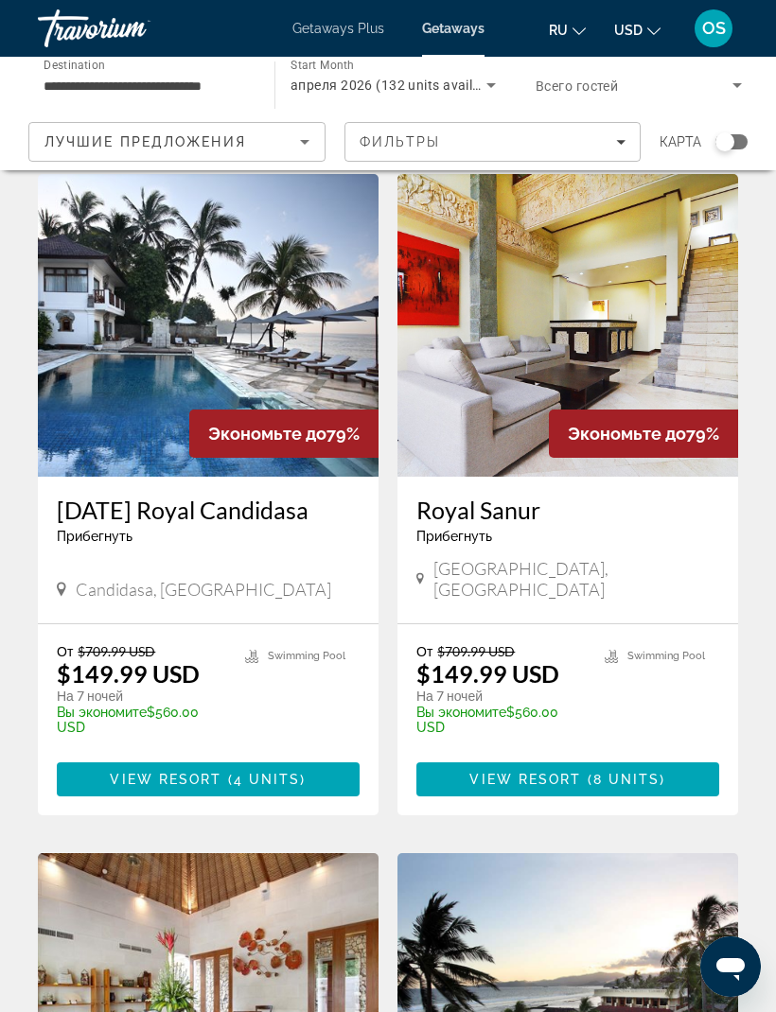
click at [616, 340] on img "Main content" at bounding box center [567, 325] width 341 height 303
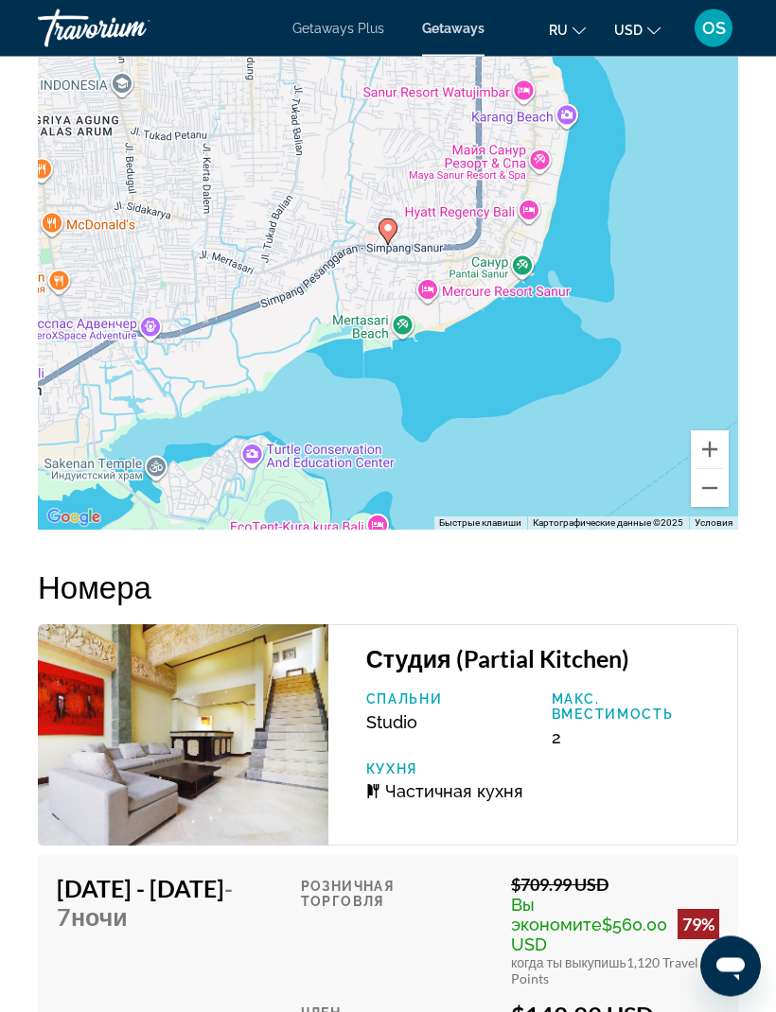
scroll to position [3128, 0]
click at [711, 482] on button "Уменьшить" at bounding box center [710, 488] width 38 height 38
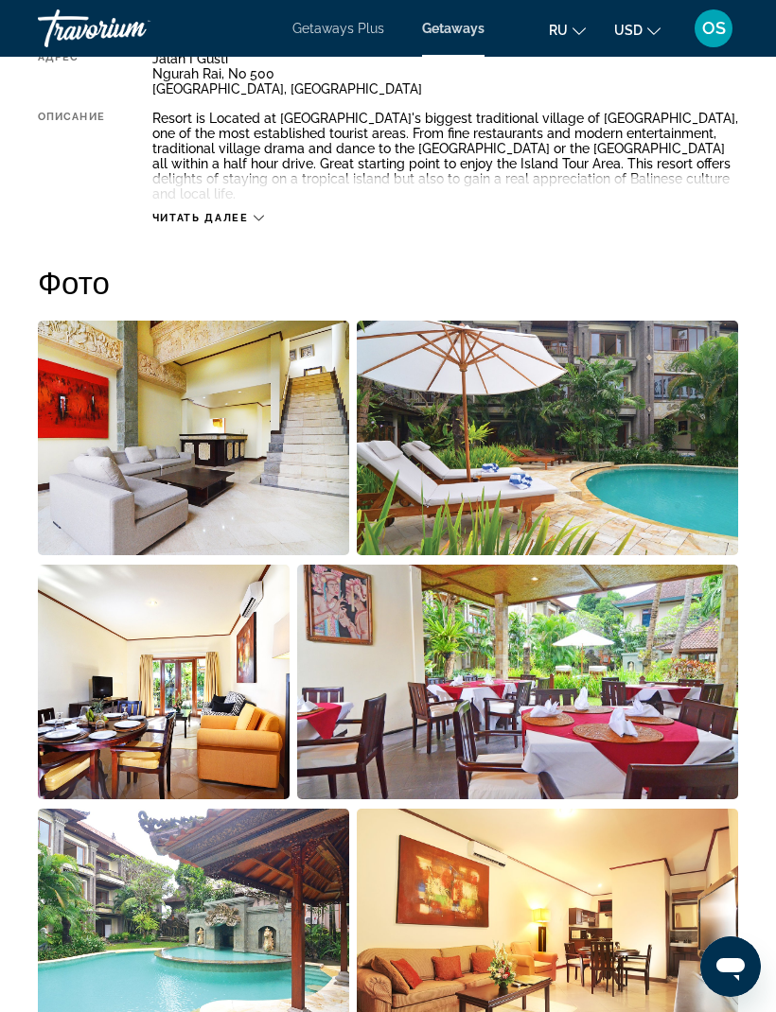
scroll to position [1084, 0]
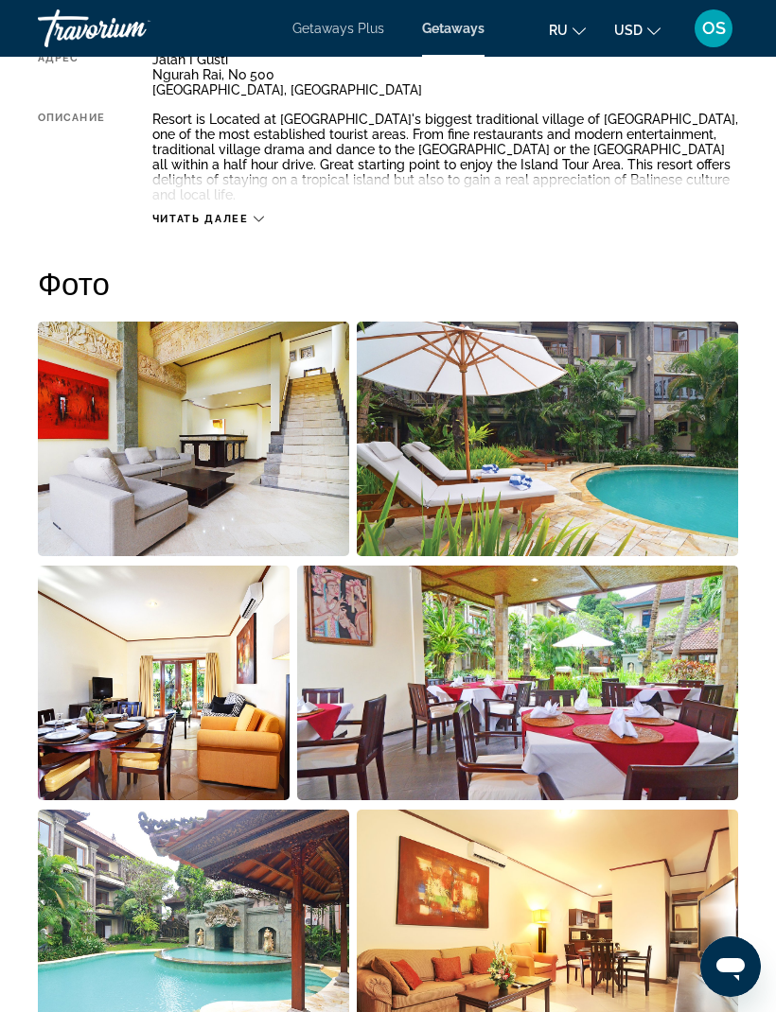
click at [285, 471] on img "Open full-screen image slider" at bounding box center [193, 439] width 311 height 235
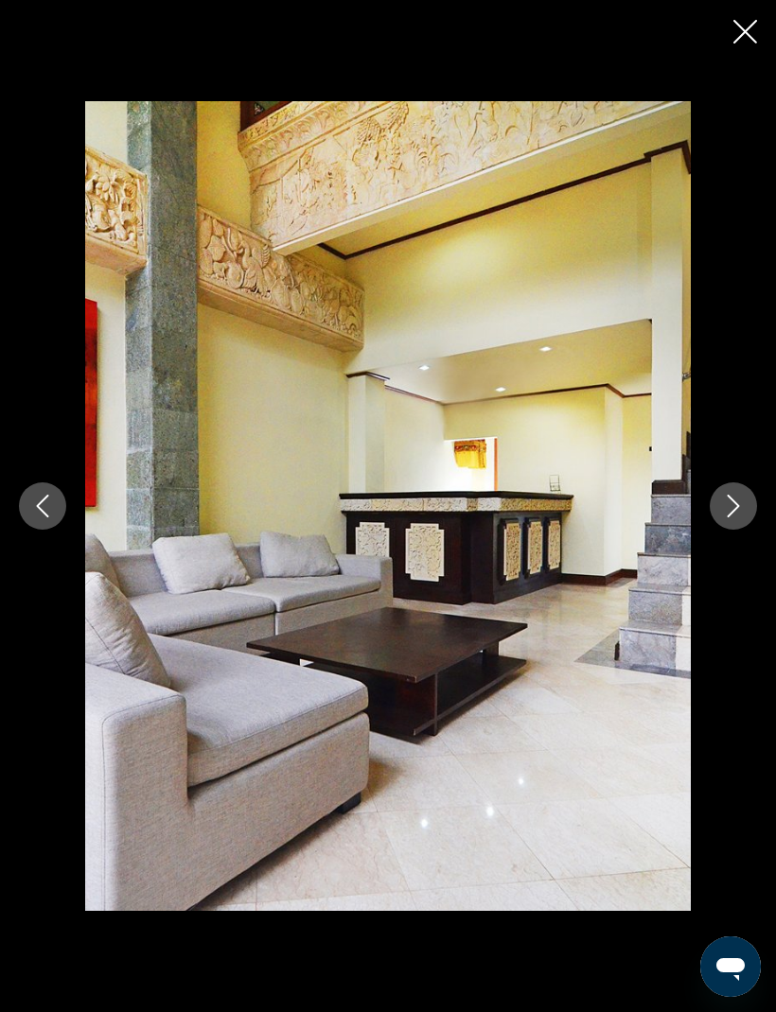
click at [742, 510] on icon "Next image" at bounding box center [733, 506] width 23 height 23
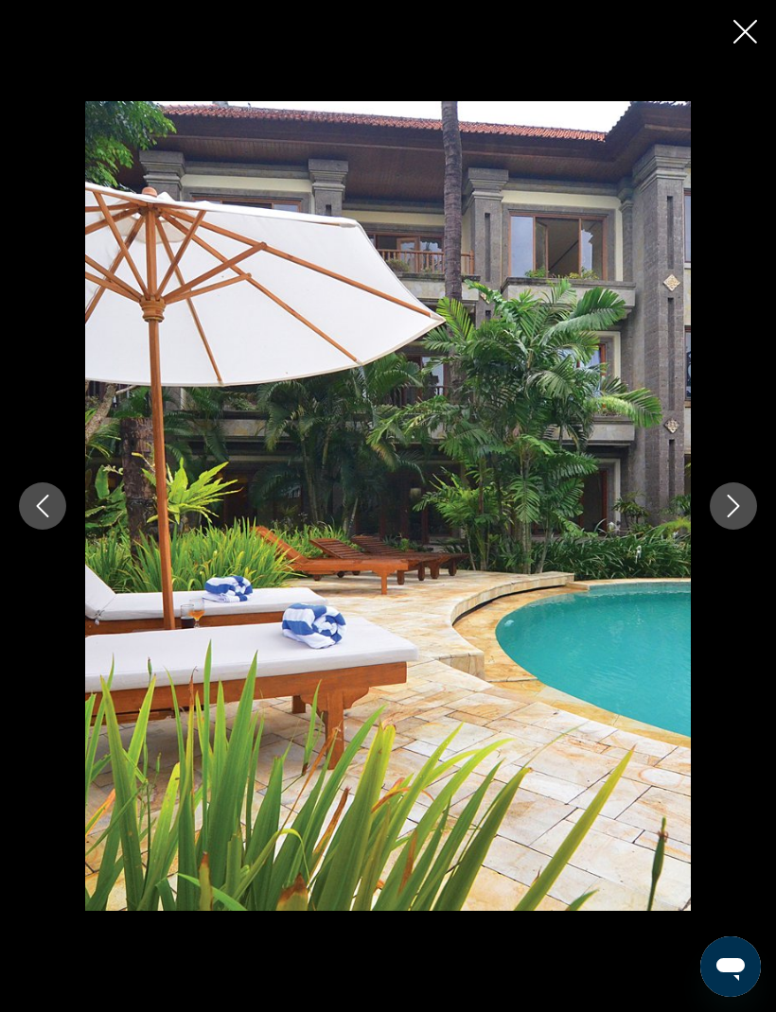
click at [739, 507] on icon "Next image" at bounding box center [733, 506] width 23 height 23
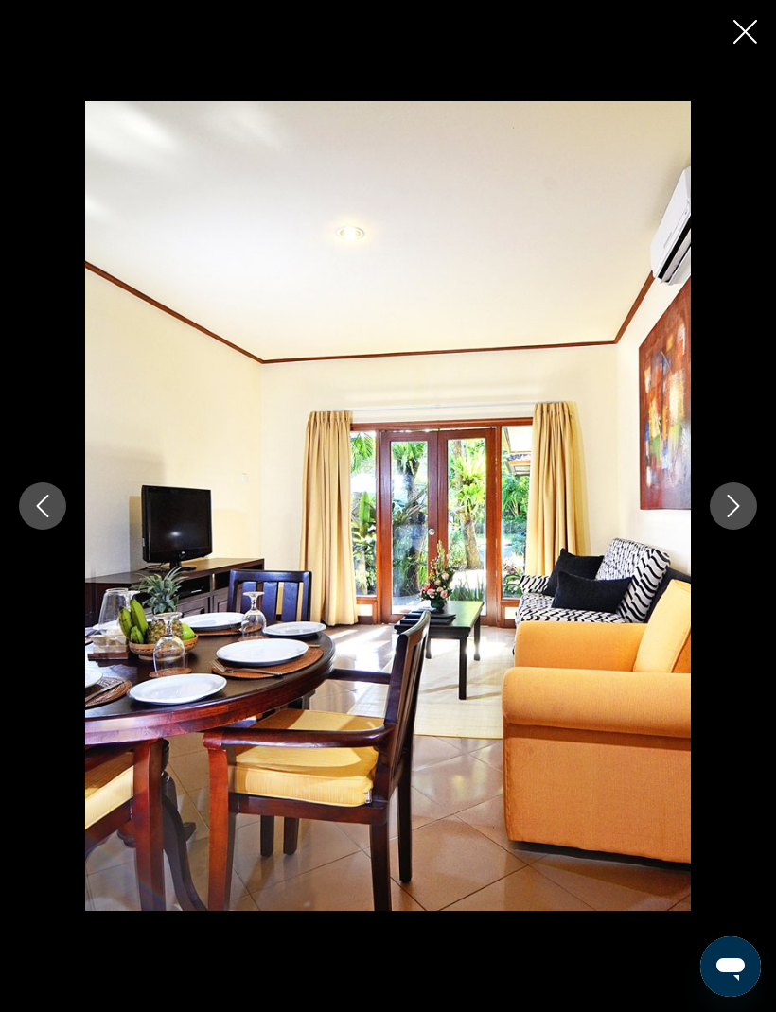
click at [729, 515] on icon "Next image" at bounding box center [734, 506] width 12 height 23
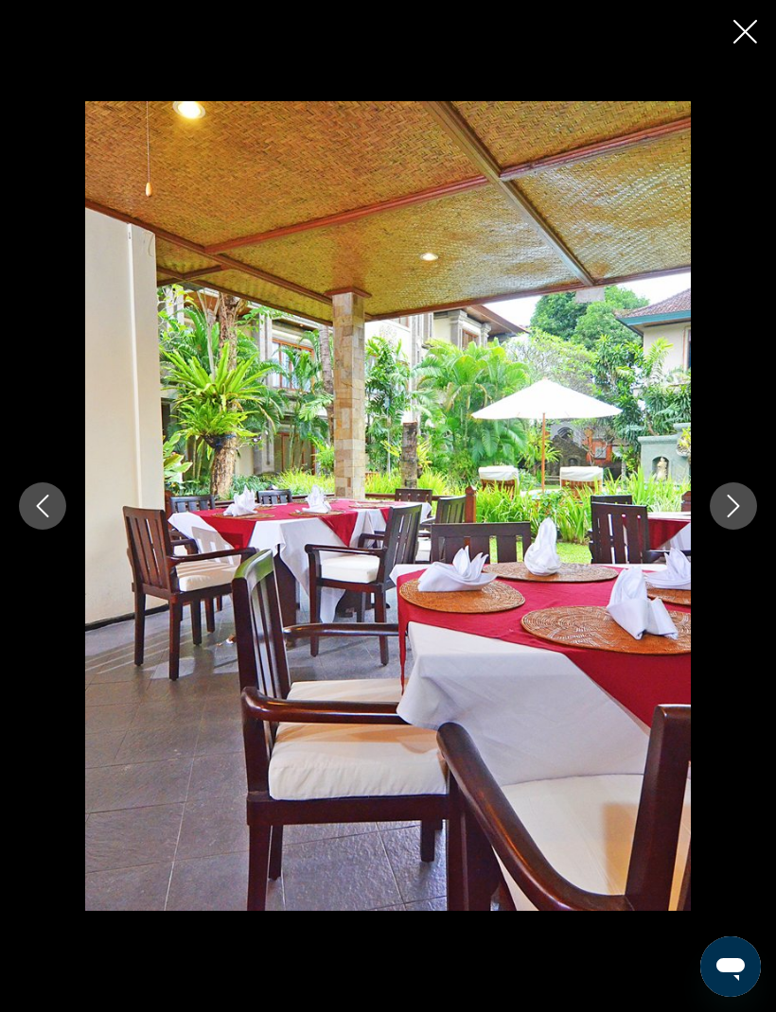
click at [735, 520] on button "Next image" at bounding box center [733, 505] width 47 height 47
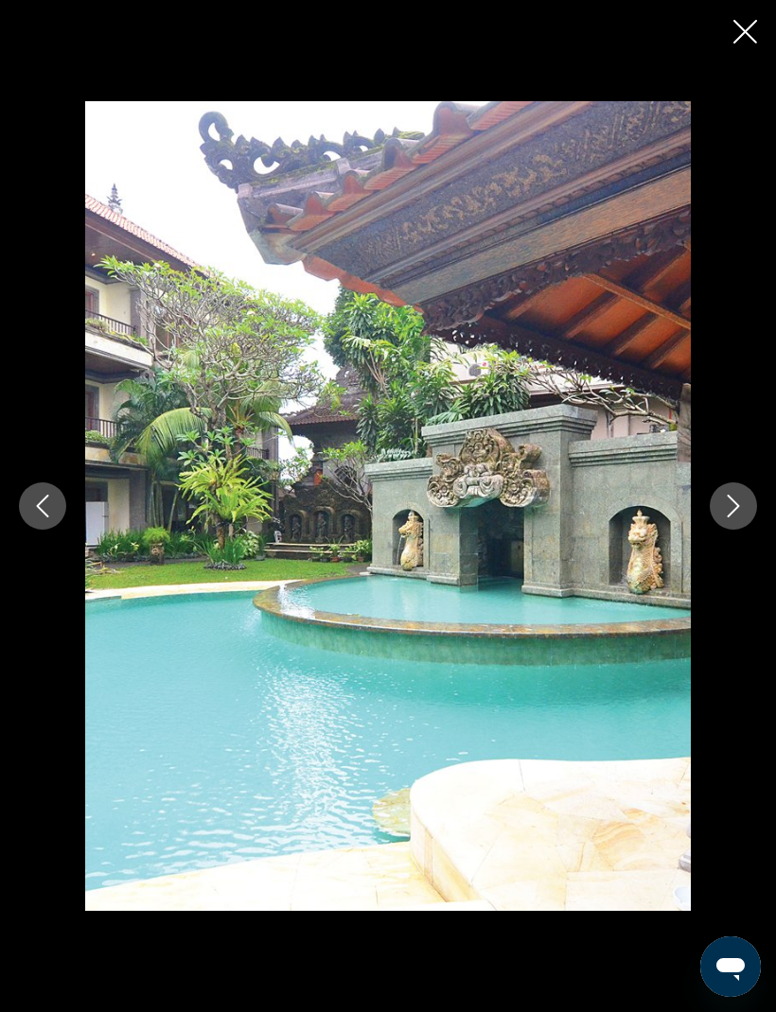
click at [733, 514] on icon "Next image" at bounding box center [733, 506] width 23 height 23
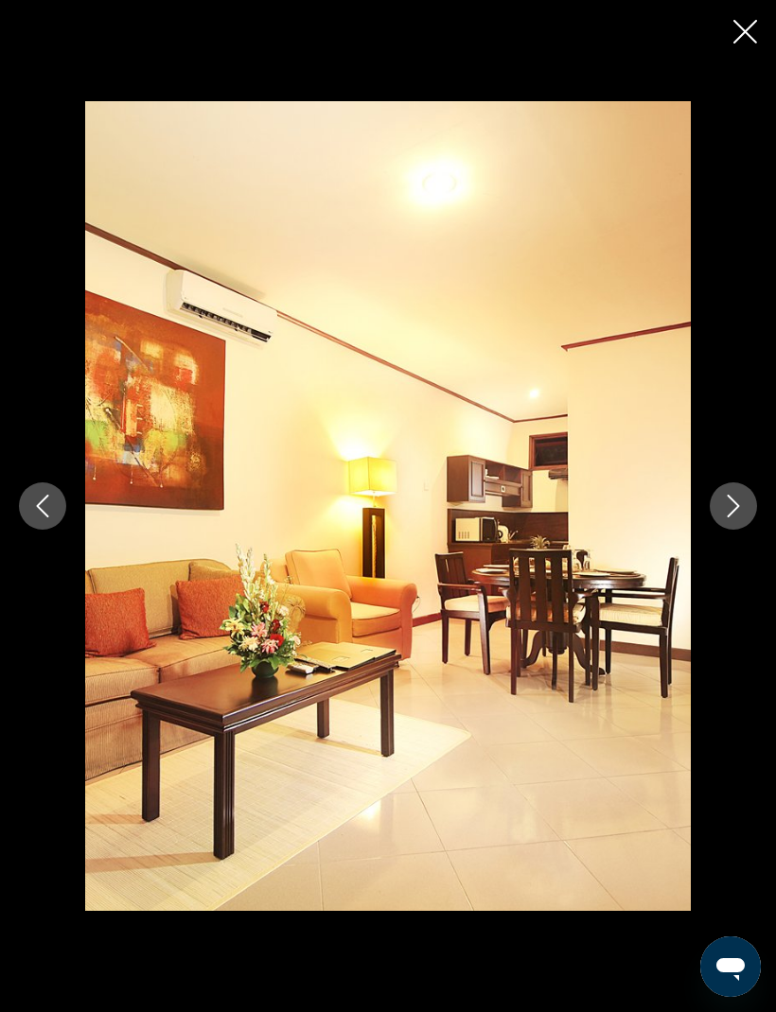
click at [730, 514] on icon "Next image" at bounding box center [734, 506] width 12 height 23
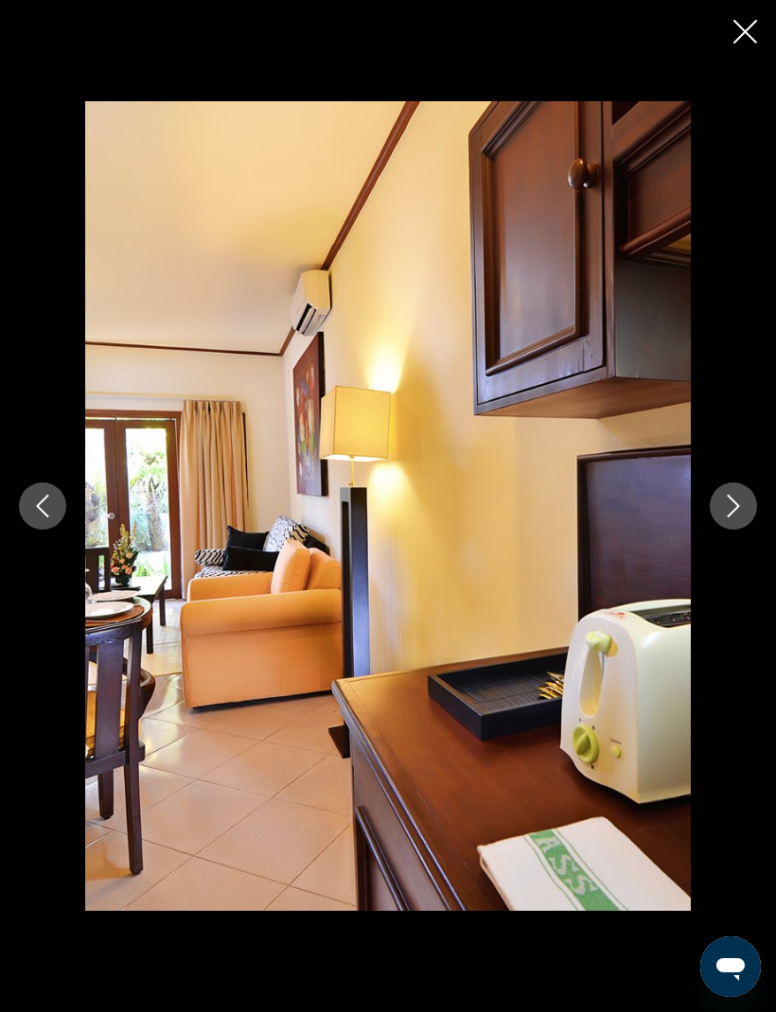
click at [731, 520] on button "Next image" at bounding box center [733, 505] width 47 height 47
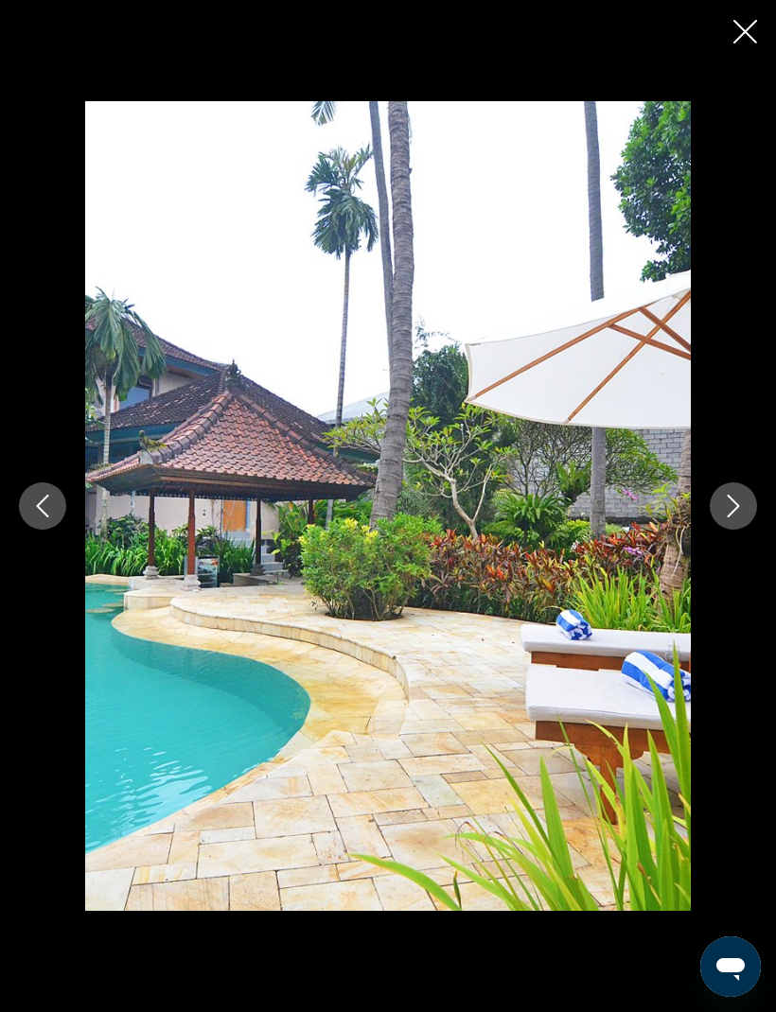
click at [732, 518] on button "Next image" at bounding box center [733, 505] width 47 height 47
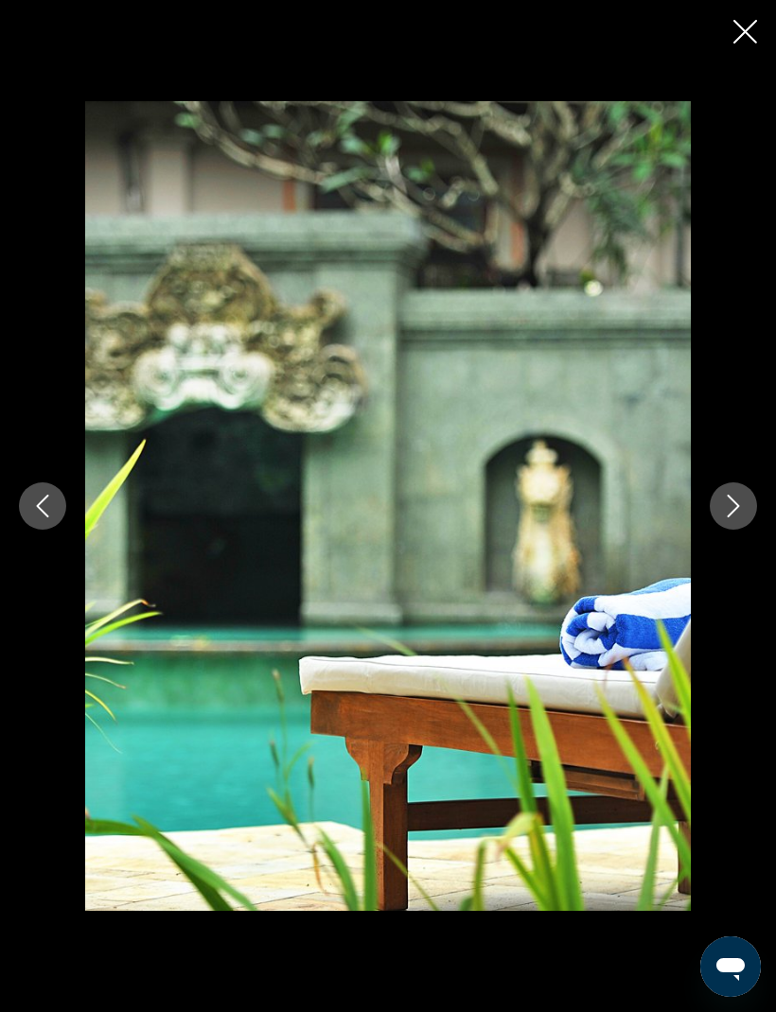
click at [736, 515] on icon "Next image" at bounding box center [733, 506] width 23 height 23
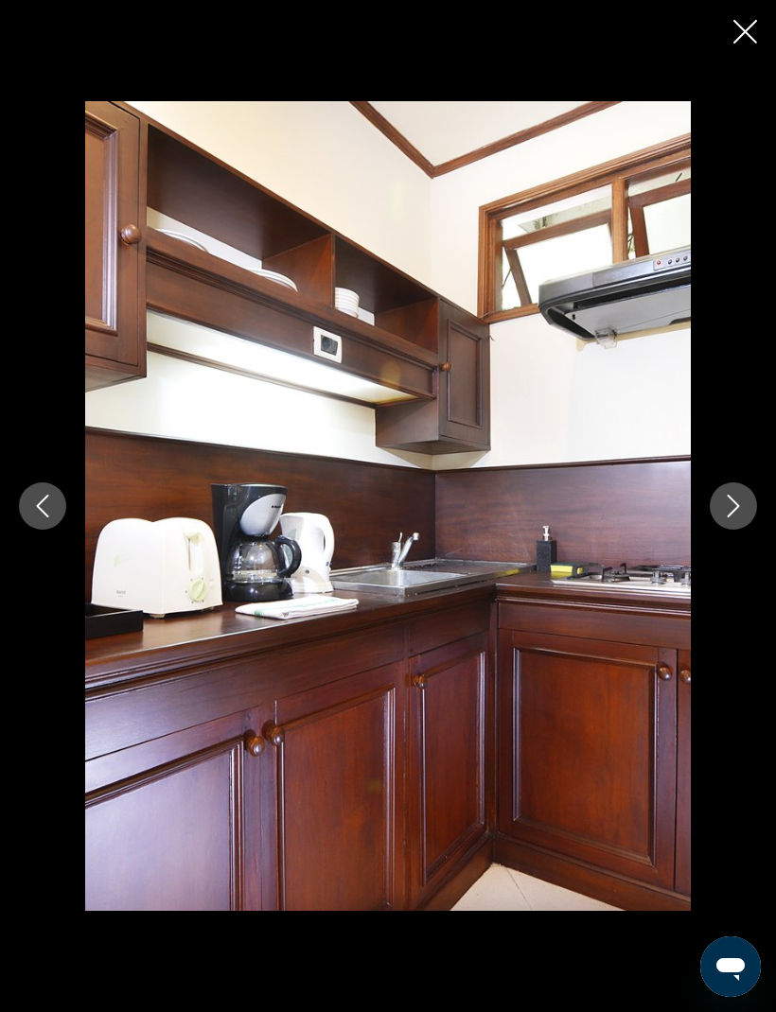
click at [734, 518] on button "Next image" at bounding box center [733, 505] width 47 height 47
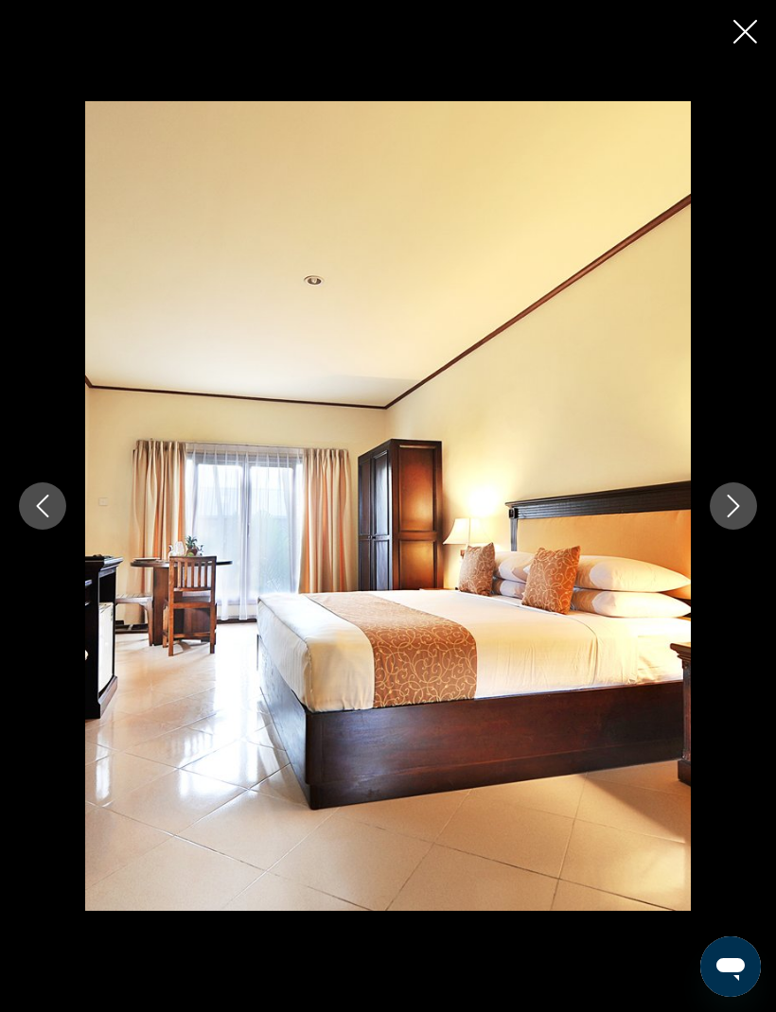
click at [733, 518] on button "Next image" at bounding box center [733, 505] width 47 height 47
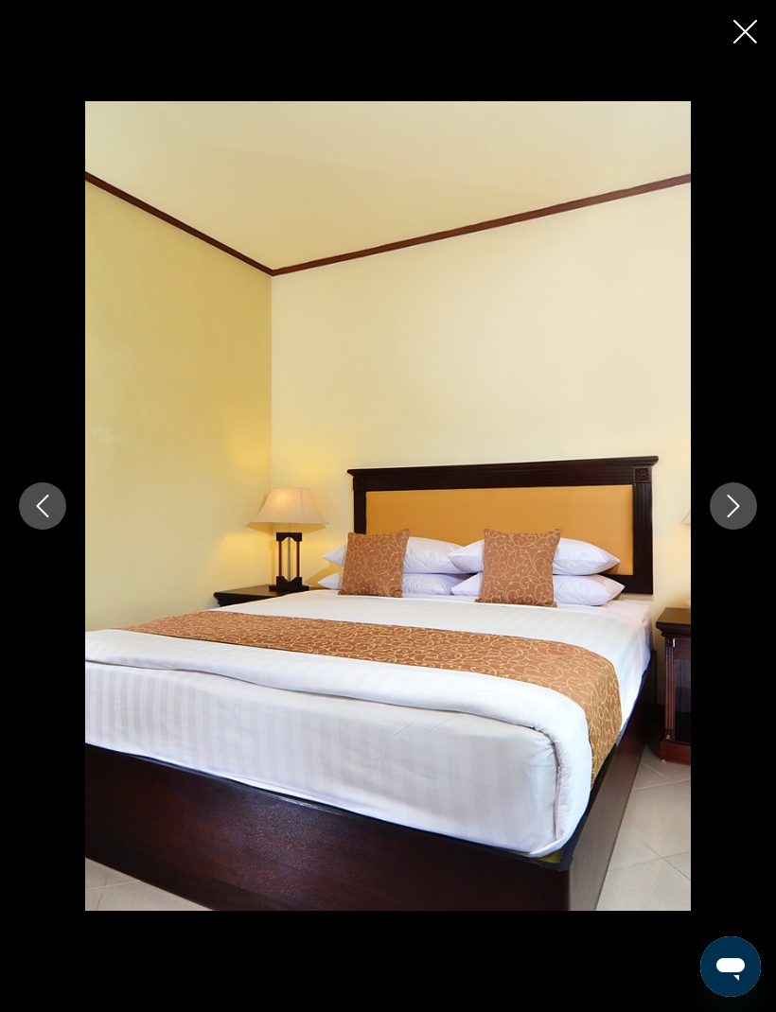
click at [735, 514] on icon "Next image" at bounding box center [733, 506] width 23 height 23
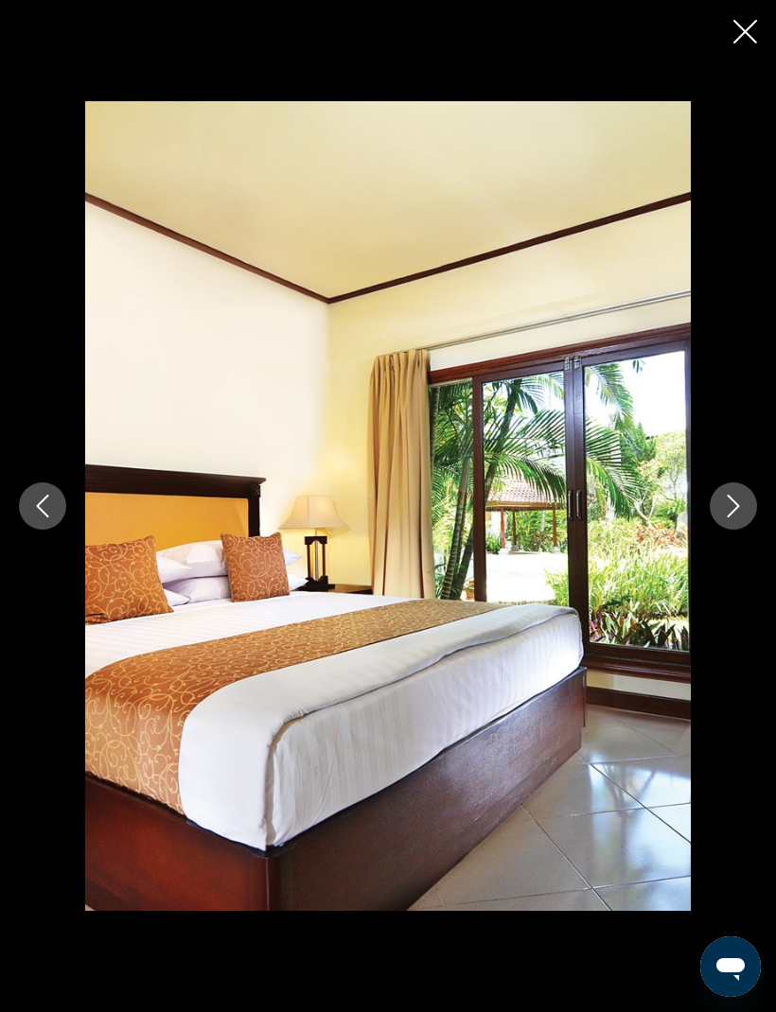
click at [749, 40] on icon "Close slideshow" at bounding box center [745, 32] width 24 height 24
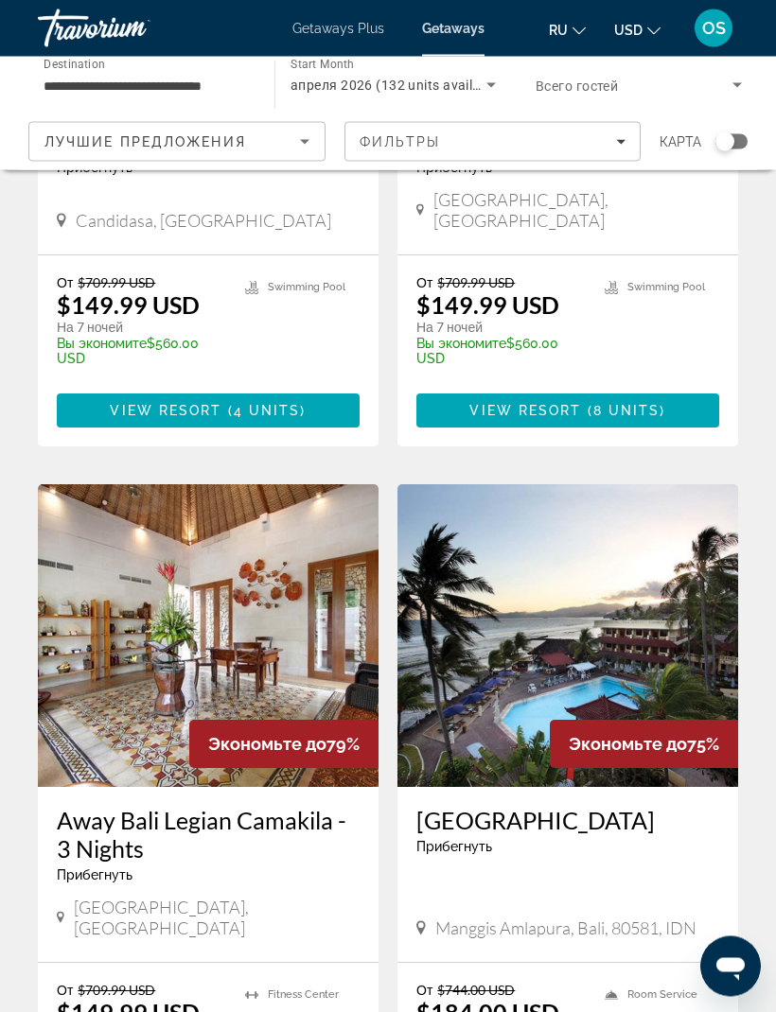
scroll to position [431, 0]
click at [252, 611] on img "Main content" at bounding box center [208, 635] width 341 height 303
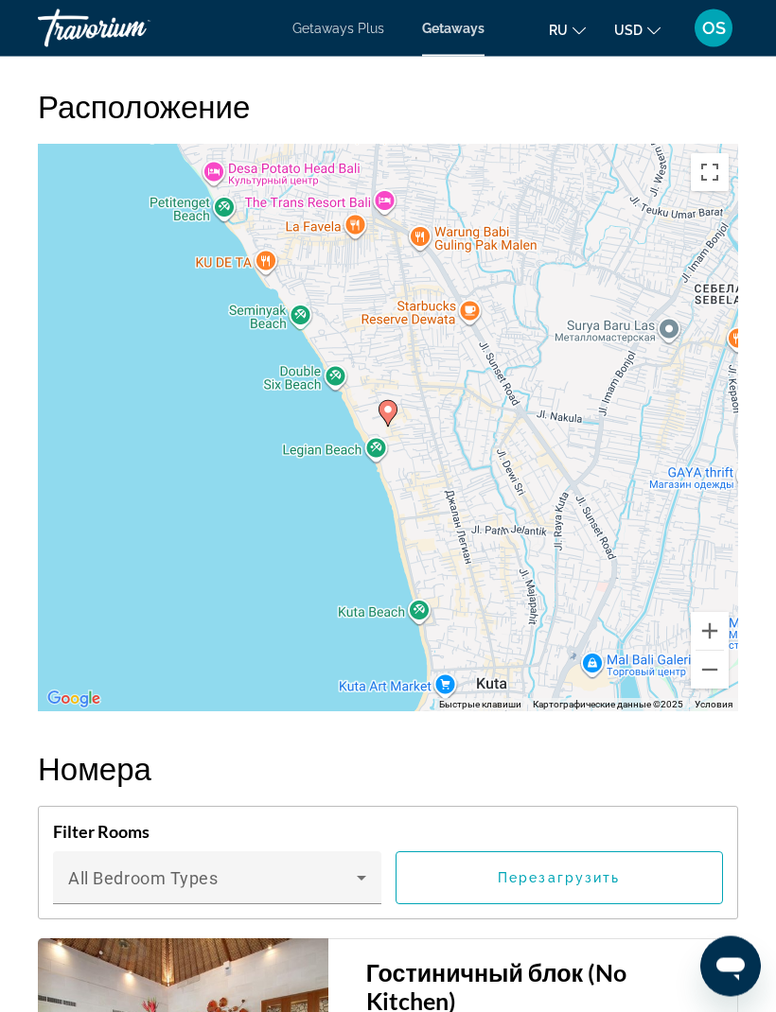
scroll to position [2865, 0]
click at [711, 674] on button "Уменьшить" at bounding box center [710, 670] width 38 height 38
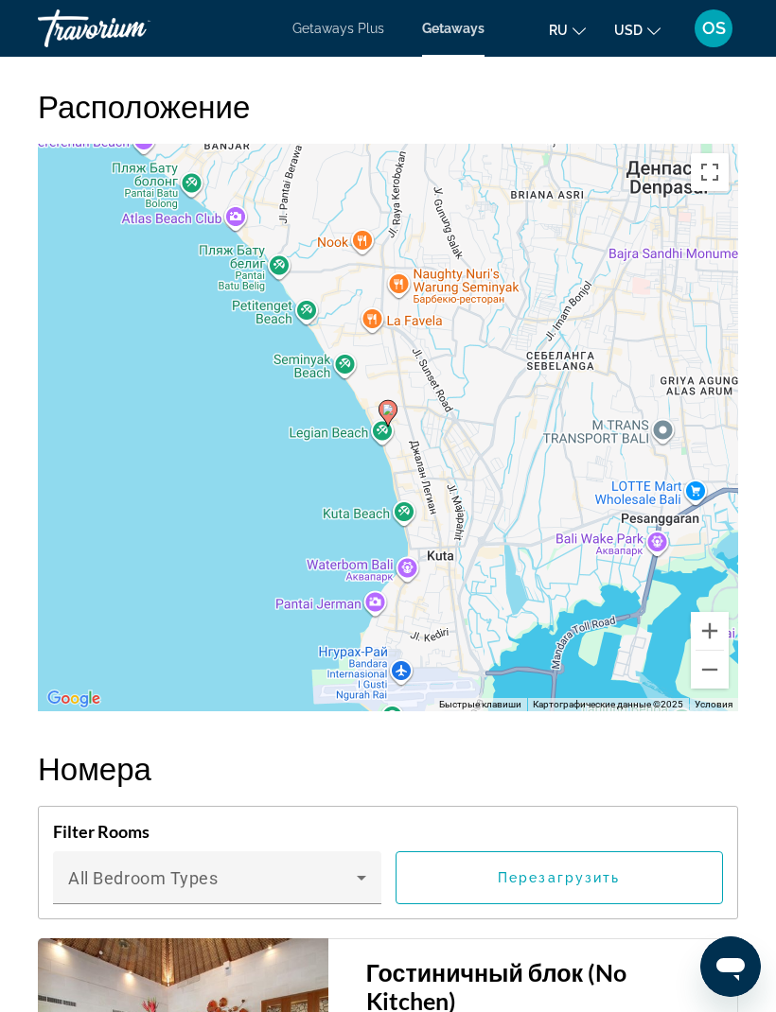
click at [710, 676] on button "Уменьшить" at bounding box center [710, 670] width 38 height 38
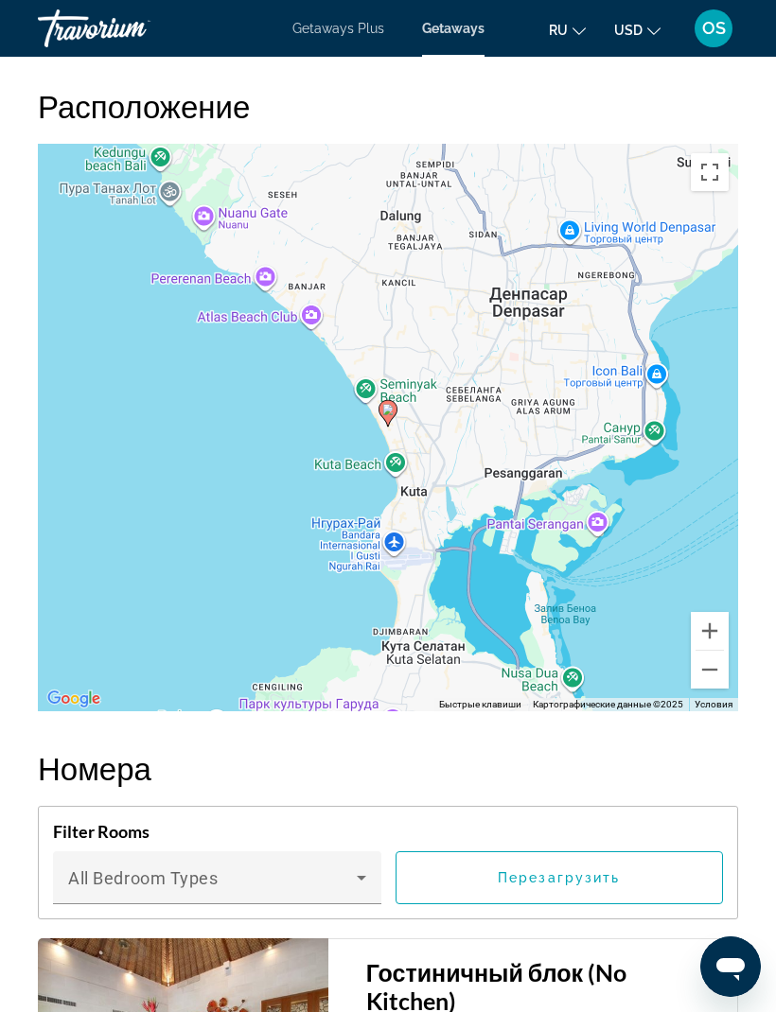
click at [711, 672] on button "Уменьшить" at bounding box center [710, 670] width 38 height 38
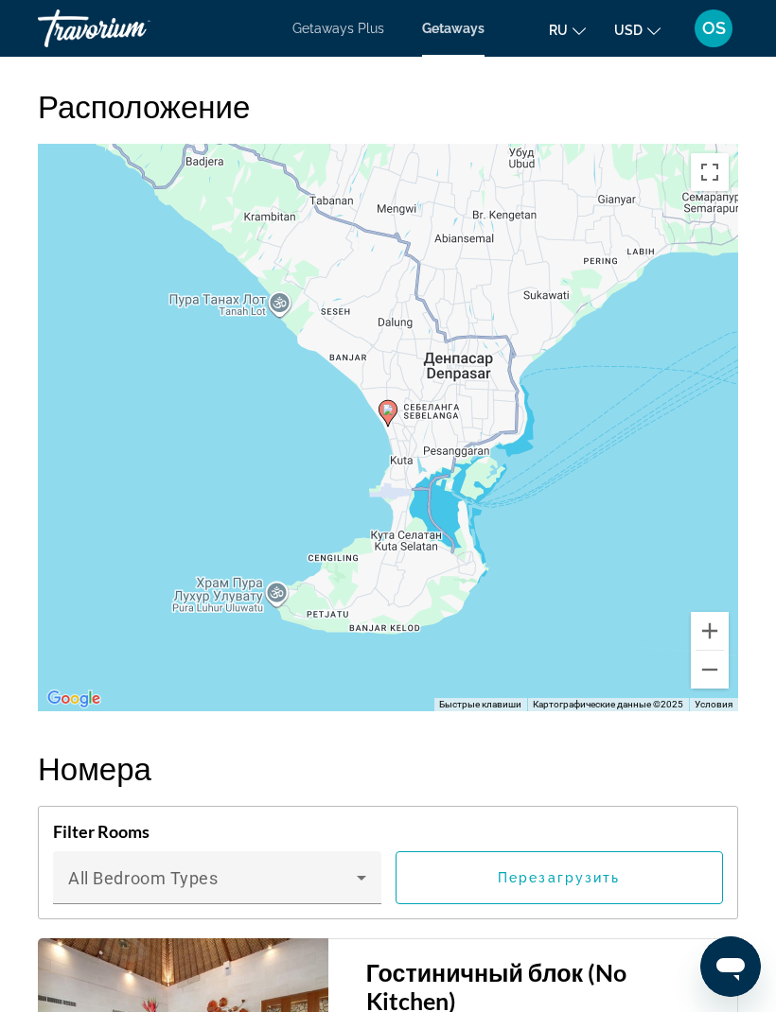
click at [710, 674] on button "Уменьшить" at bounding box center [710, 670] width 38 height 38
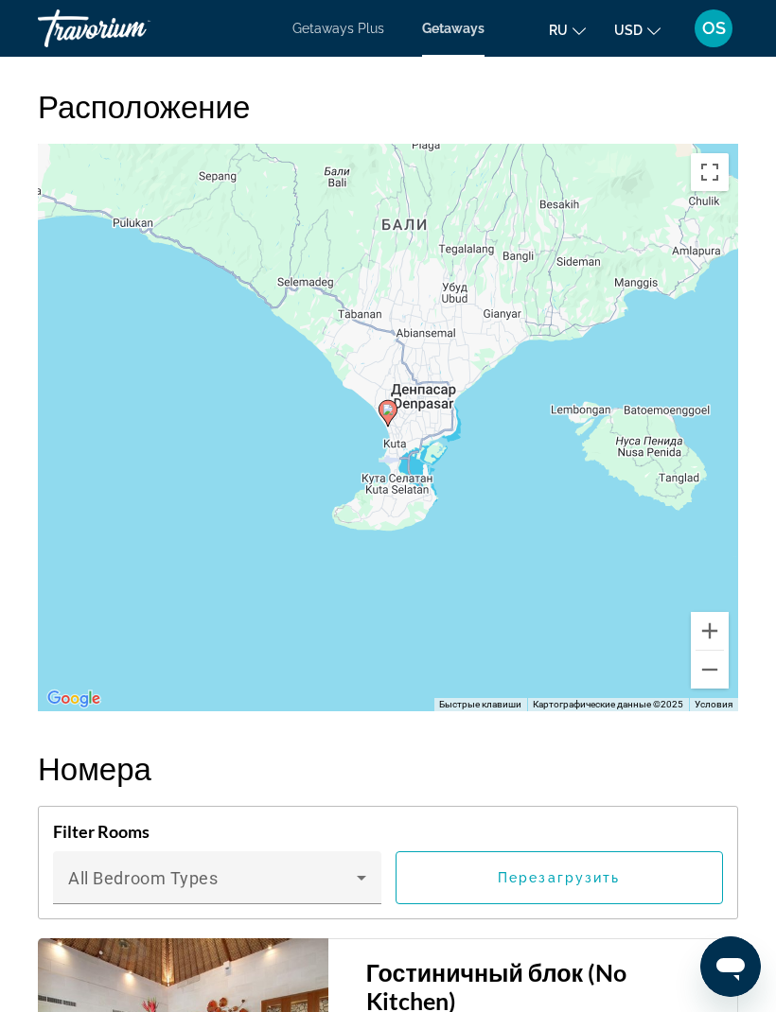
click at [714, 670] on button "Уменьшить" at bounding box center [710, 670] width 38 height 38
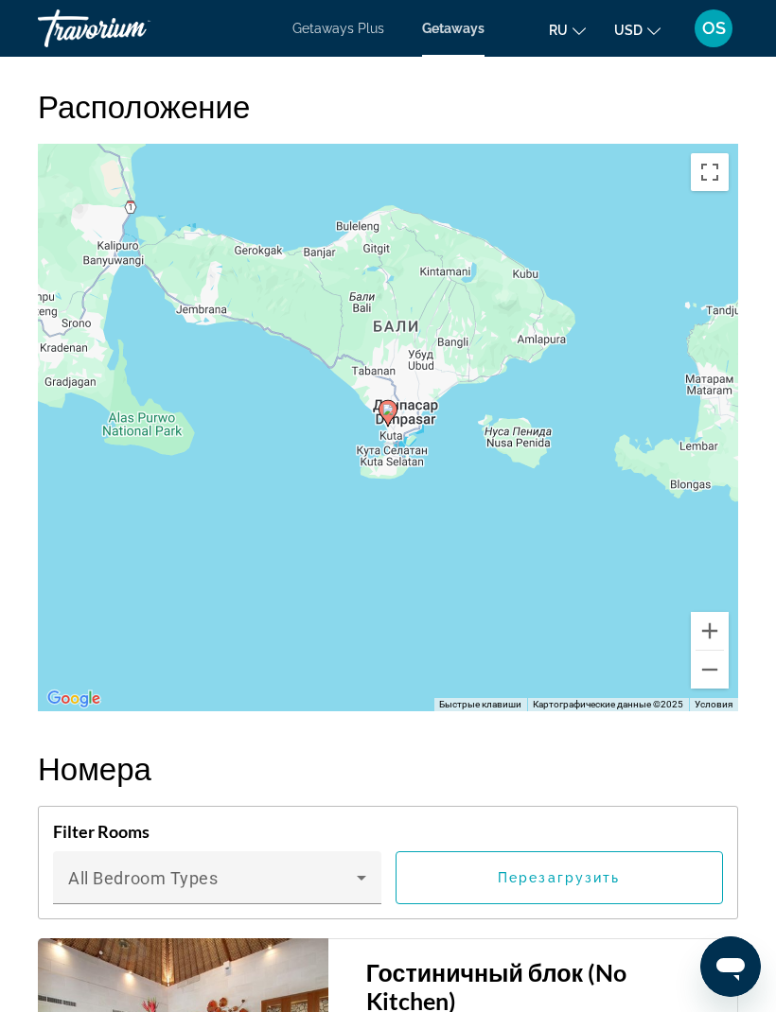
click at [704, 629] on button "Увеличить" at bounding box center [710, 631] width 38 height 38
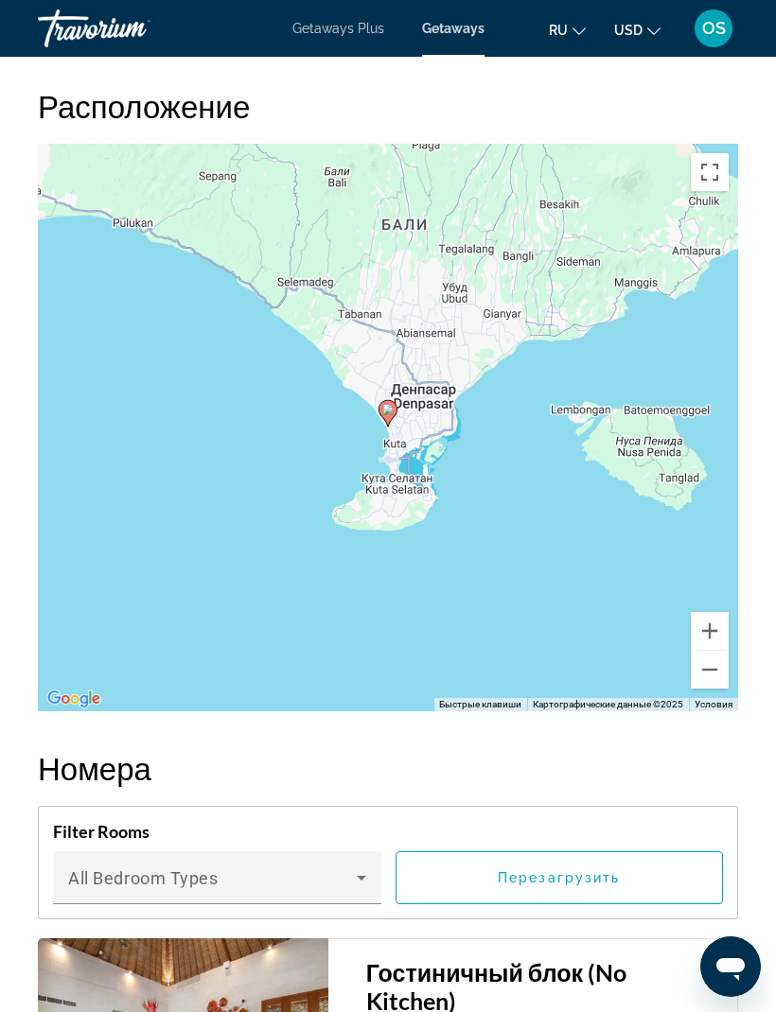
click at [706, 638] on button "Увеличить" at bounding box center [710, 631] width 38 height 38
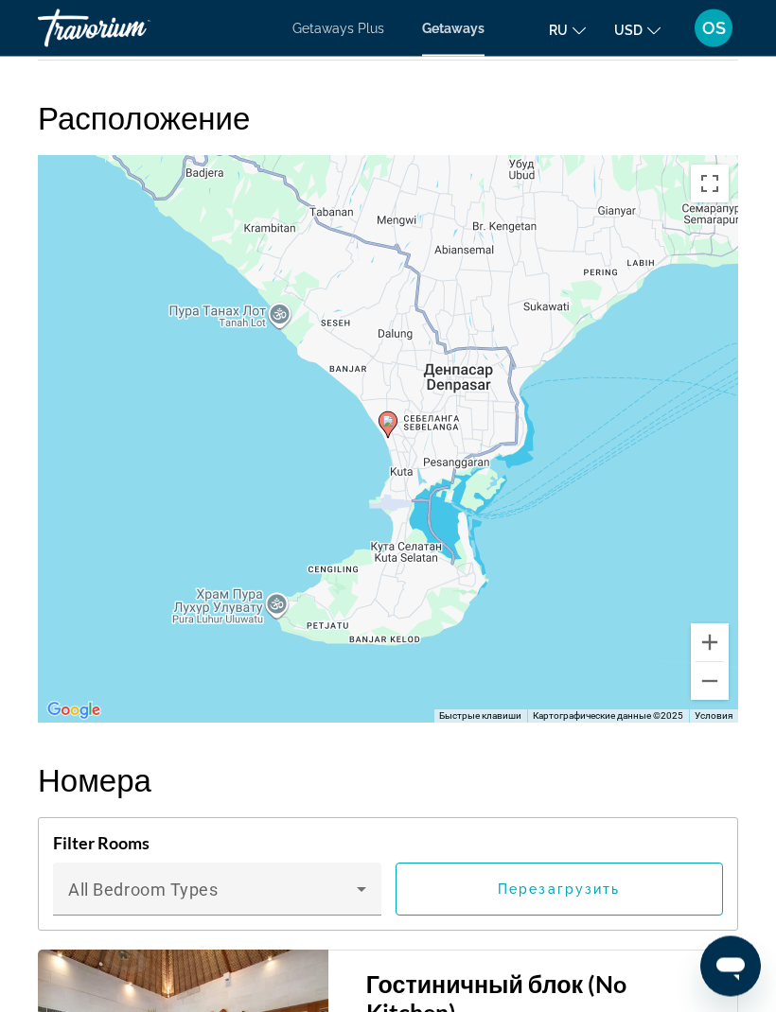
click at [719, 186] on button "Включить полноэкранный режим" at bounding box center [710, 185] width 38 height 38
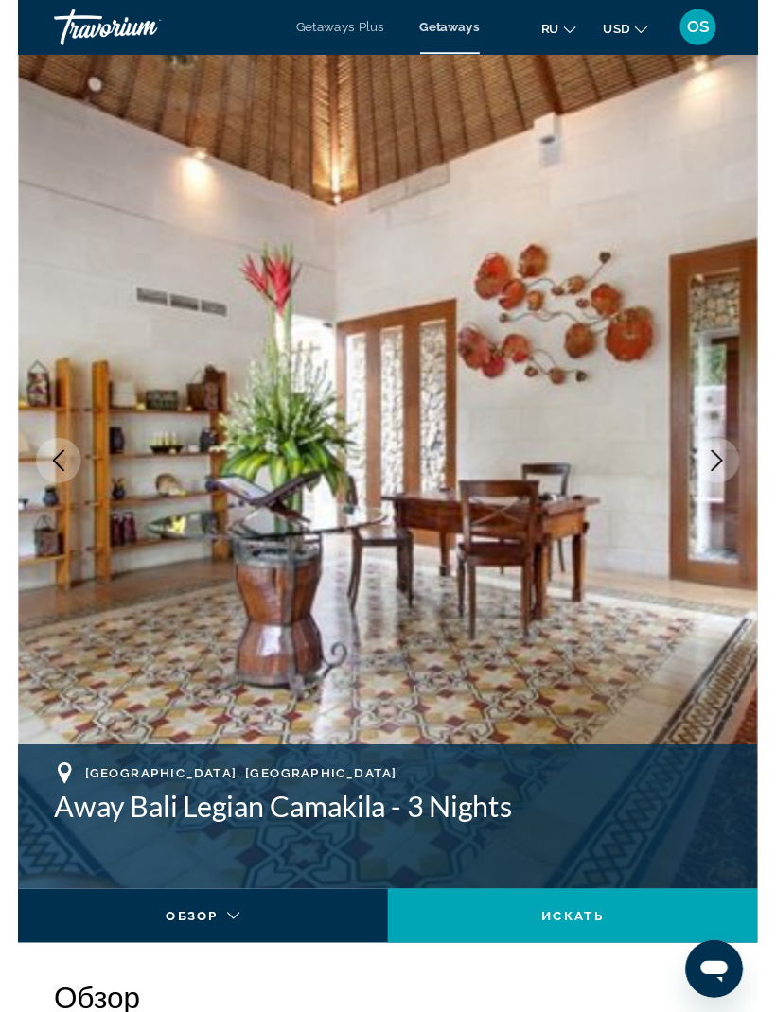
scroll to position [2786, 0]
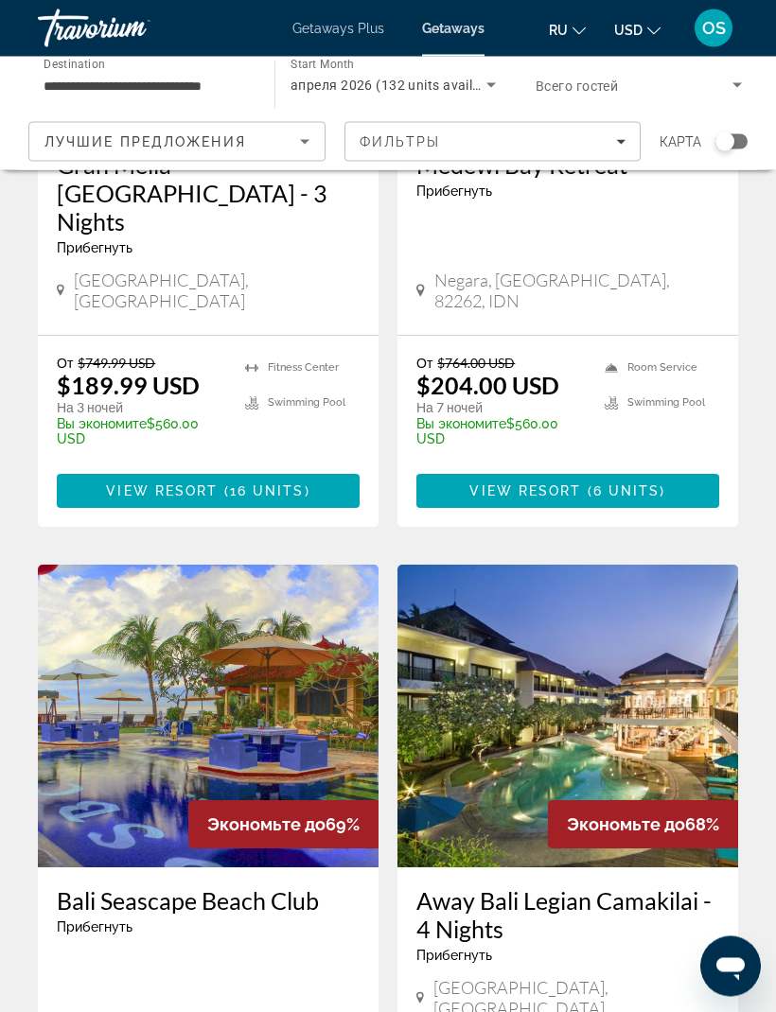
scroll to position [1796, 0]
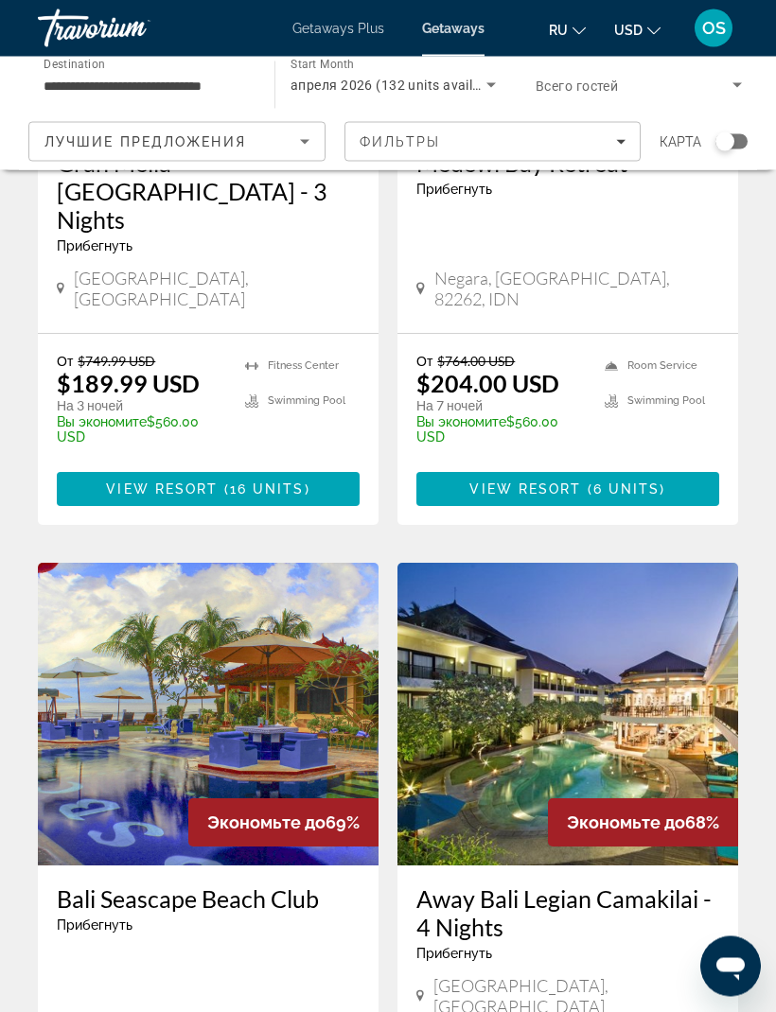
click at [304, 582] on img "Main content" at bounding box center [208, 715] width 341 height 303
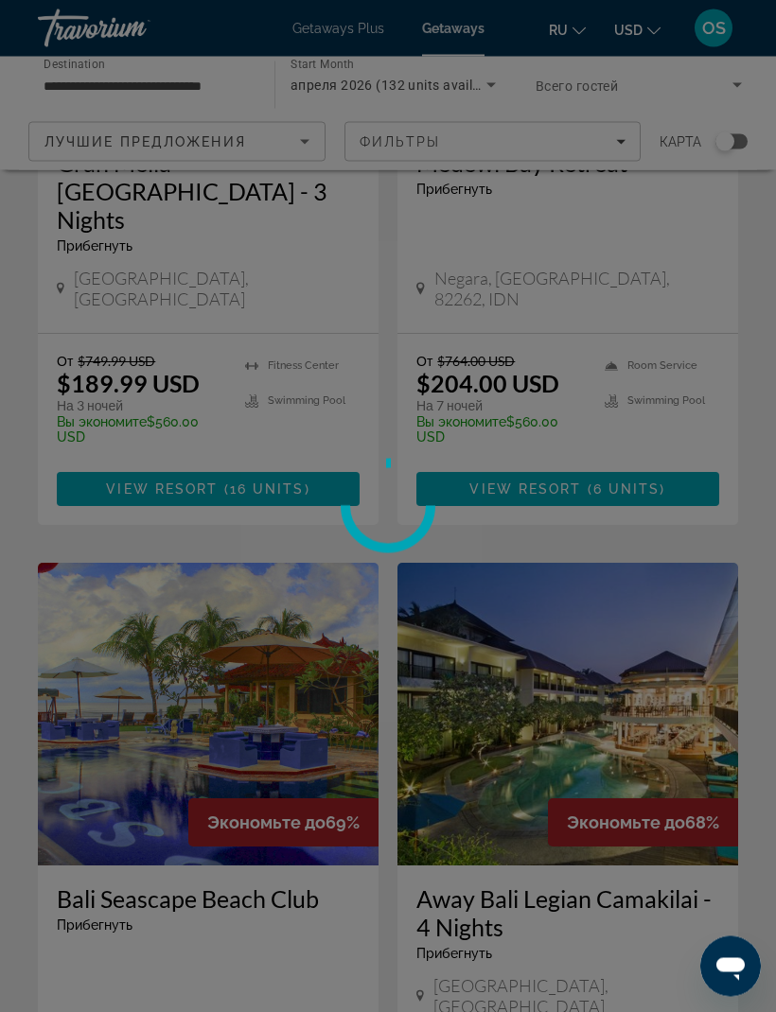
scroll to position [1797, 0]
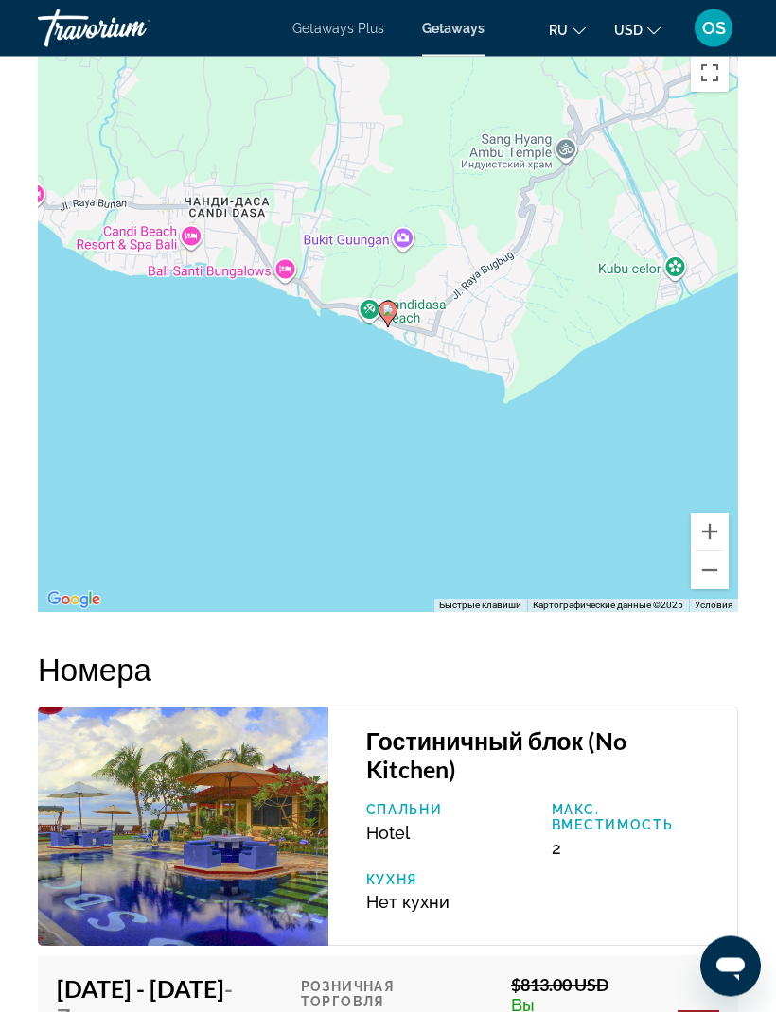
scroll to position [2803, 0]
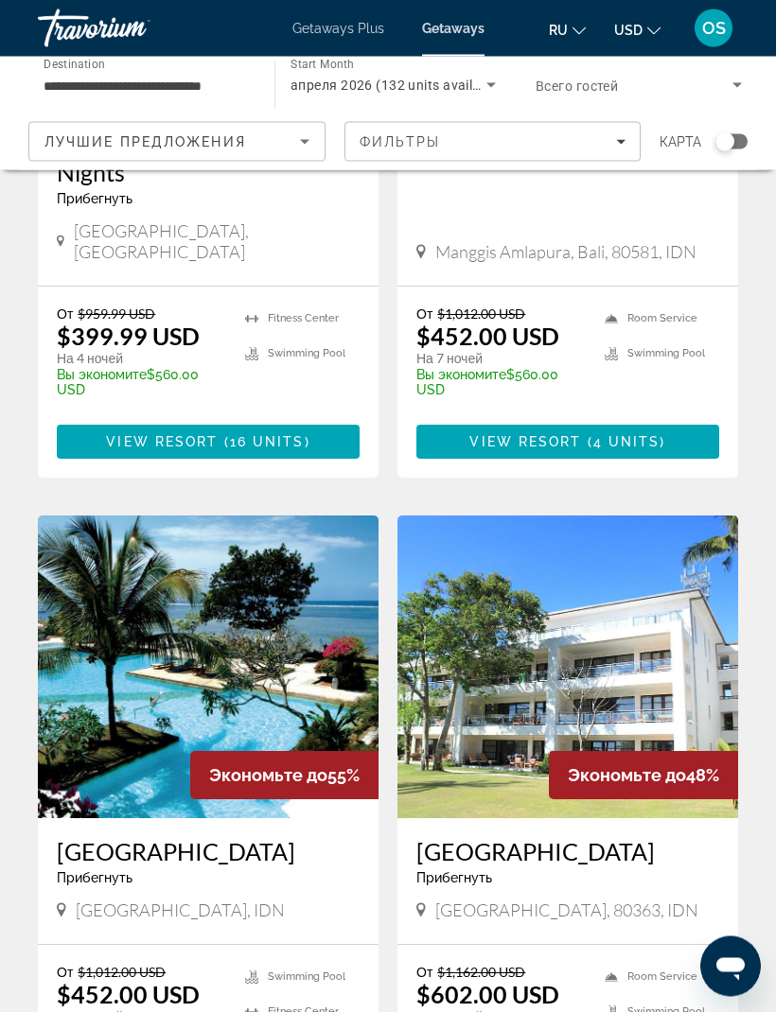
scroll to position [3288, 0]
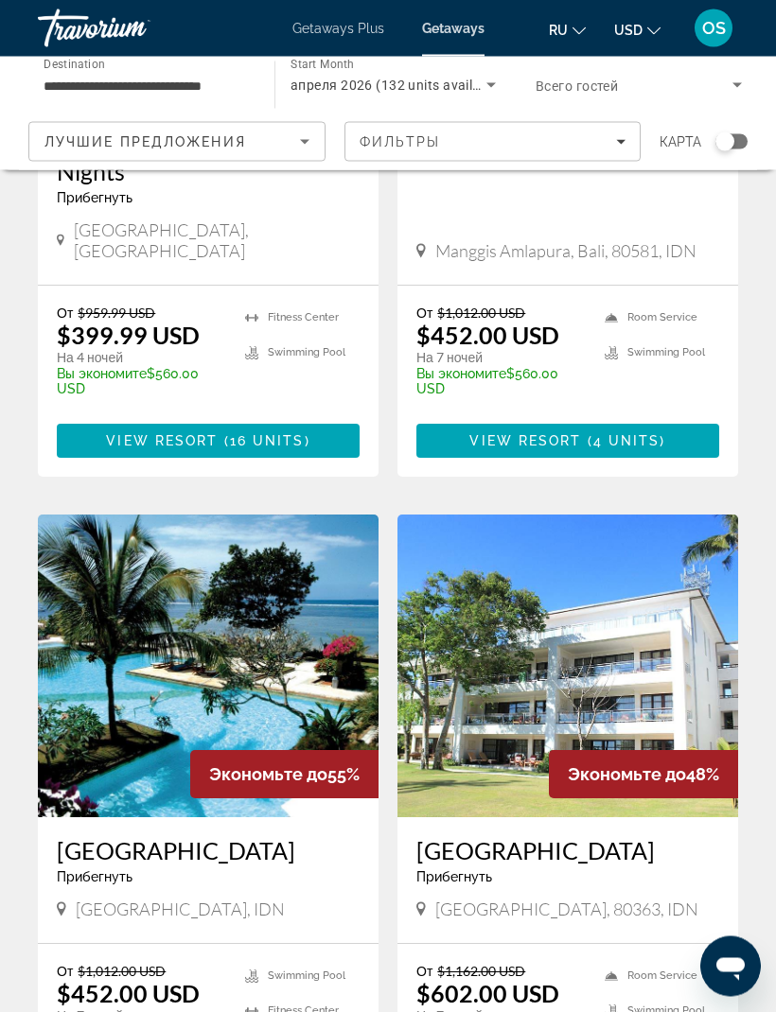
click at [268, 516] on img "Main content" at bounding box center [208, 667] width 341 height 303
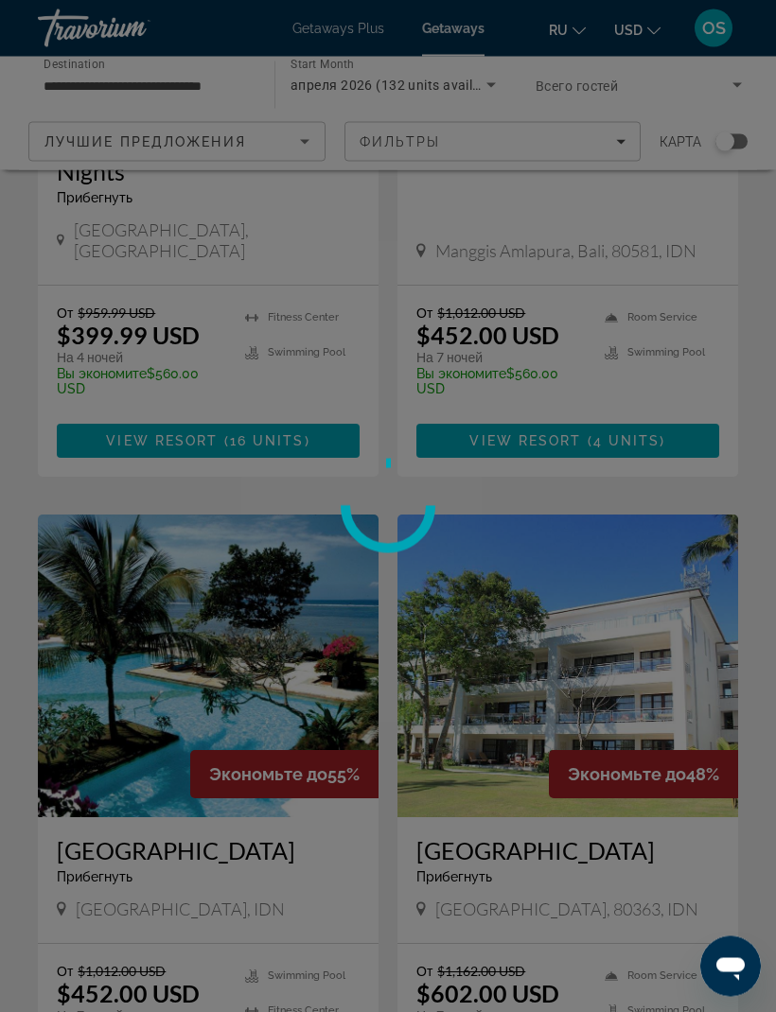
scroll to position [3289, 0]
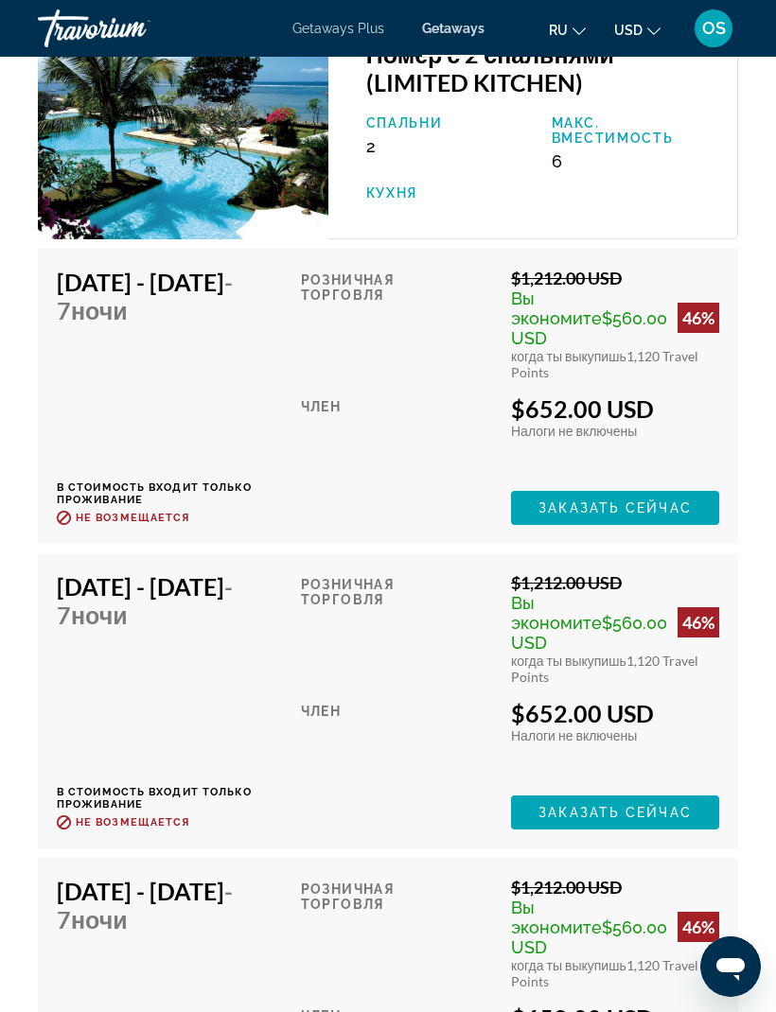
scroll to position [3422, 0]
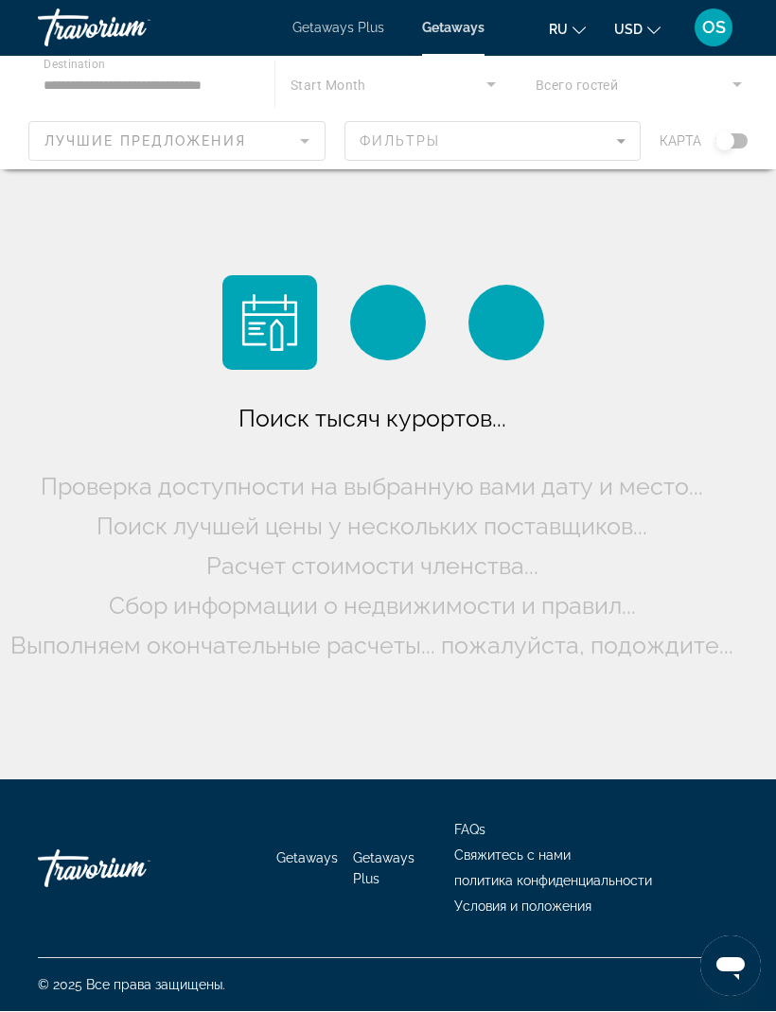
scroll to position [62, 0]
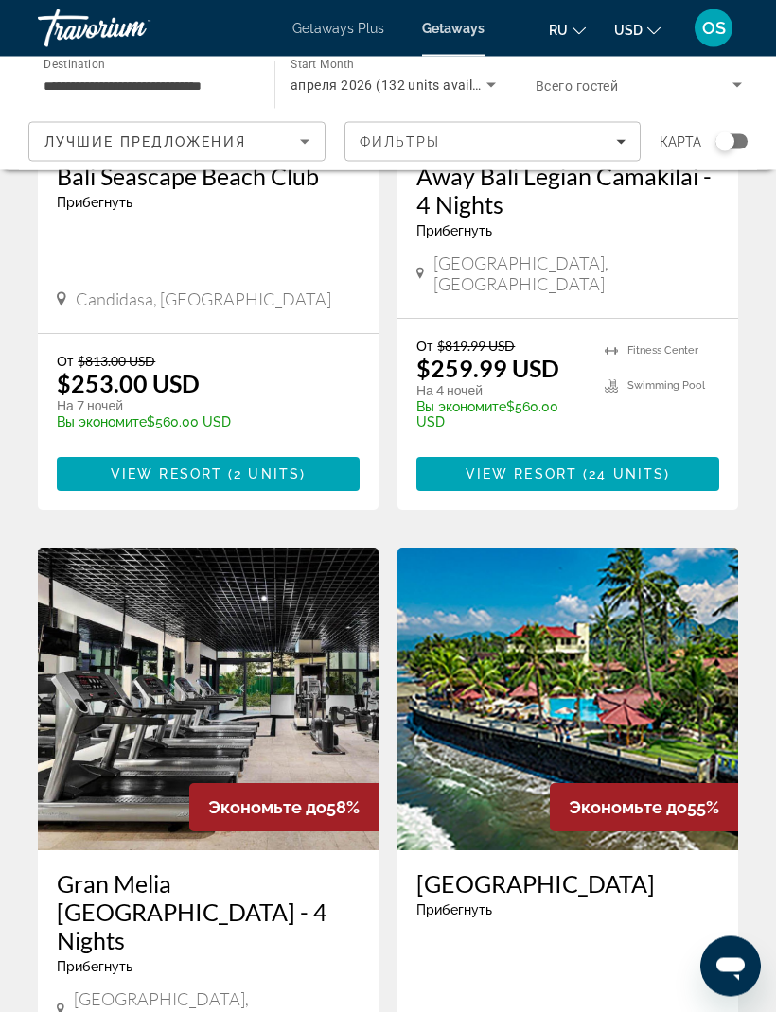
click at [281, 549] on img "Main content" at bounding box center [208, 700] width 341 height 303
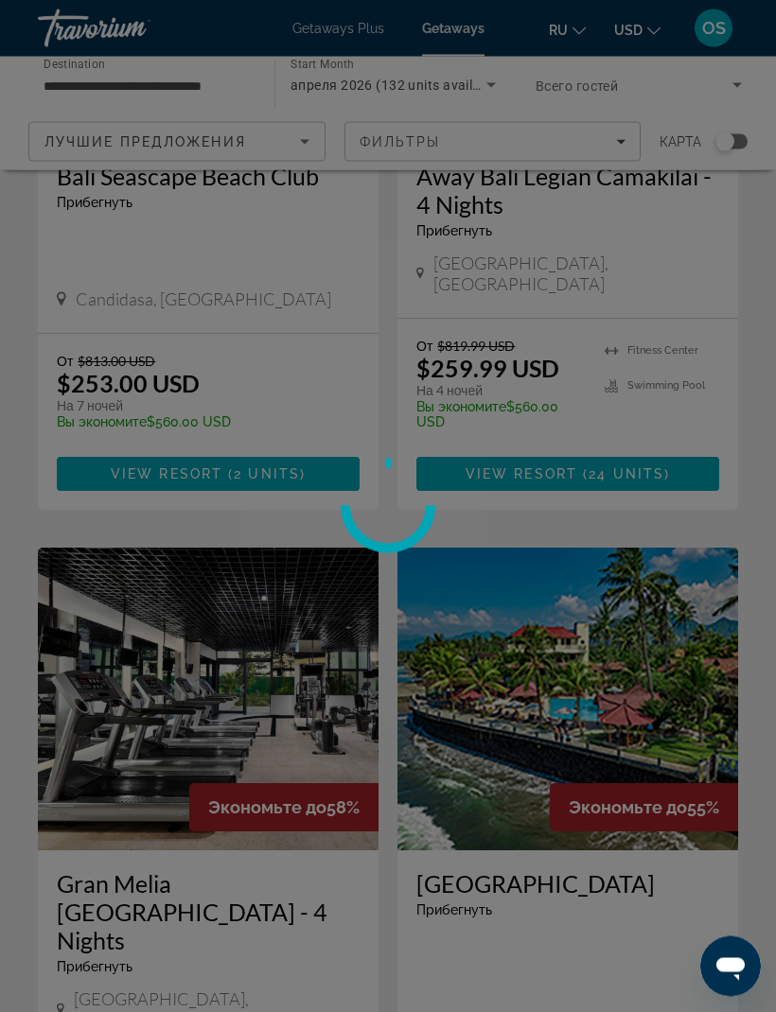
scroll to position [2519, 0]
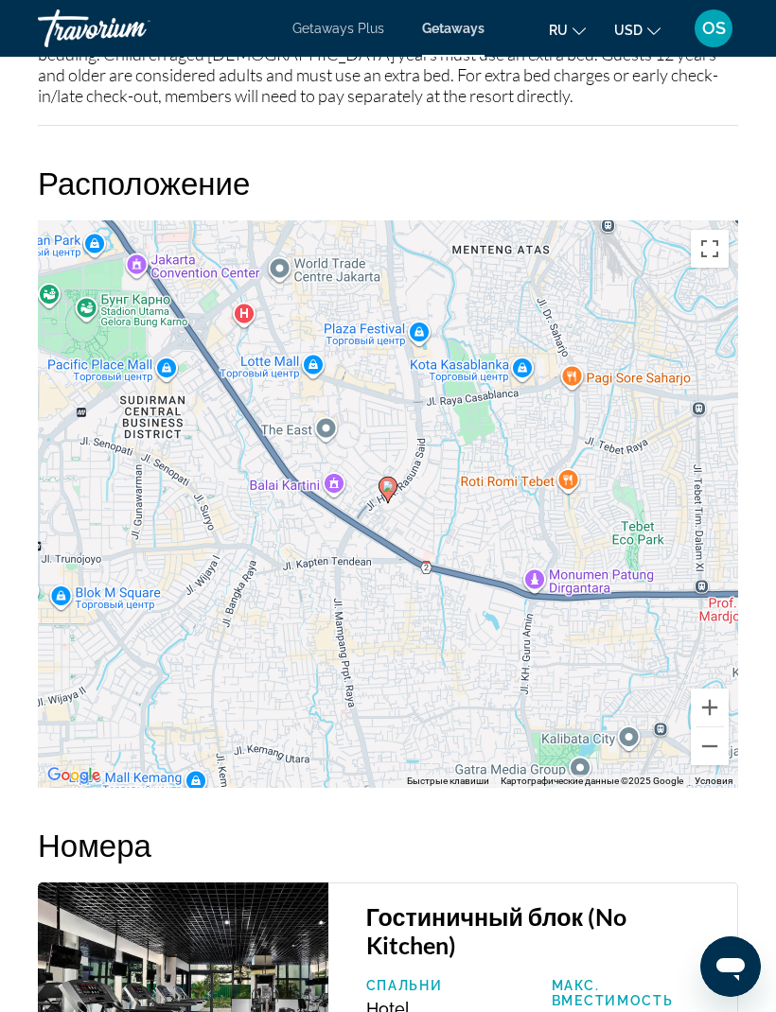
scroll to position [2880, 0]
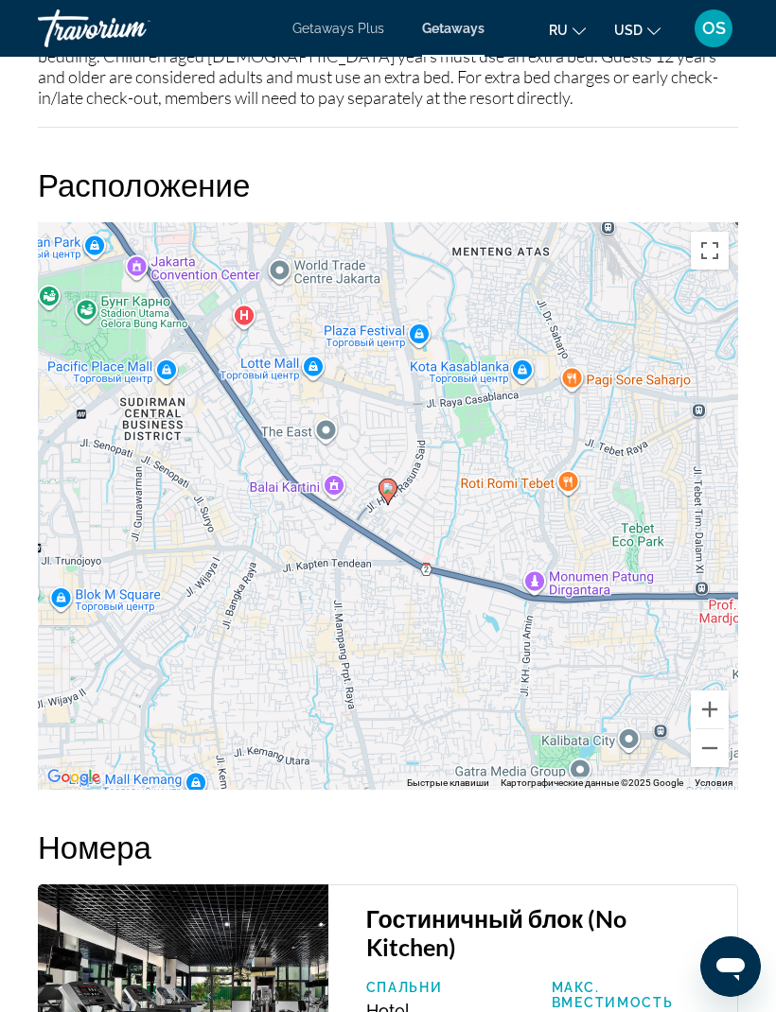
click at [711, 753] on button "Уменьшить" at bounding box center [710, 748] width 38 height 38
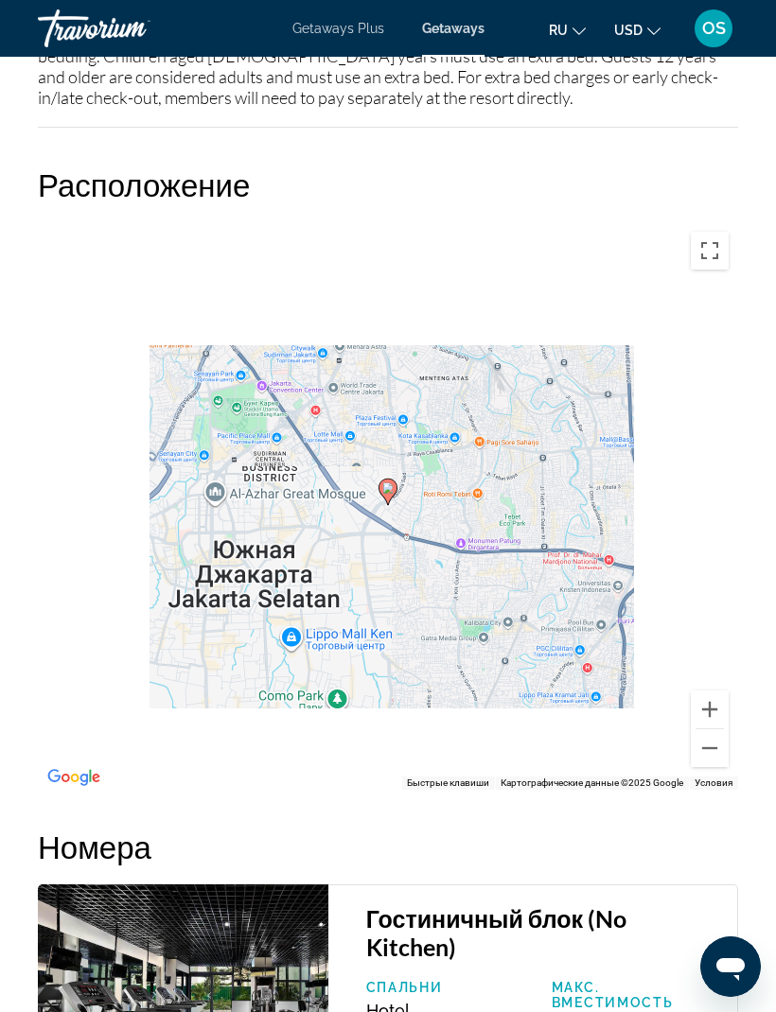
click at [713, 750] on button "Уменьшить" at bounding box center [710, 748] width 38 height 38
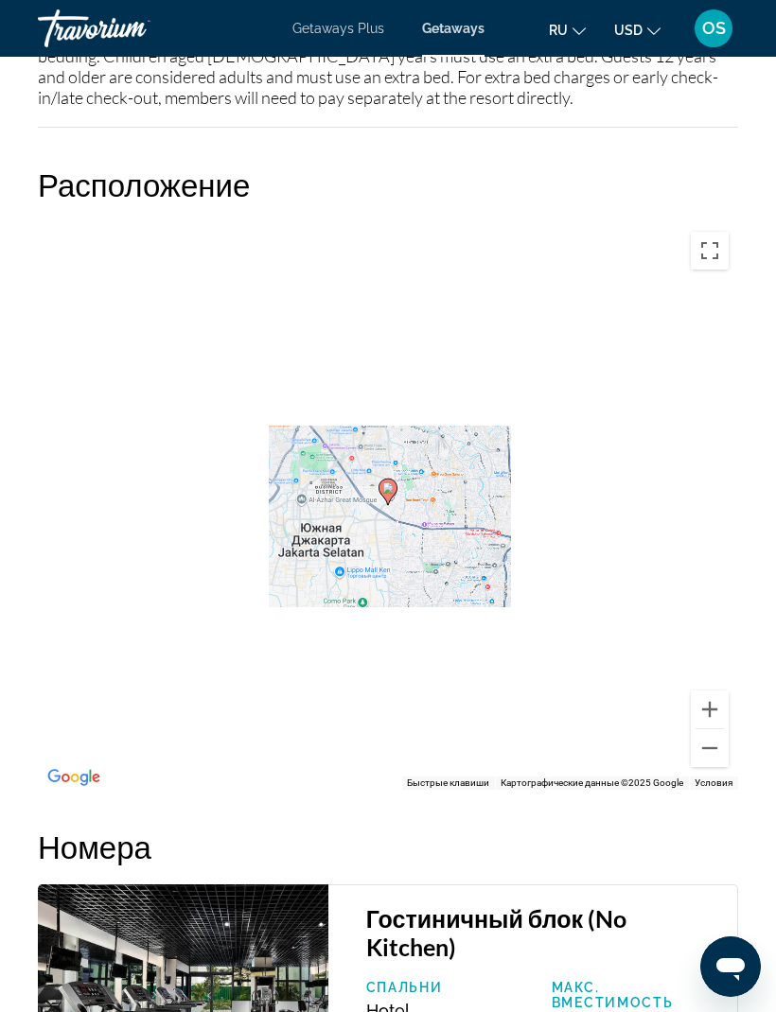
click at [711, 754] on button "Уменьшить" at bounding box center [710, 748] width 38 height 38
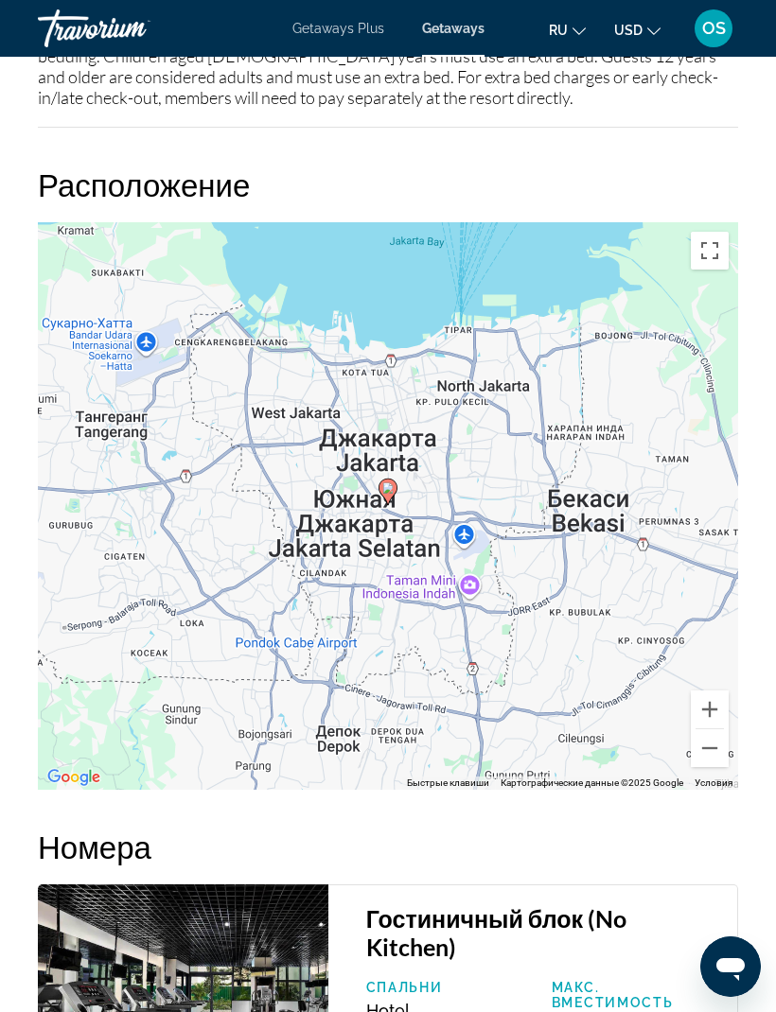
click at [709, 755] on button "Уменьшить" at bounding box center [710, 748] width 38 height 38
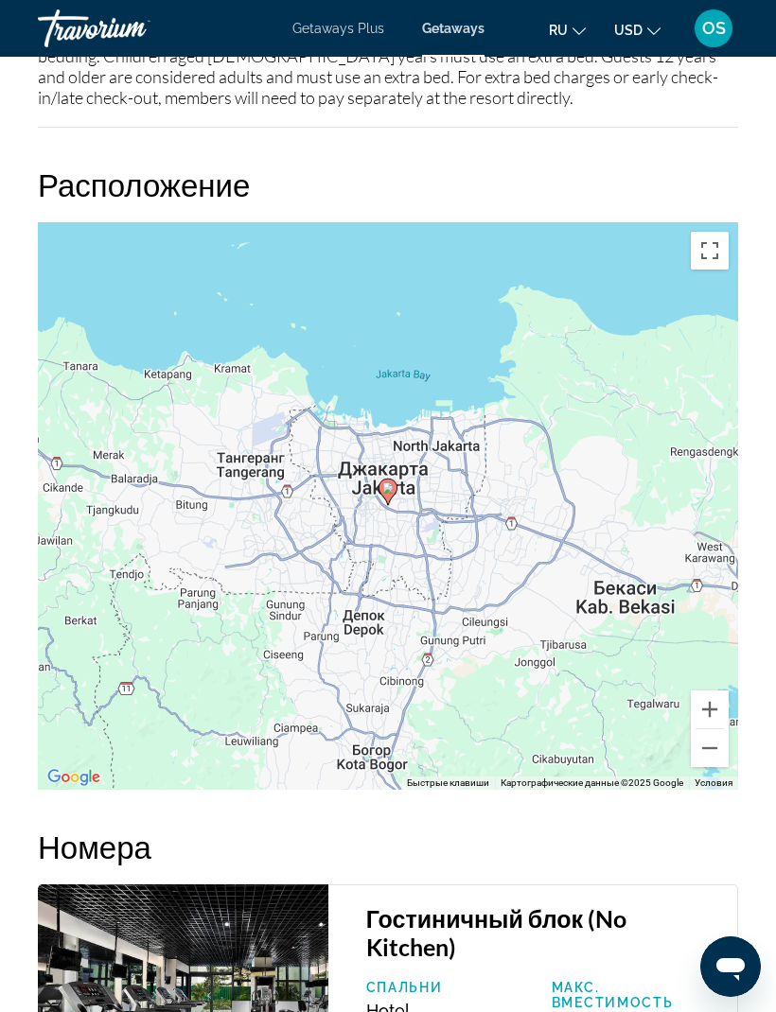
click at [709, 754] on button "Уменьшить" at bounding box center [710, 748] width 38 height 38
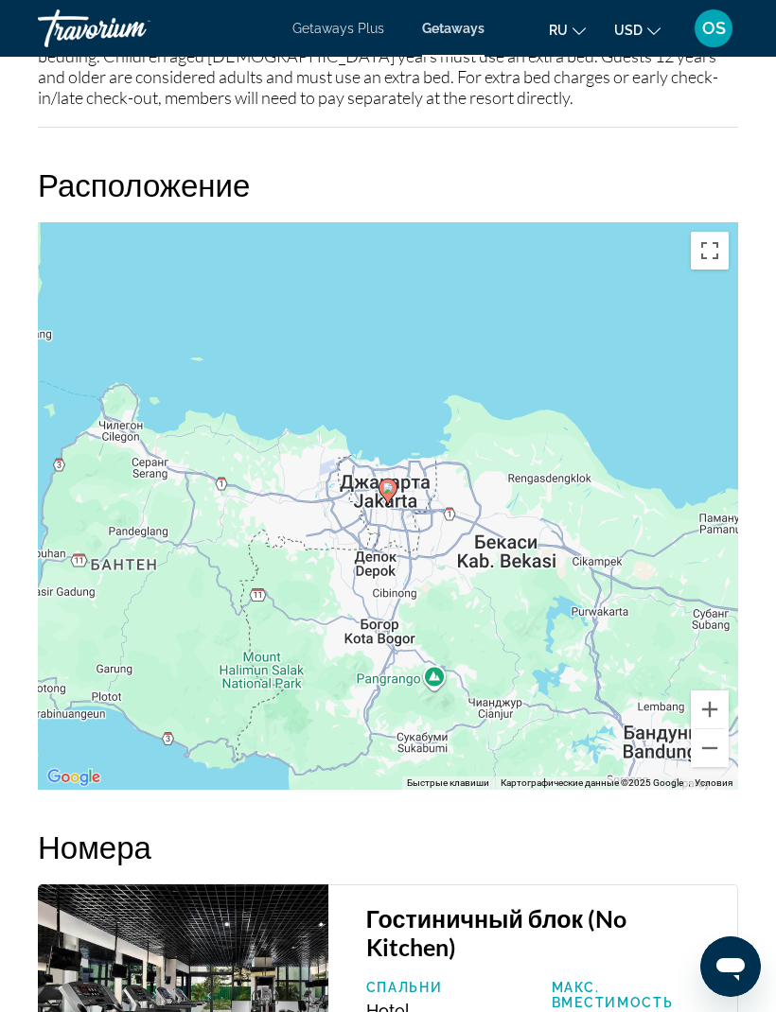
click at [712, 751] on button "Уменьшить" at bounding box center [710, 748] width 38 height 38
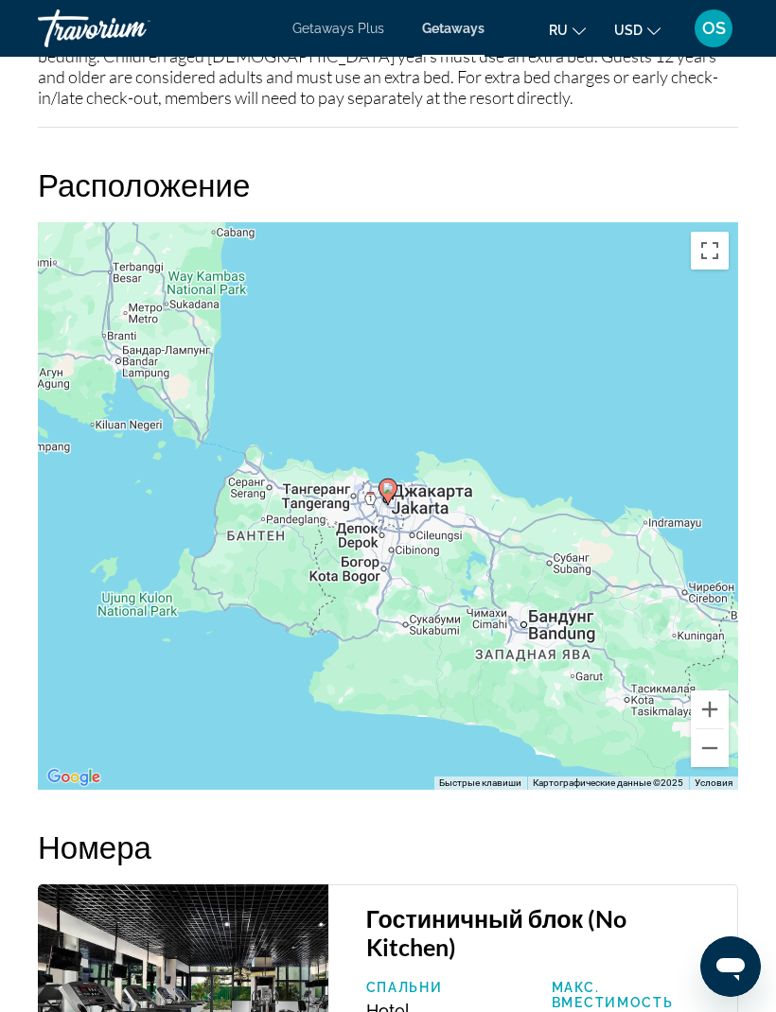
click at [711, 755] on button "Уменьшить" at bounding box center [710, 748] width 38 height 38
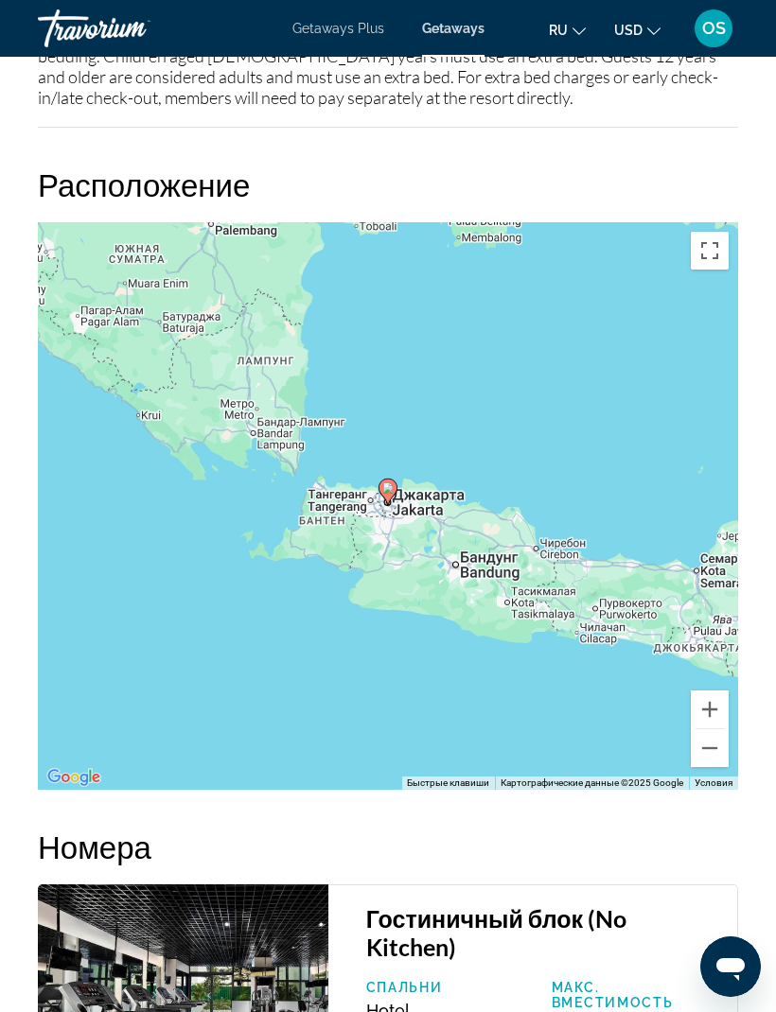
click at [711, 746] on button "Уменьшить" at bounding box center [710, 748] width 38 height 38
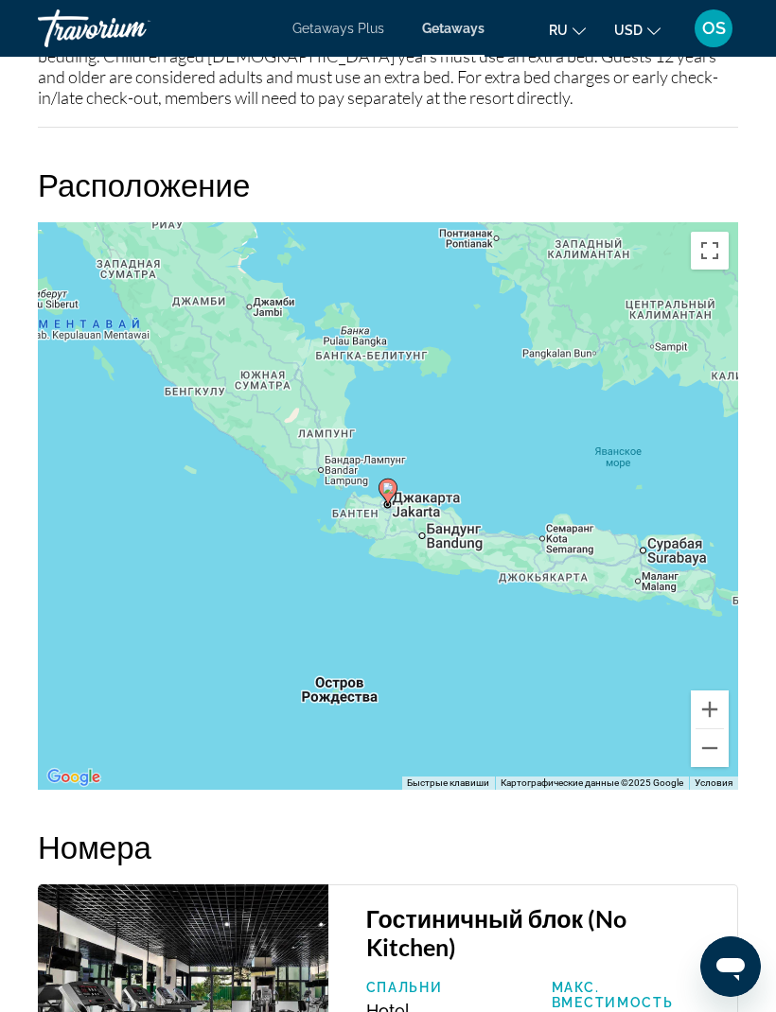
click at [709, 753] on button "Уменьшить" at bounding box center [710, 748] width 38 height 38
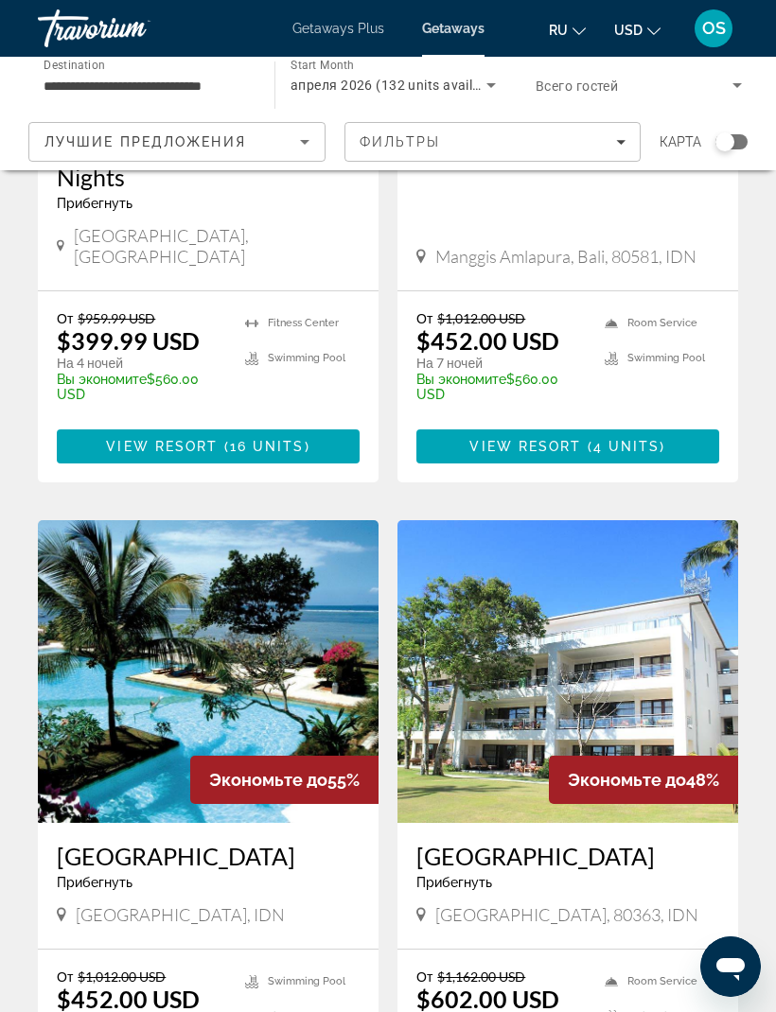
scroll to position [3279, 0]
